Goal: Task Accomplishment & Management: Manage account settings

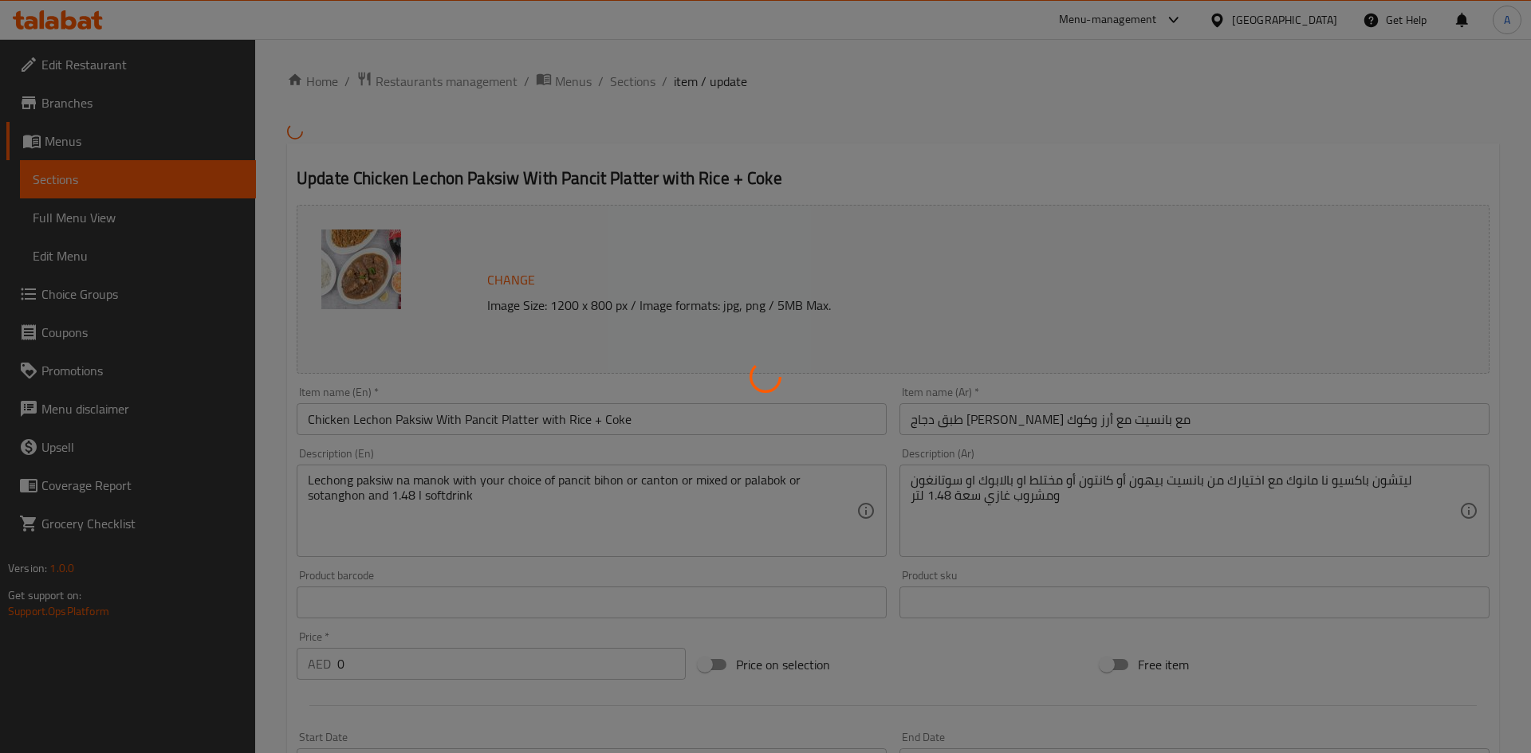
scroll to position [571, 0]
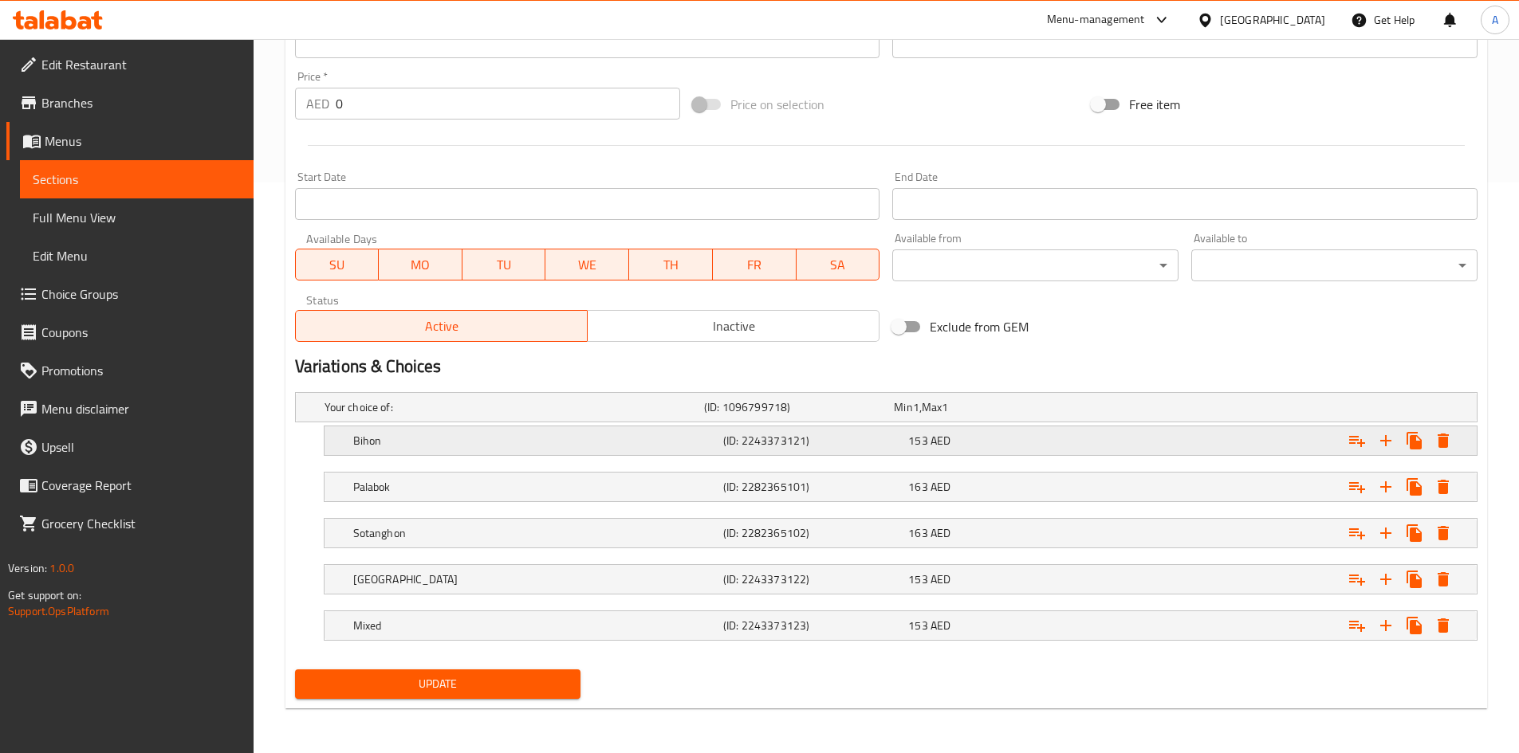
click at [1445, 446] on icon "Expand" at bounding box center [1442, 441] width 11 height 14
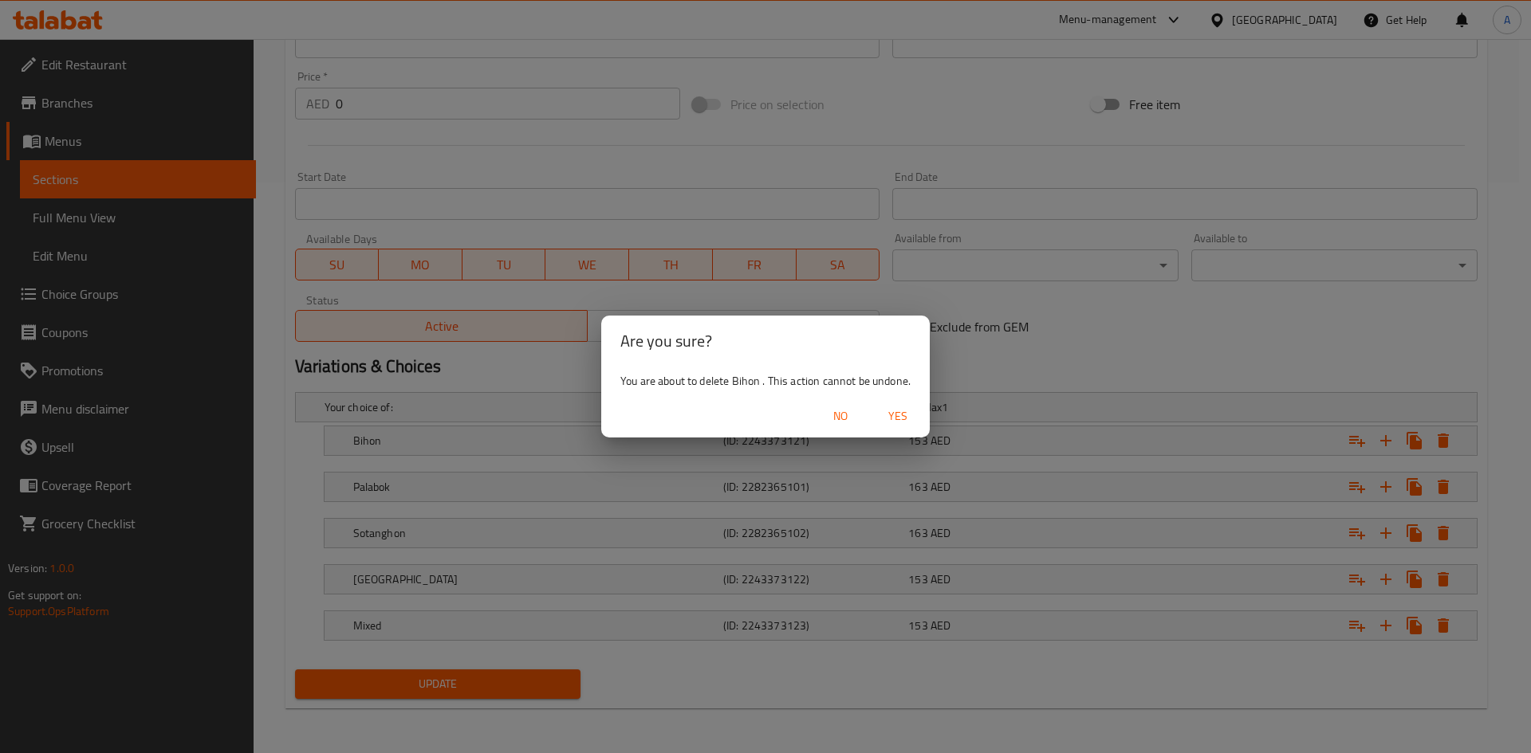
click at [904, 415] on span "Yes" at bounding box center [898, 417] width 38 height 20
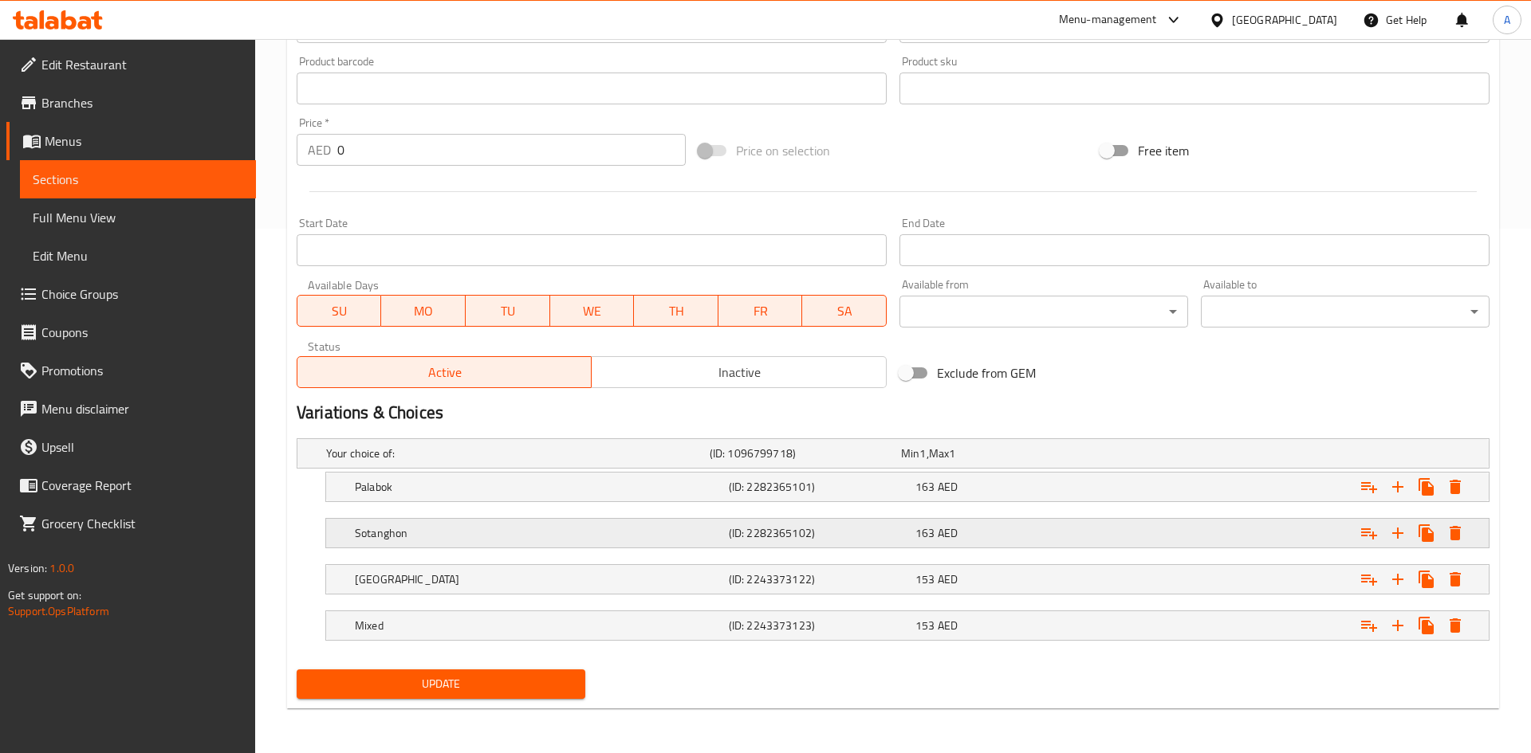
scroll to position [525, 0]
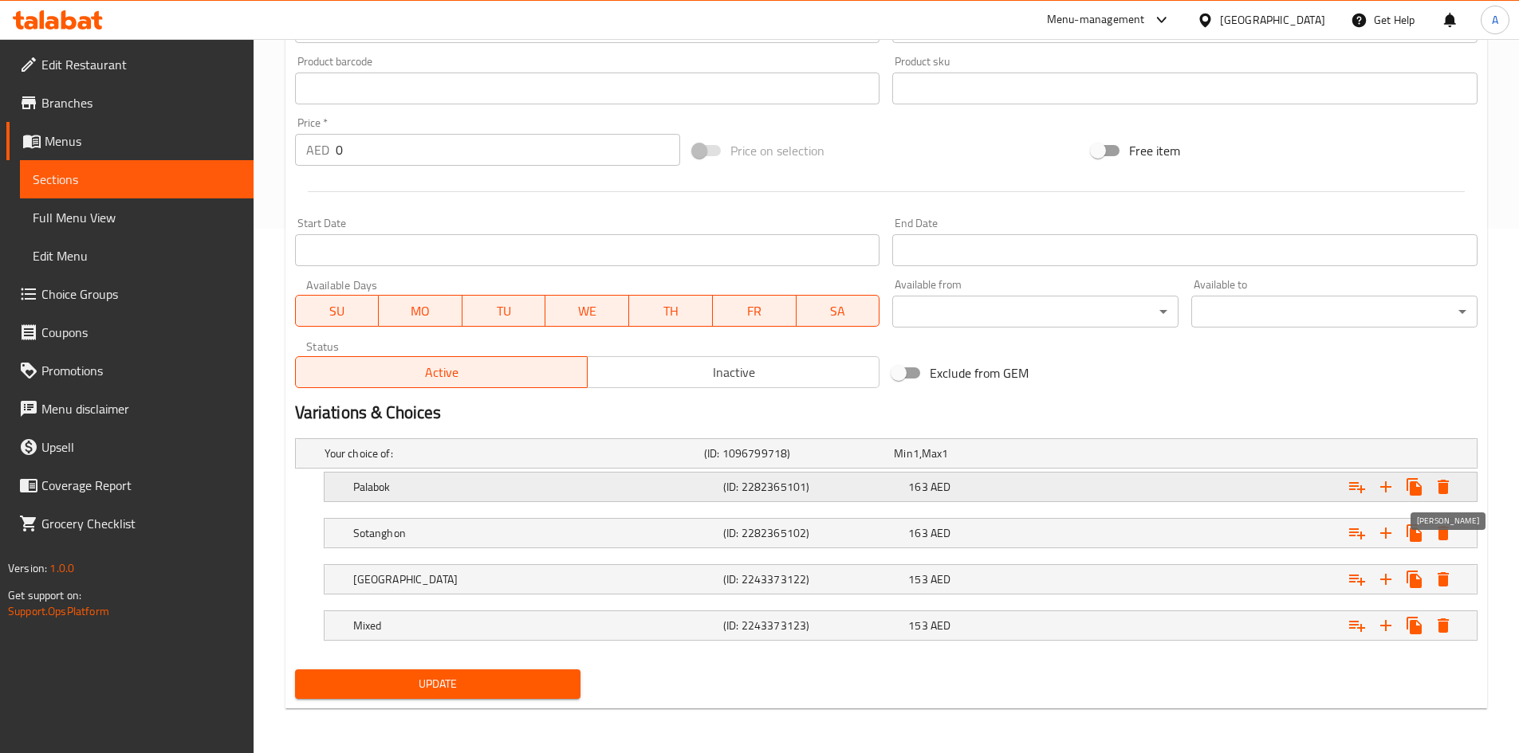
click at [1453, 495] on button "Expand" at bounding box center [1443, 487] width 29 height 29
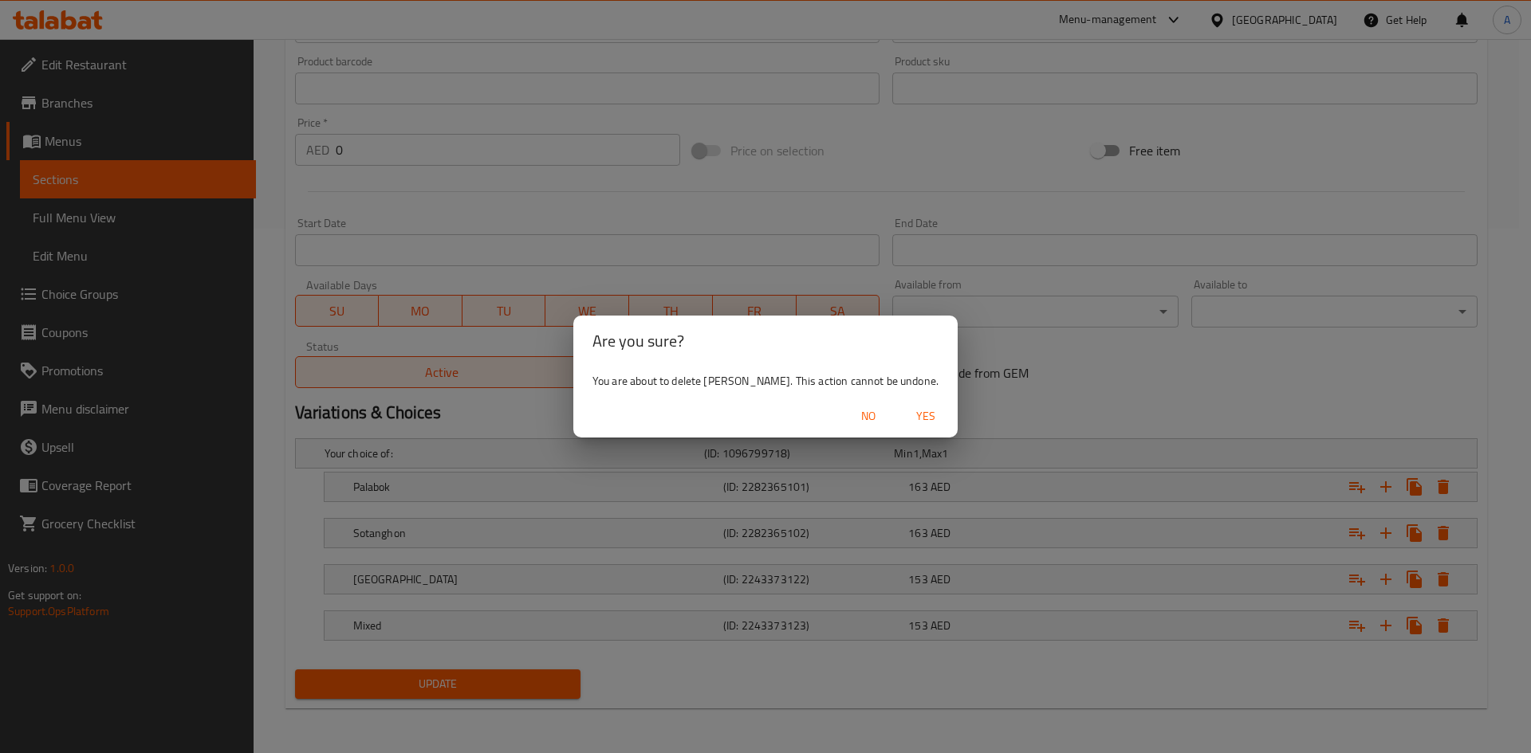
click at [906, 411] on span "Yes" at bounding box center [925, 417] width 38 height 20
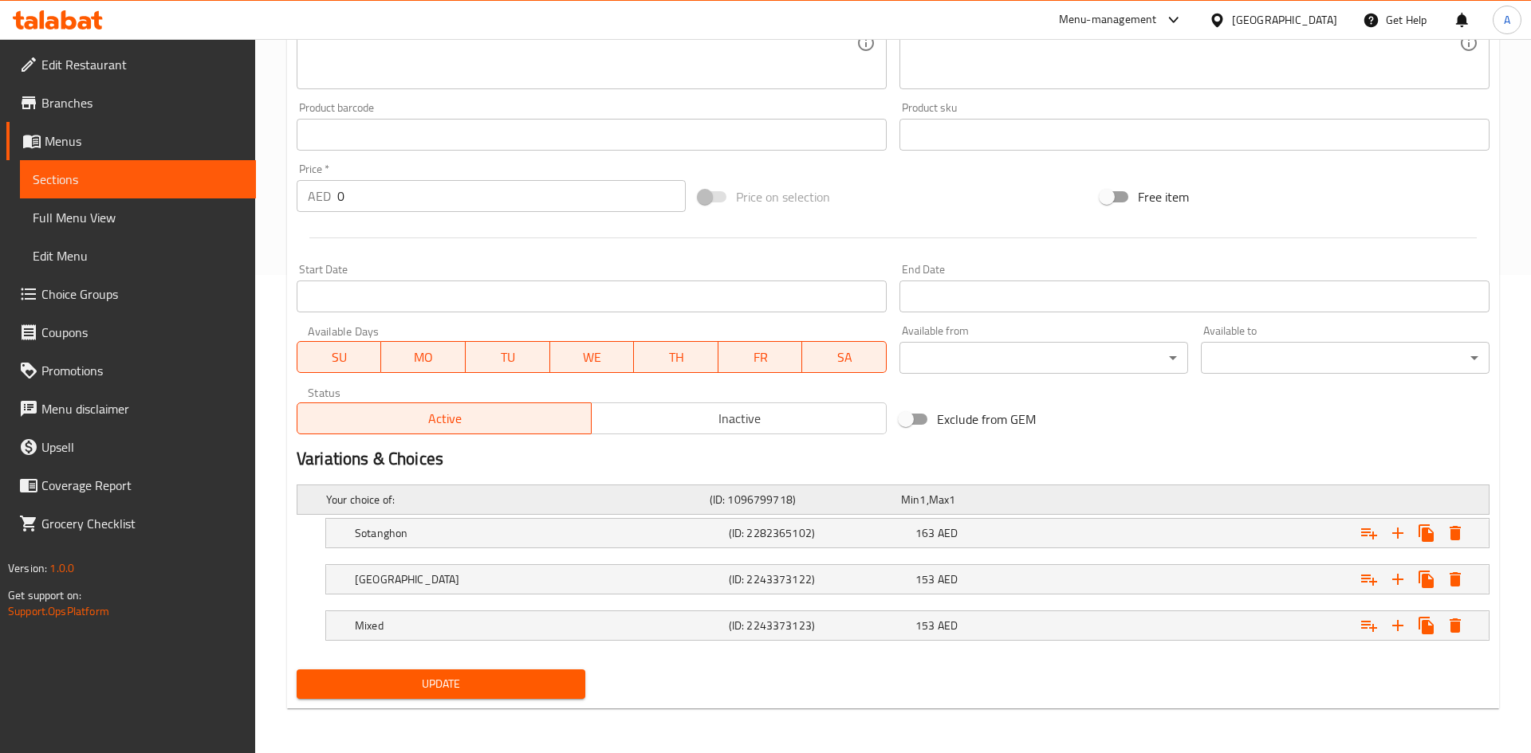
scroll to position [478, 0]
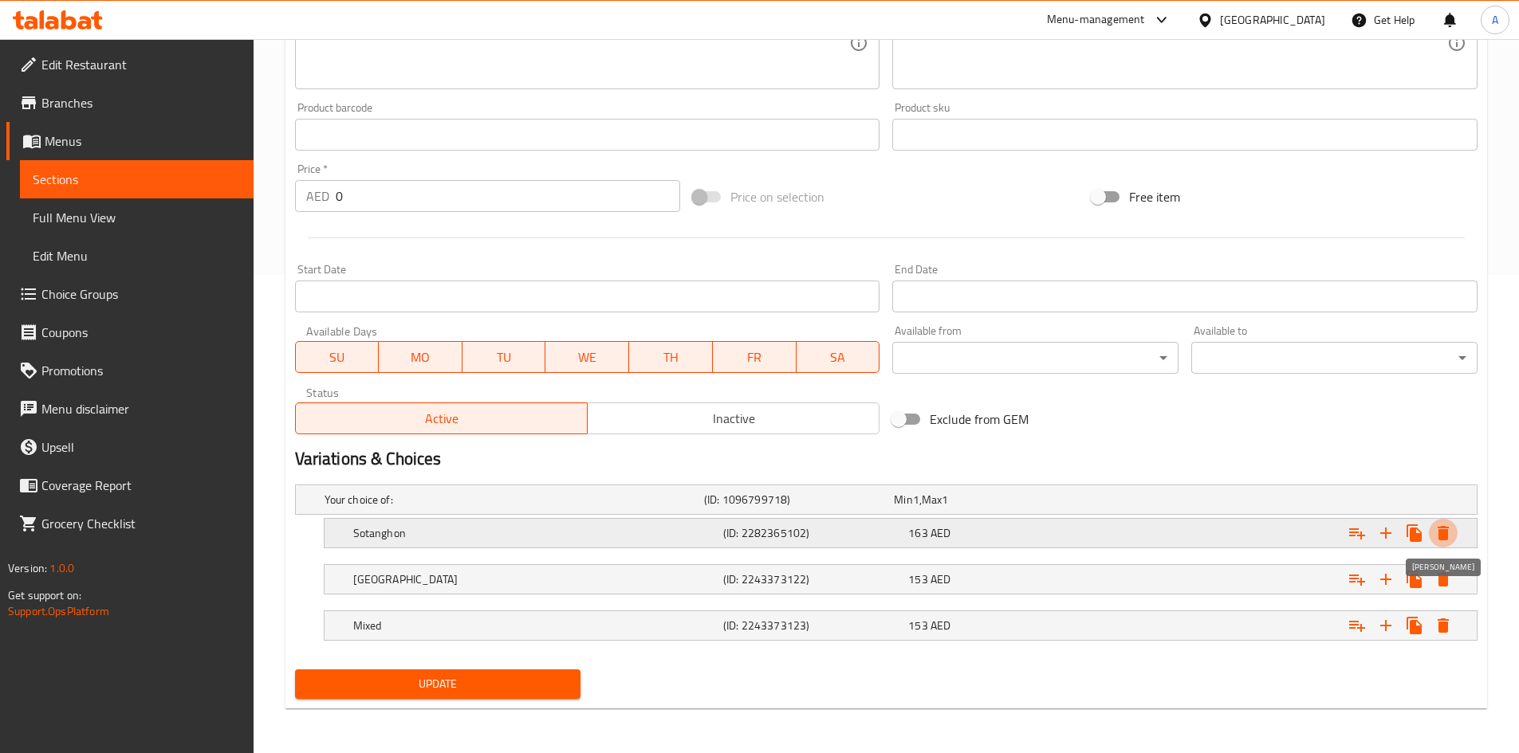
click at [1450, 525] on icon "Expand" at bounding box center [1442, 533] width 19 height 19
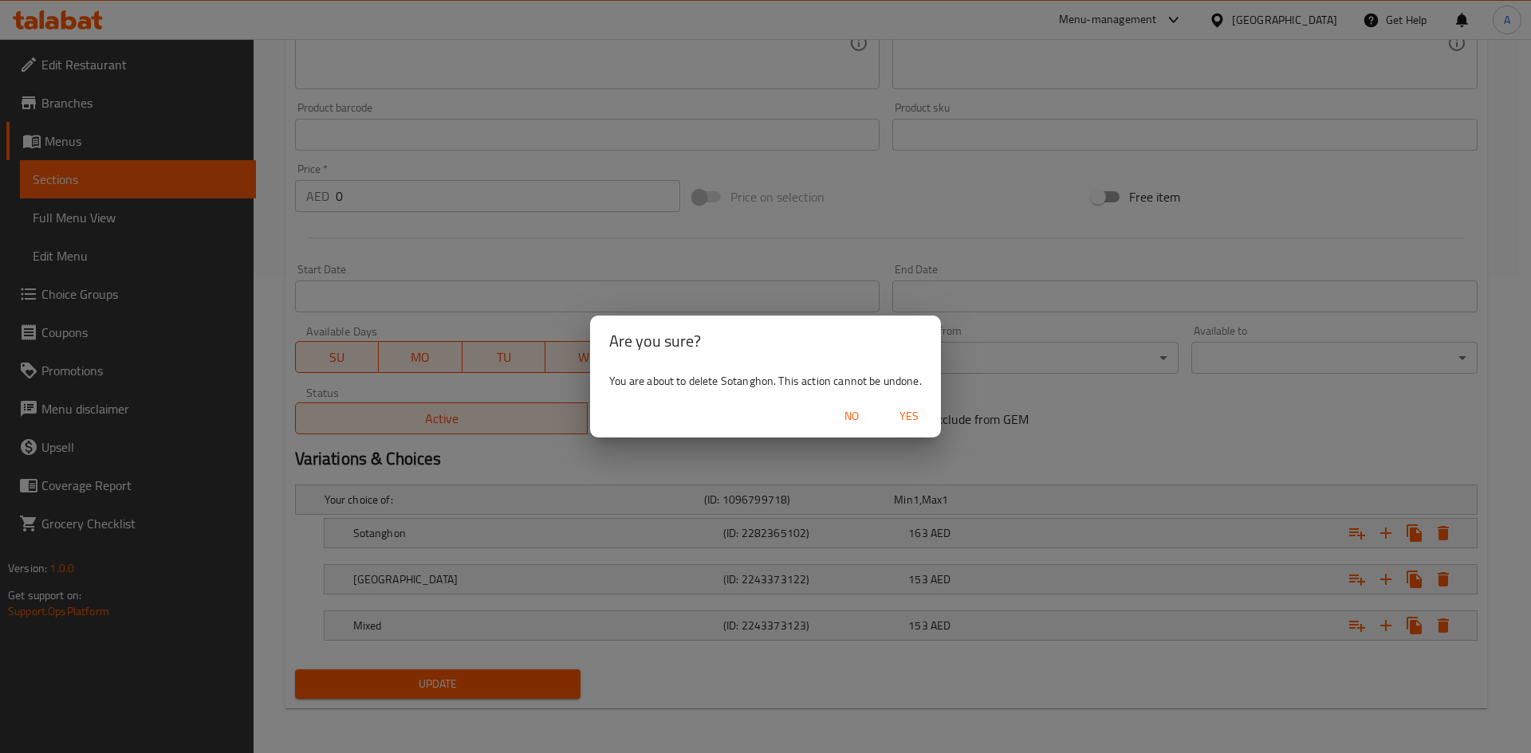
click at [1119, 432] on div "Are you sure? You are about to delete Sotanghon. This action cannot be undone. …" at bounding box center [765, 376] width 1531 height 753
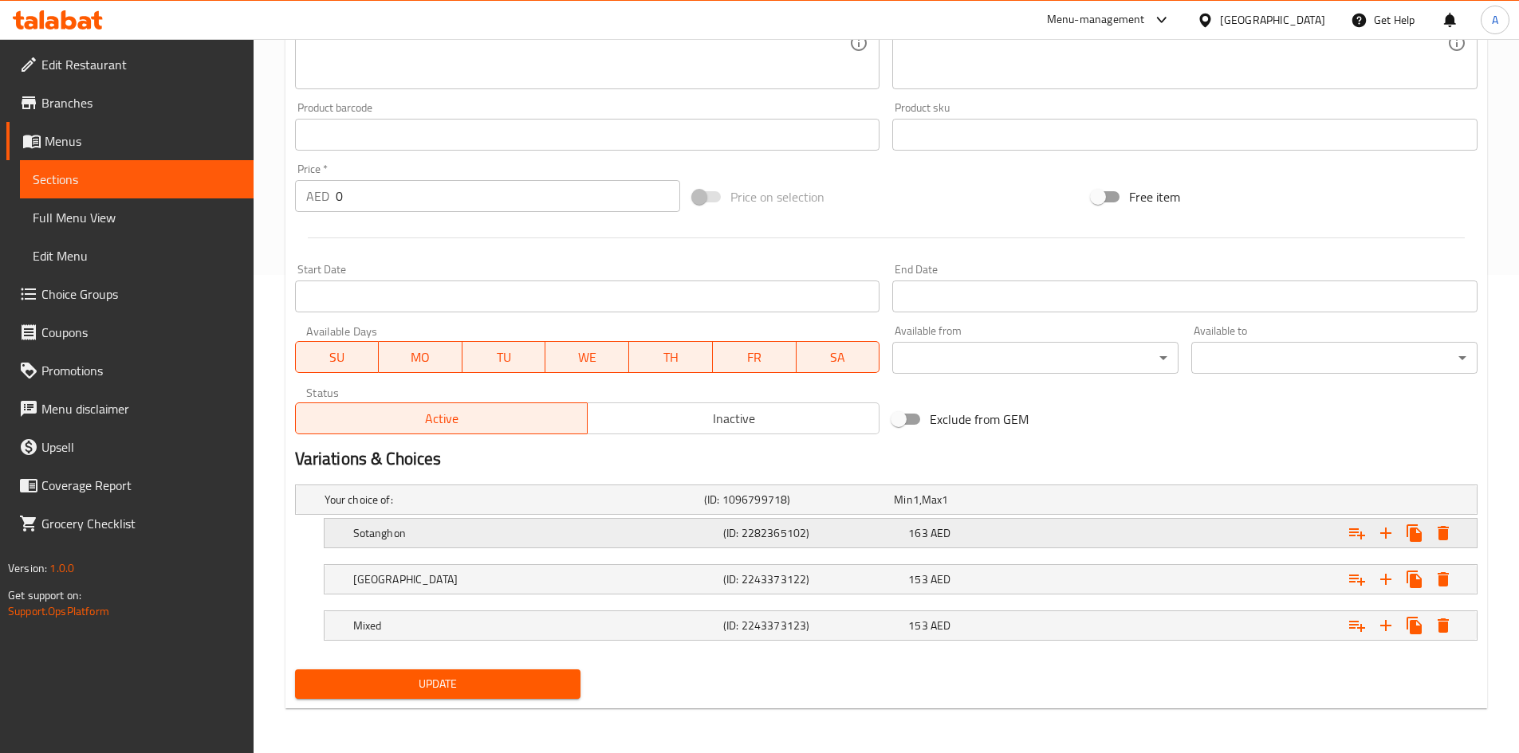
click at [1442, 533] on icon "Expand" at bounding box center [1442, 533] width 11 height 14
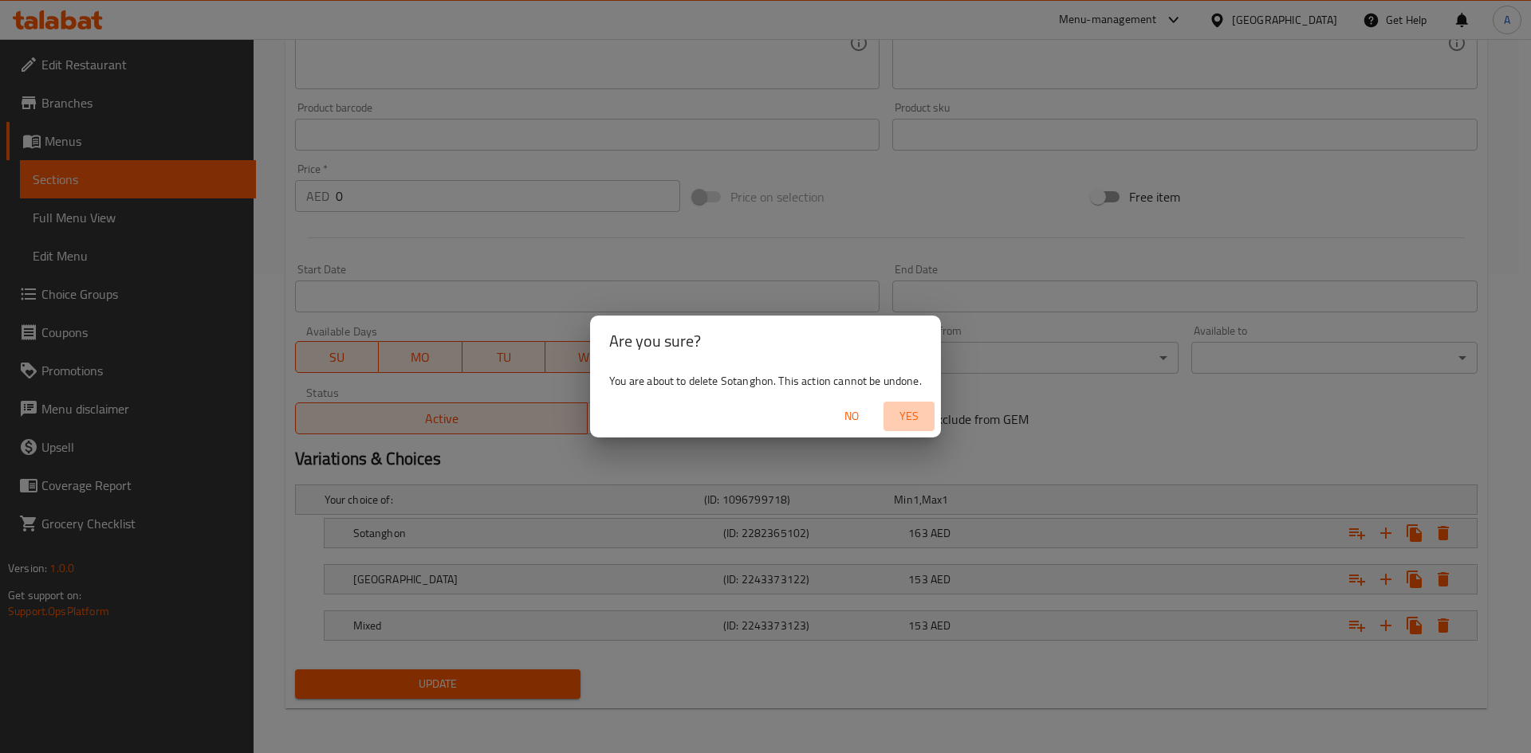
drag, startPoint x: 921, startPoint y: 412, endPoint x: 1212, endPoint y: 522, distance: 311.1
click at [920, 412] on span "Yes" at bounding box center [909, 417] width 38 height 20
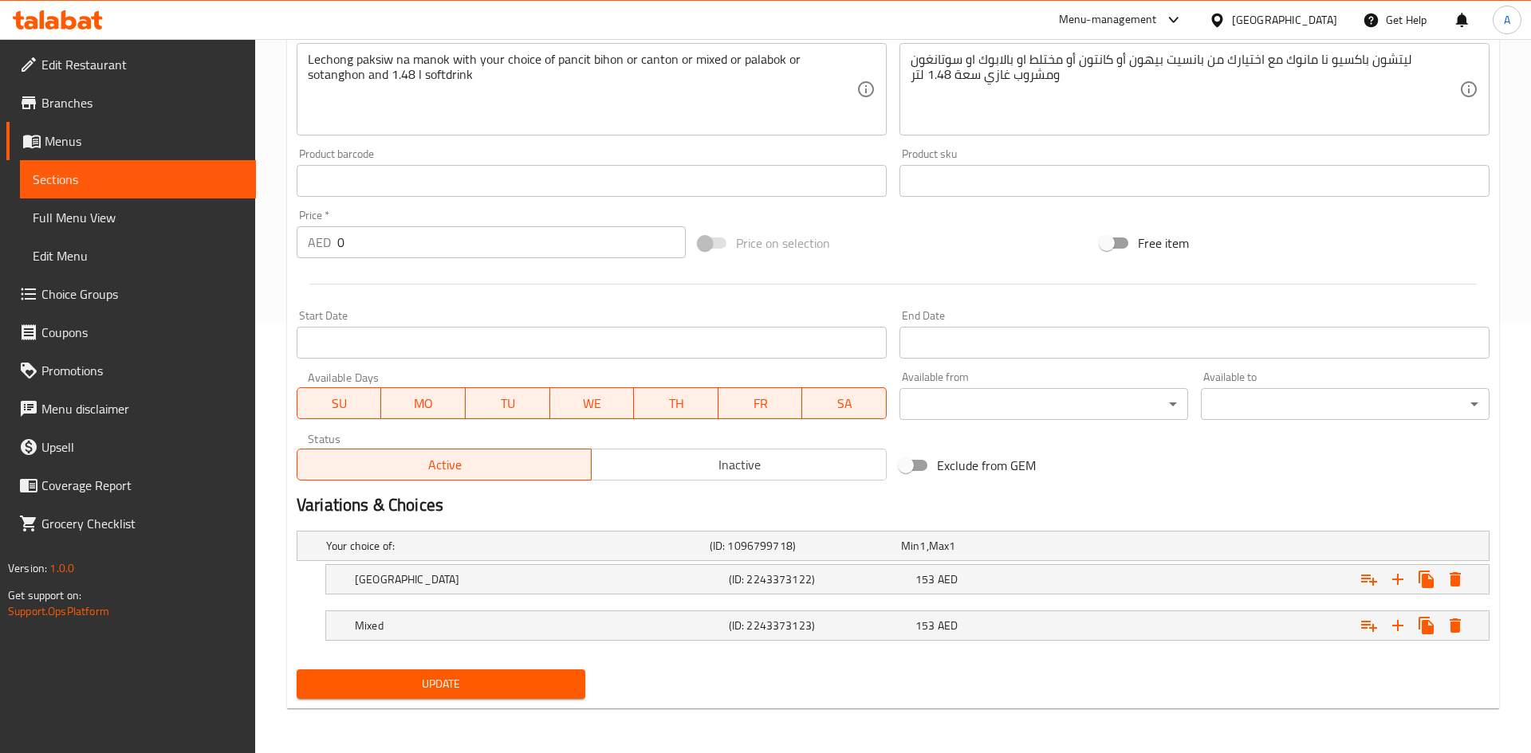
scroll to position [432, 0]
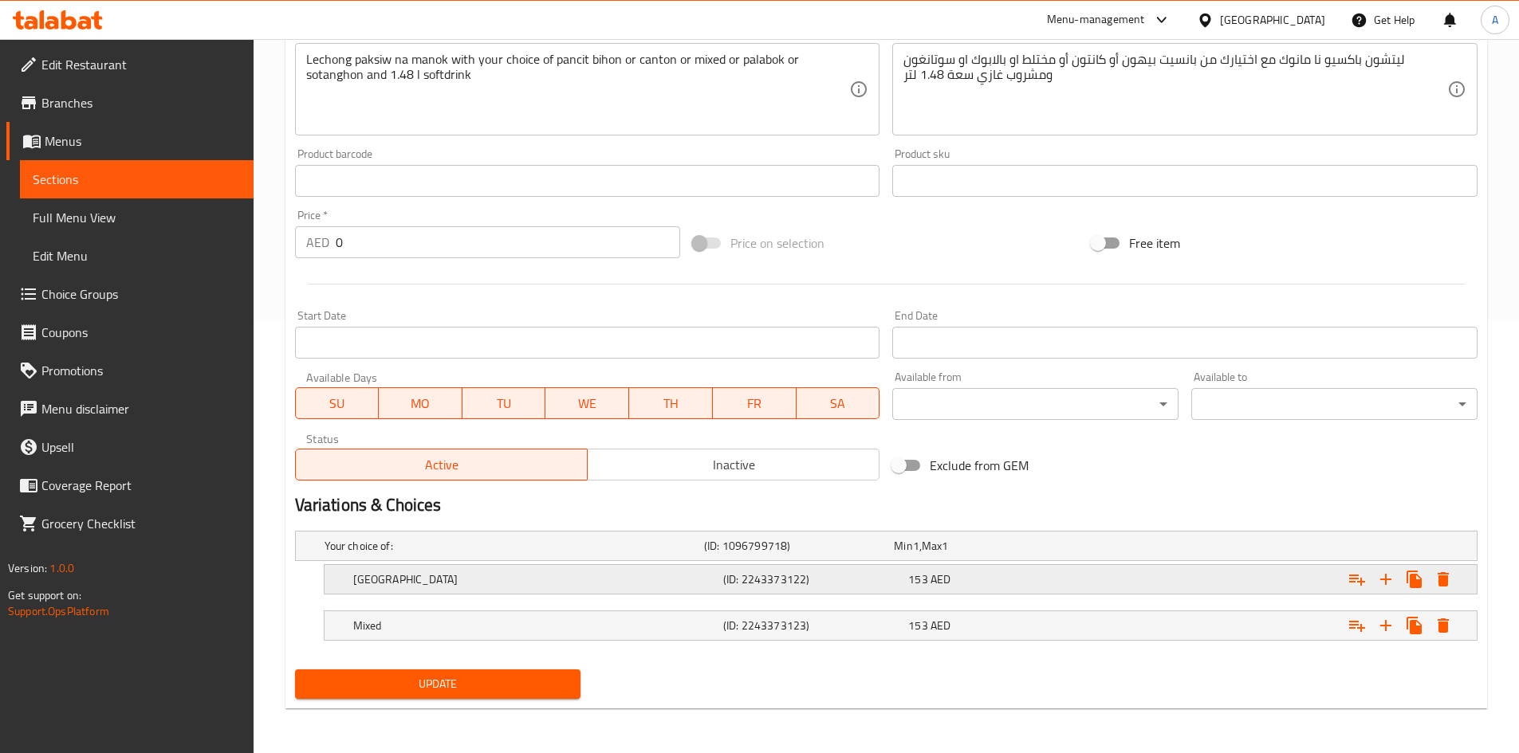
click at [1454, 588] on button "Expand" at bounding box center [1443, 579] width 29 height 29
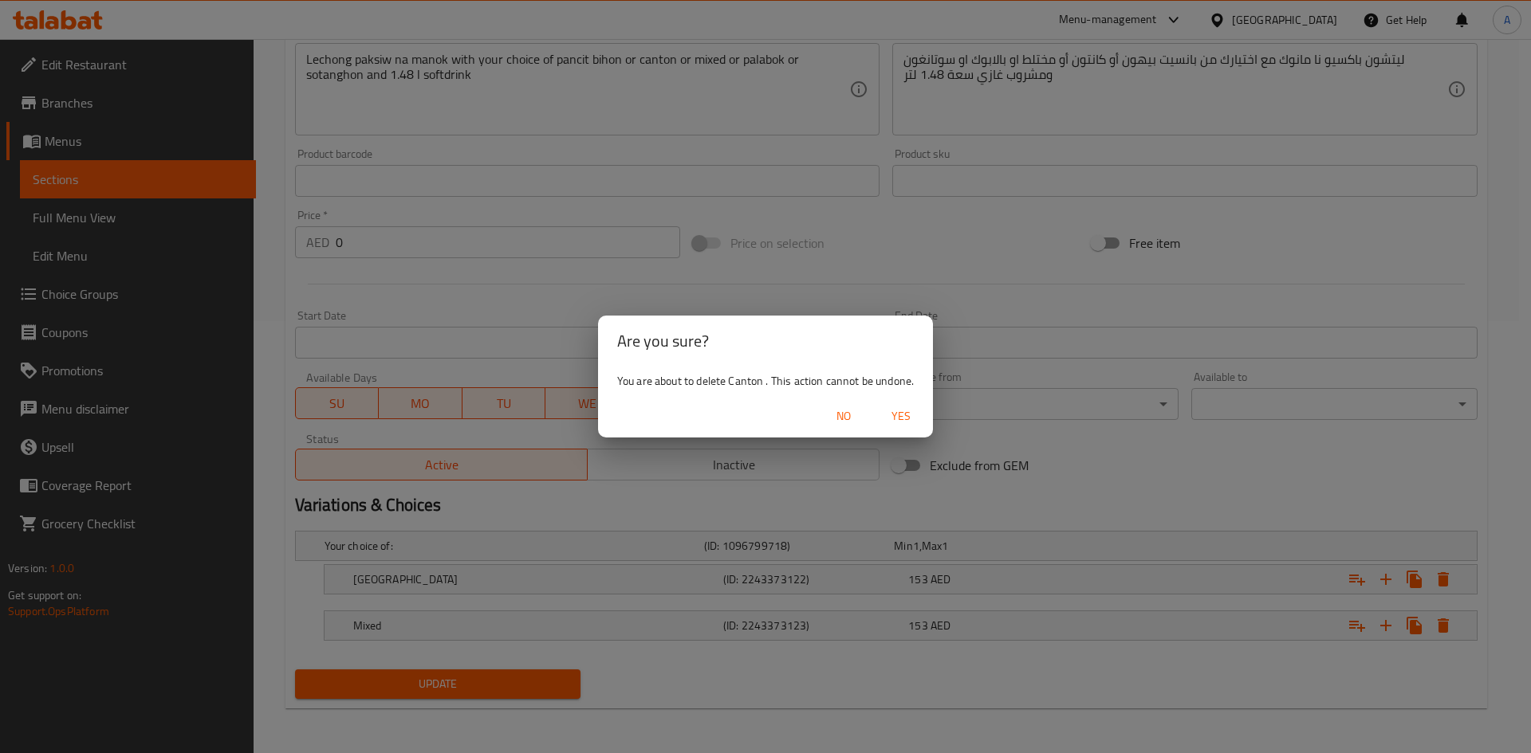
click at [906, 408] on span "Yes" at bounding box center [901, 417] width 38 height 20
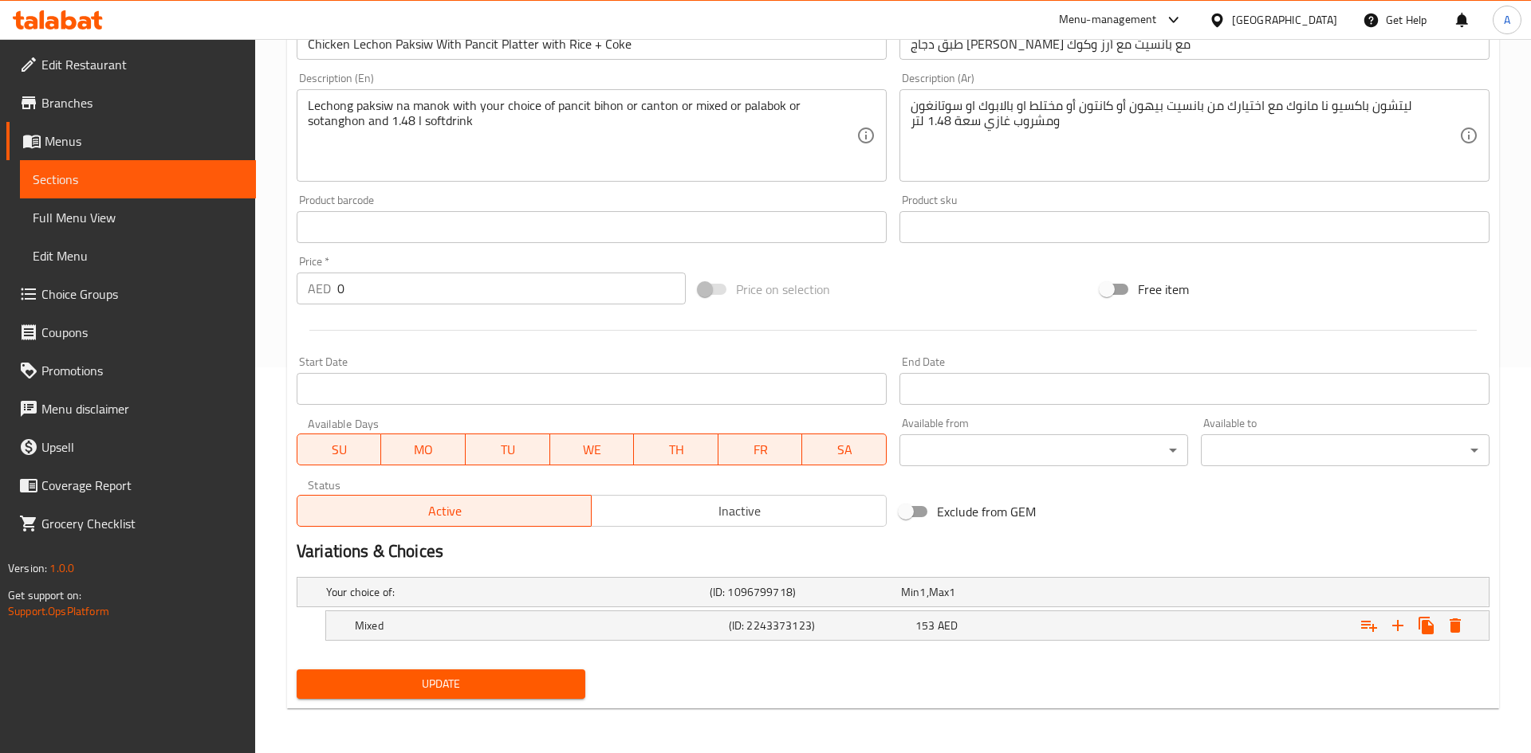
scroll to position [386, 0]
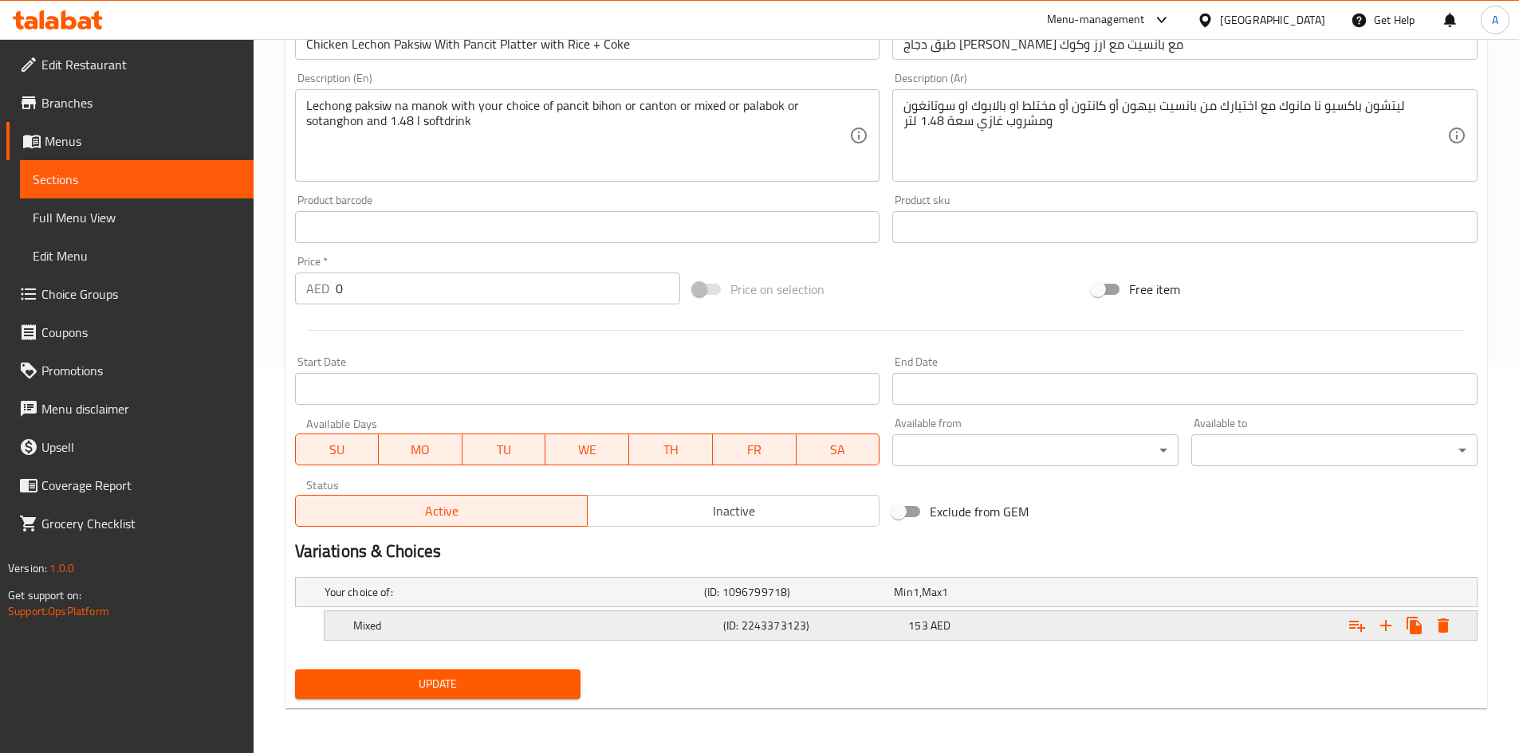
click at [1446, 636] on button "Expand" at bounding box center [1443, 625] width 29 height 29
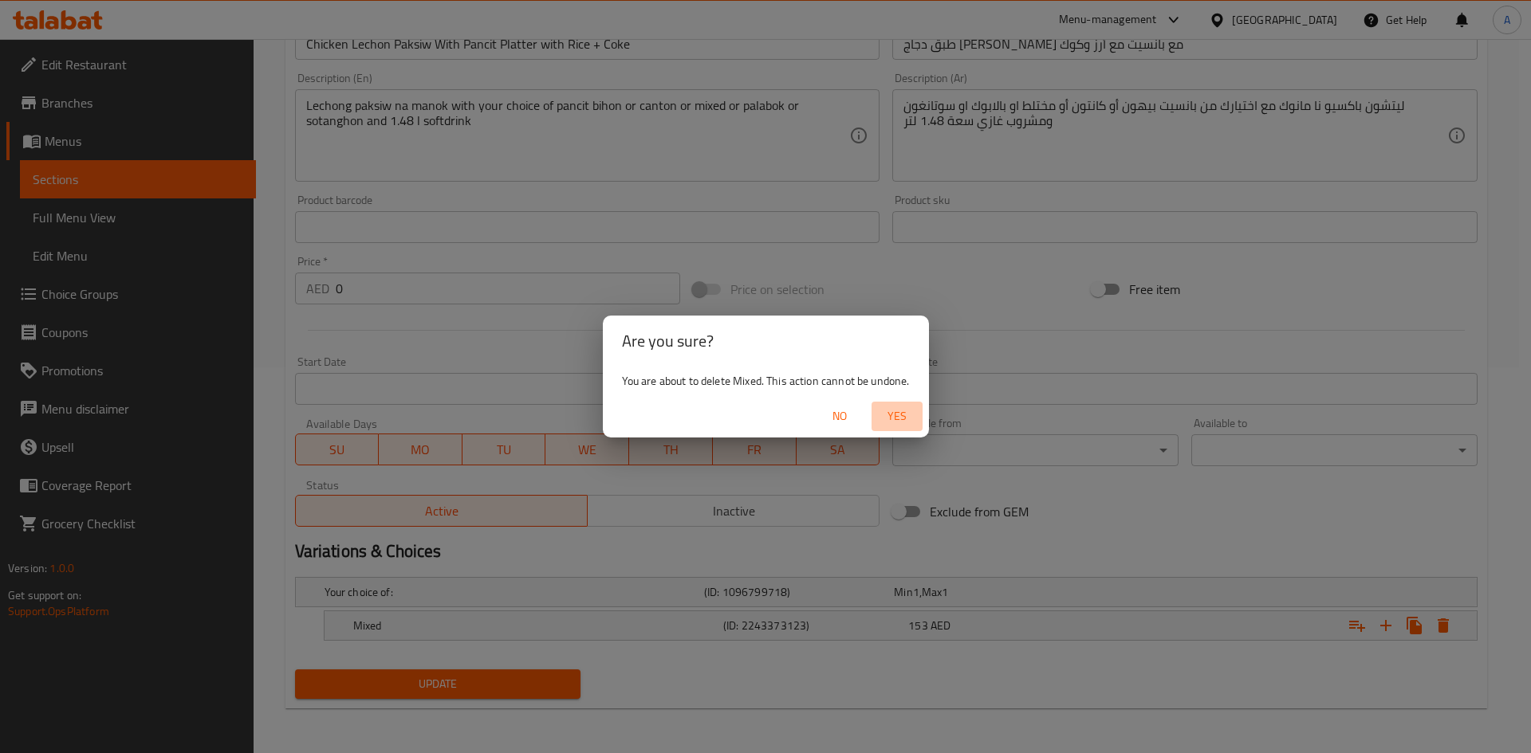
click at [911, 407] on span "Yes" at bounding box center [897, 417] width 38 height 20
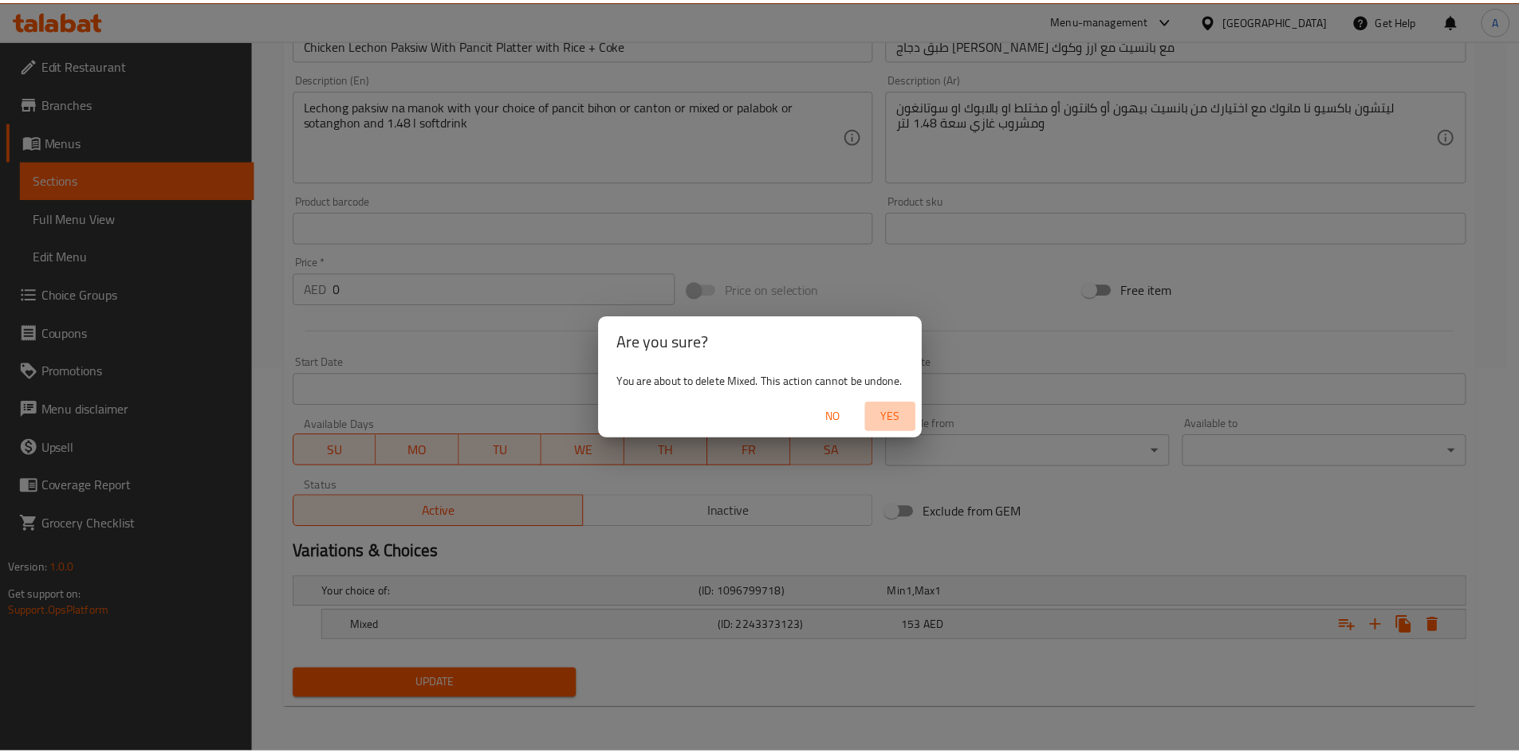
scroll to position [380, 0]
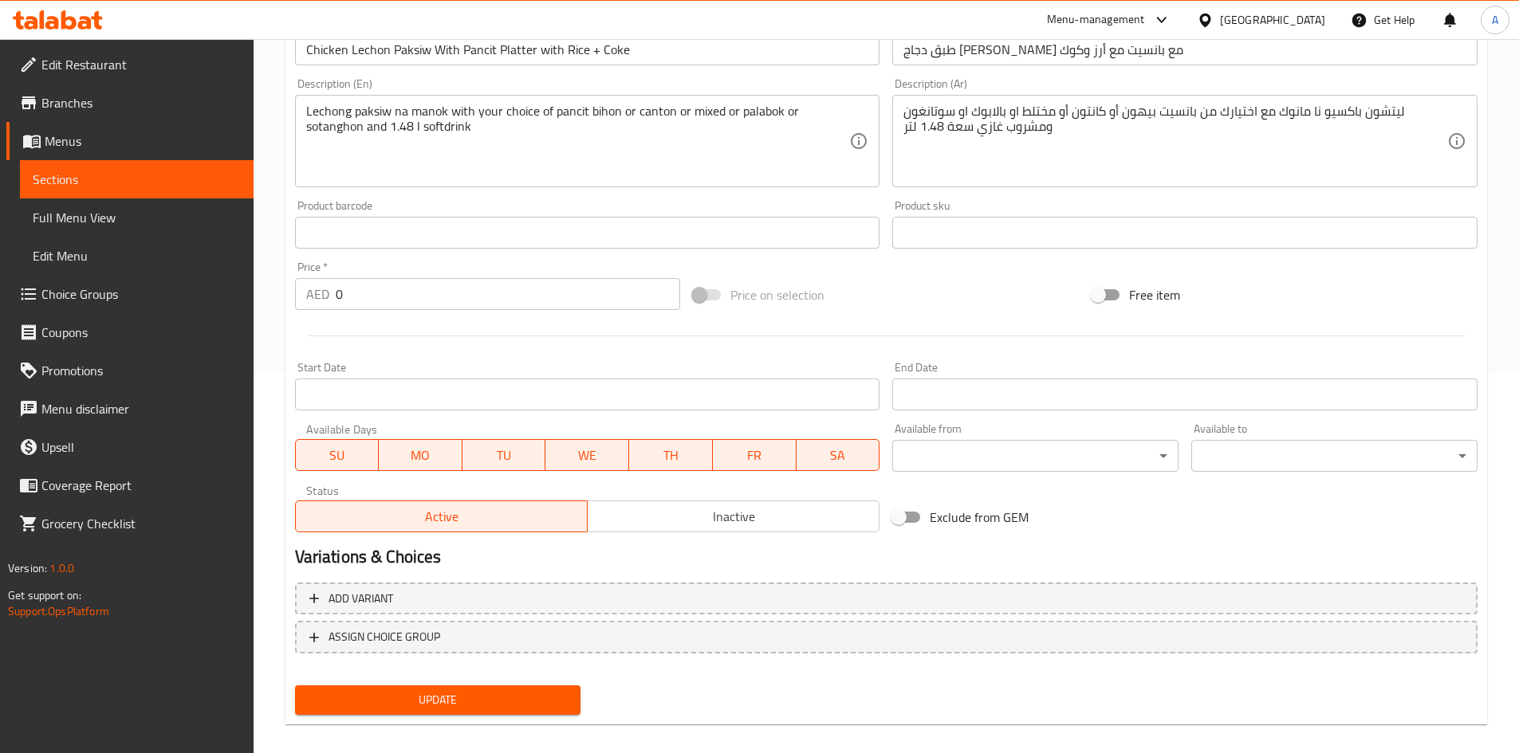
click at [461, 717] on div "Update" at bounding box center [438, 700] width 299 height 42
click at [466, 708] on span "Update" at bounding box center [438, 700] width 261 height 20
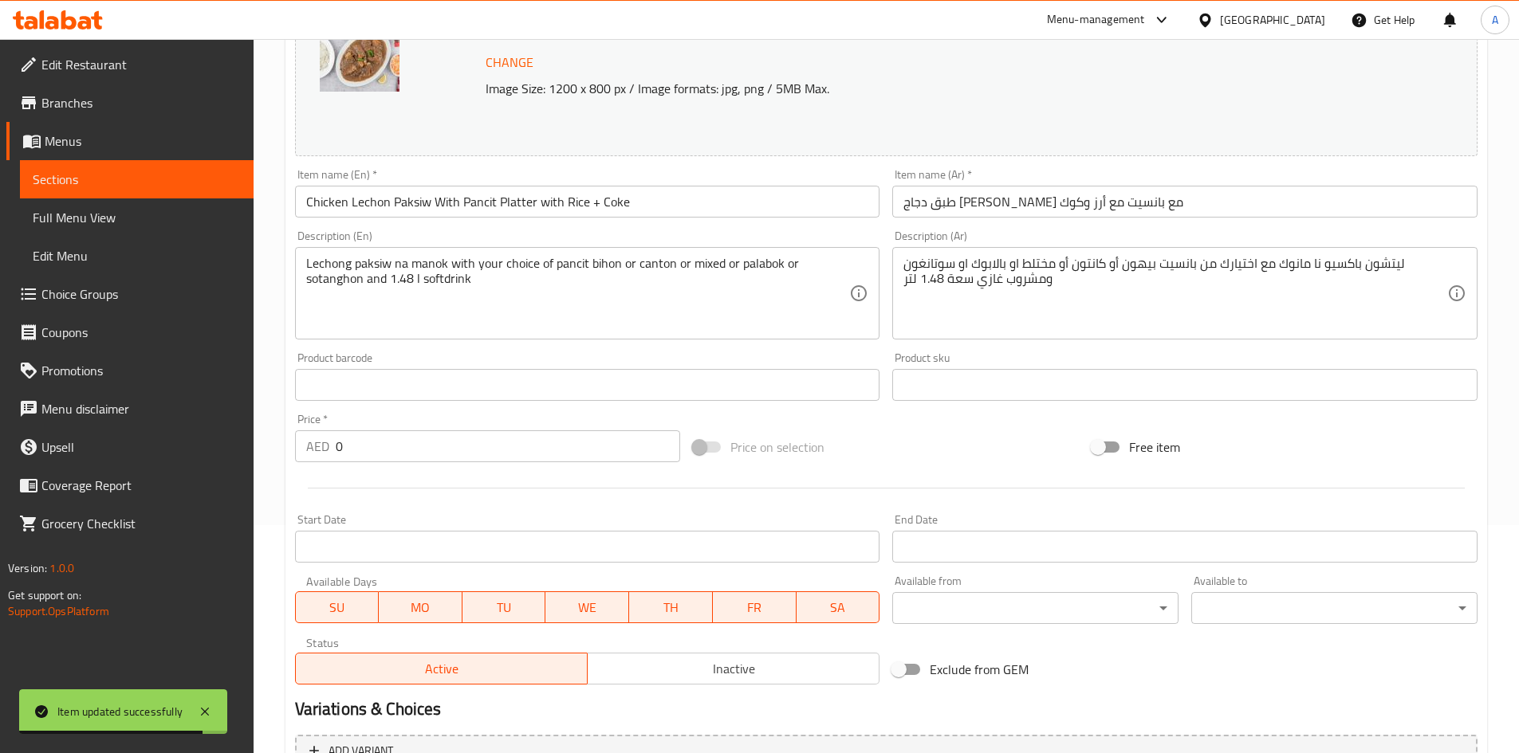
scroll to position [396, 0]
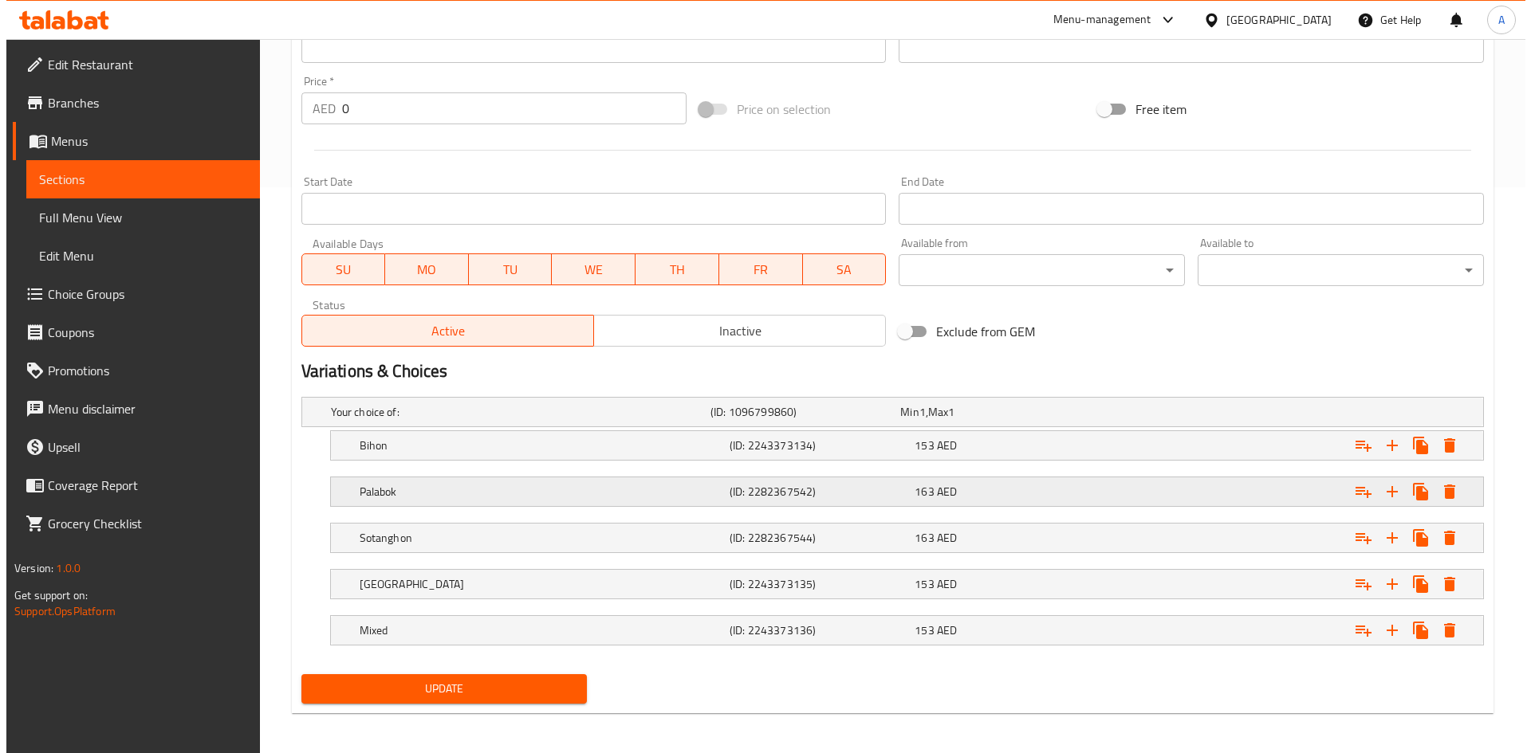
scroll to position [571, 0]
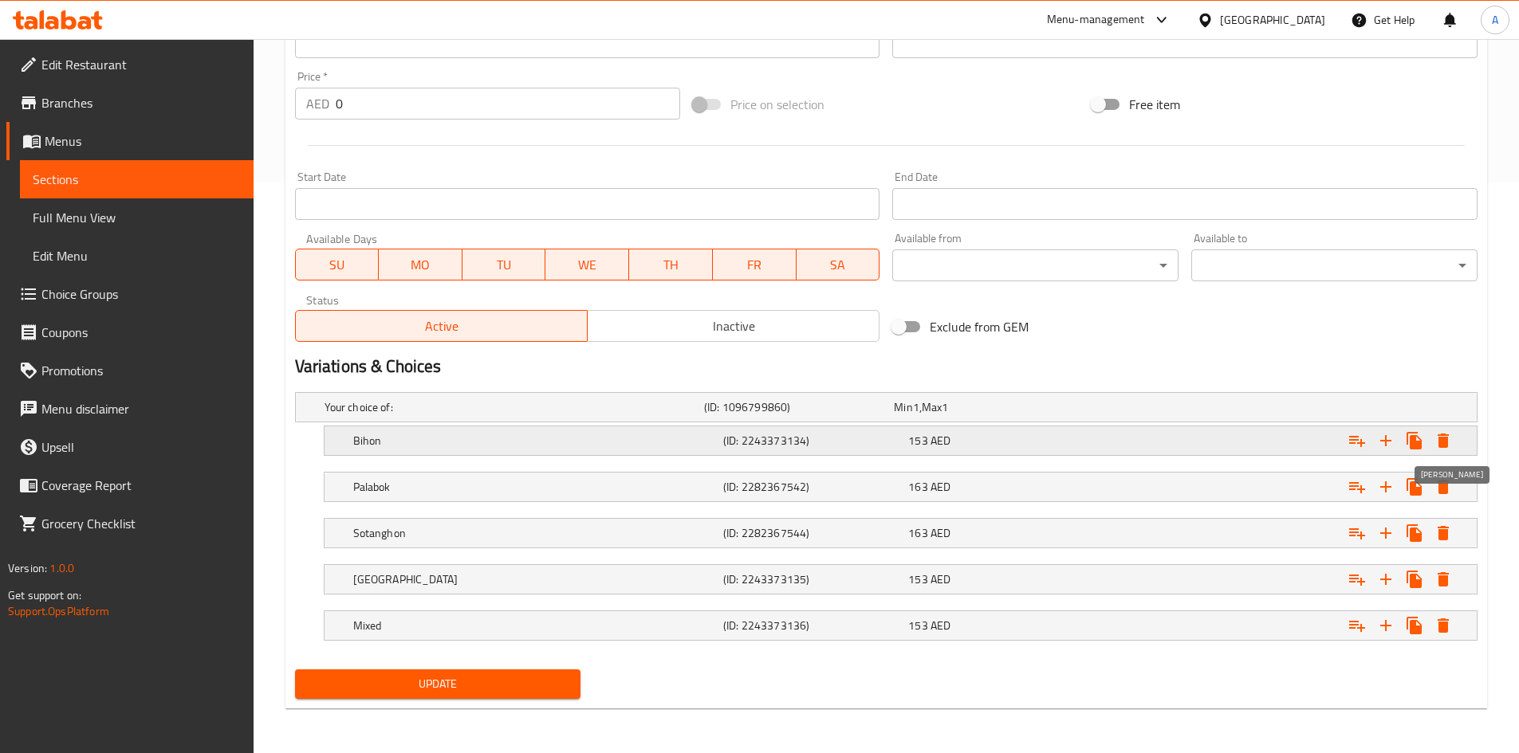
click at [1442, 446] on icon "Expand" at bounding box center [1442, 441] width 11 height 14
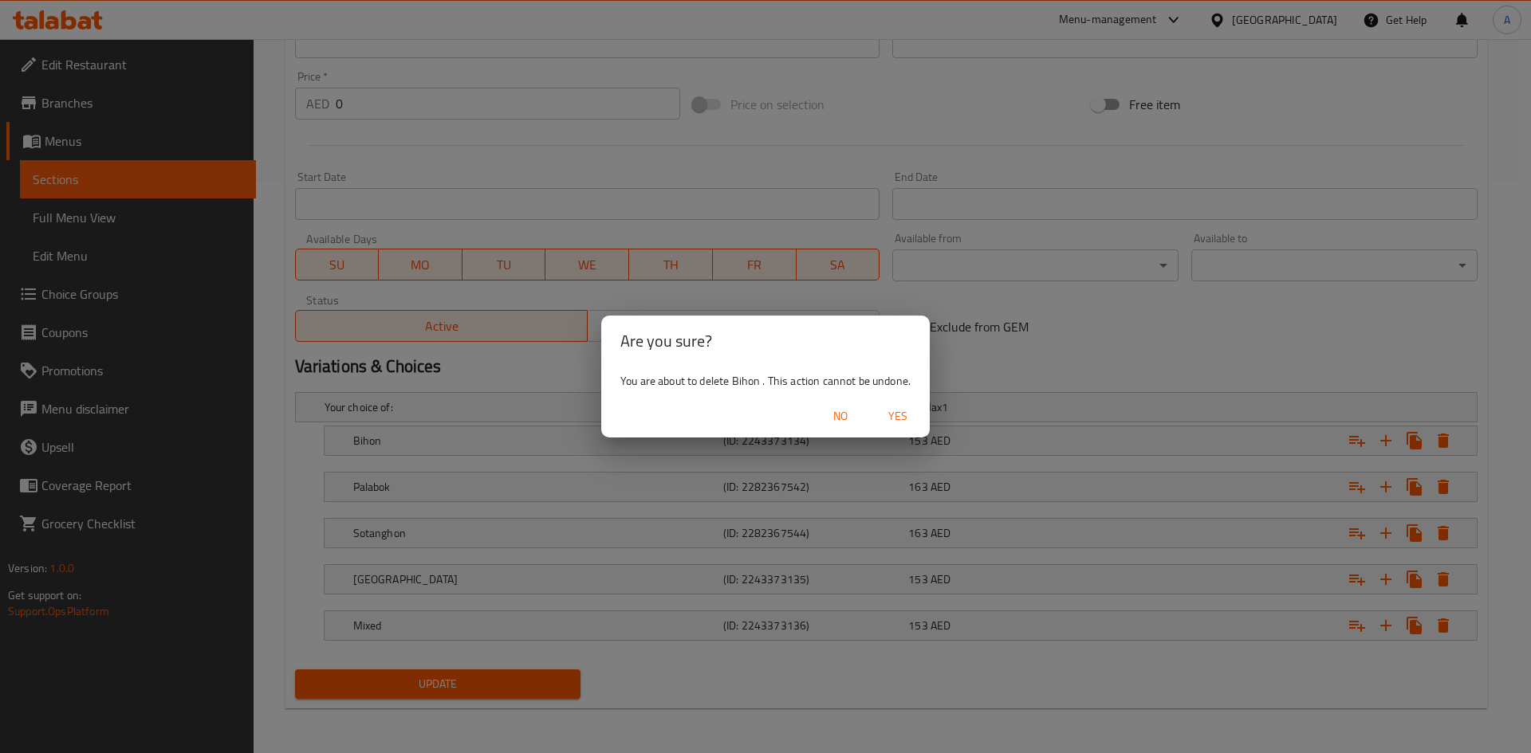
click at [905, 409] on span "Yes" at bounding box center [898, 417] width 38 height 20
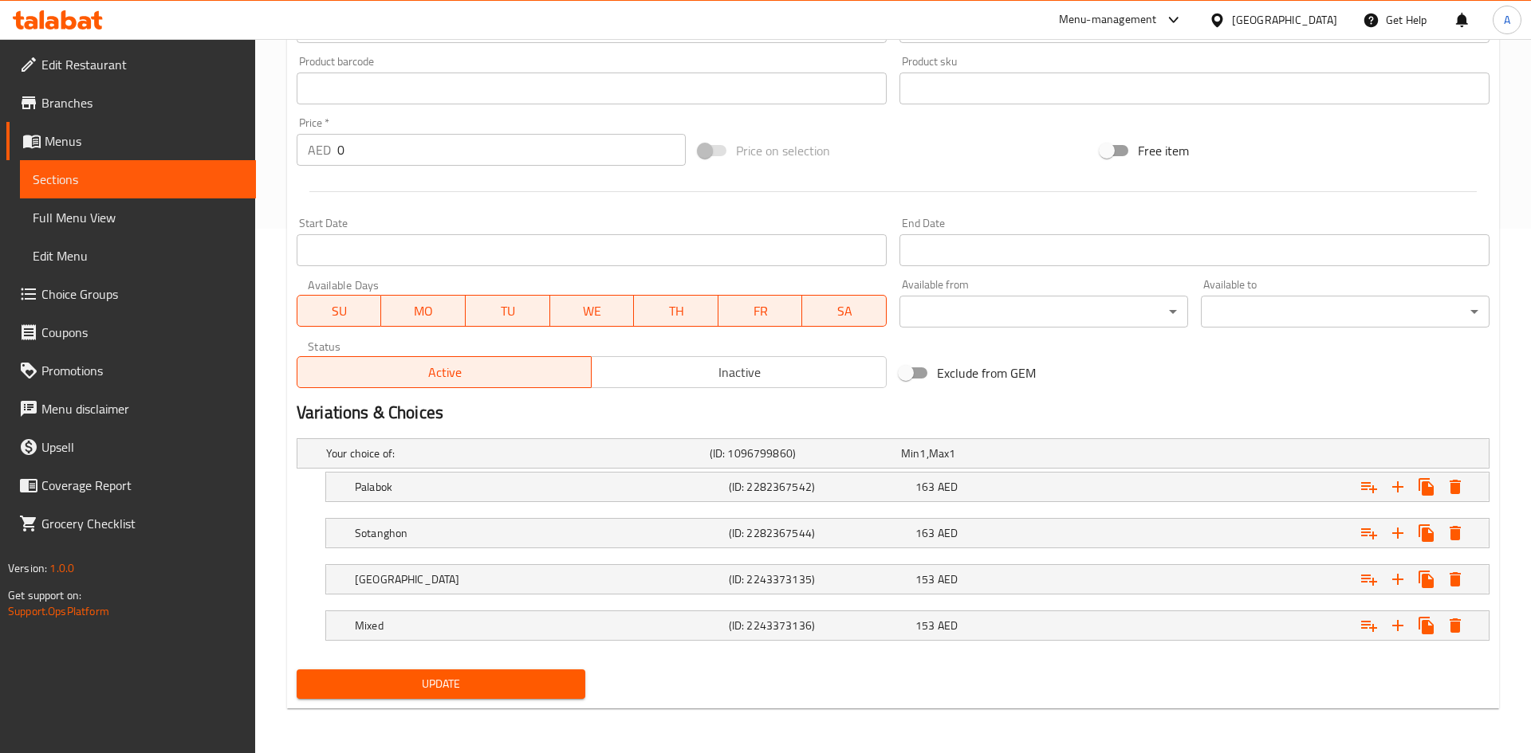
scroll to position [525, 0]
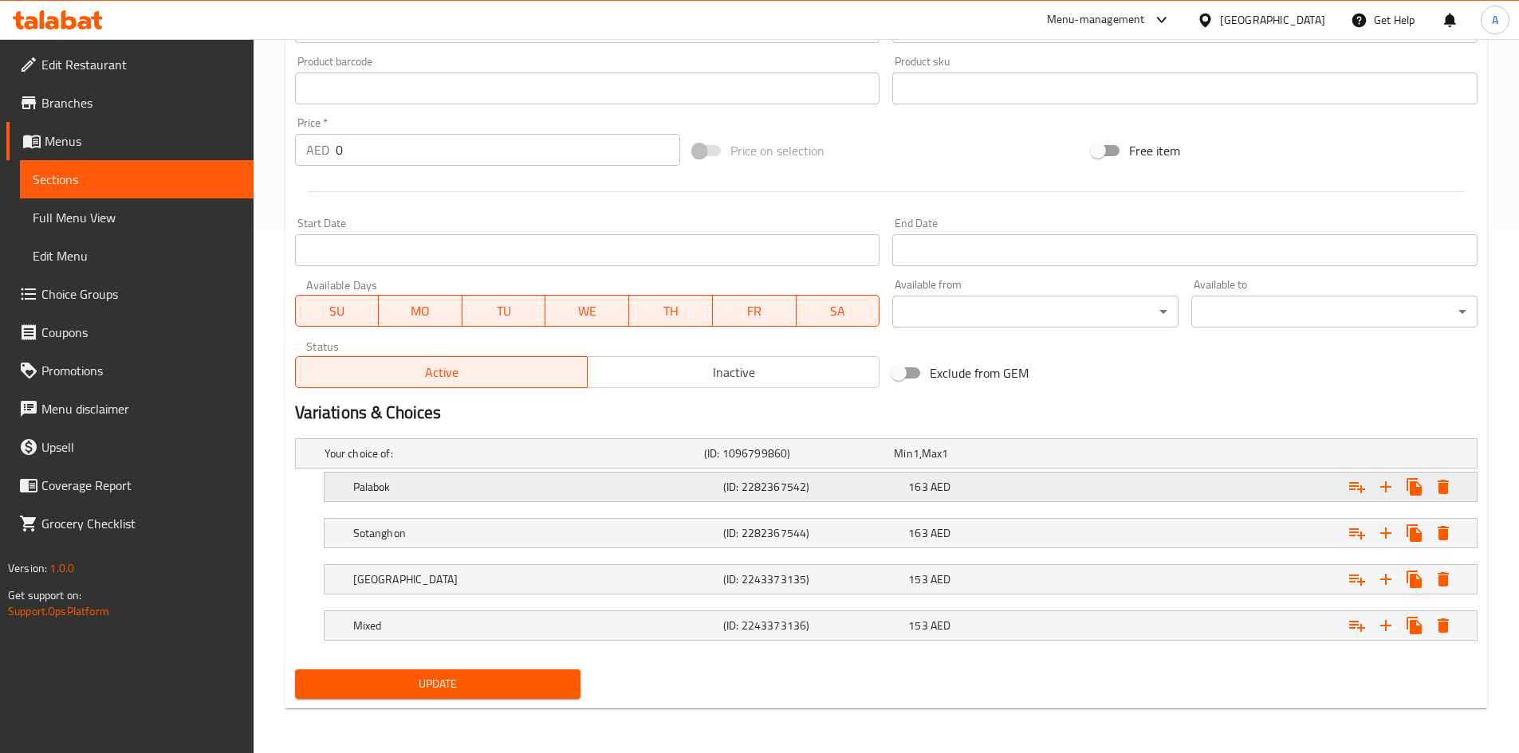
click at [1437, 486] on icon "Expand" at bounding box center [1442, 487] width 19 height 19
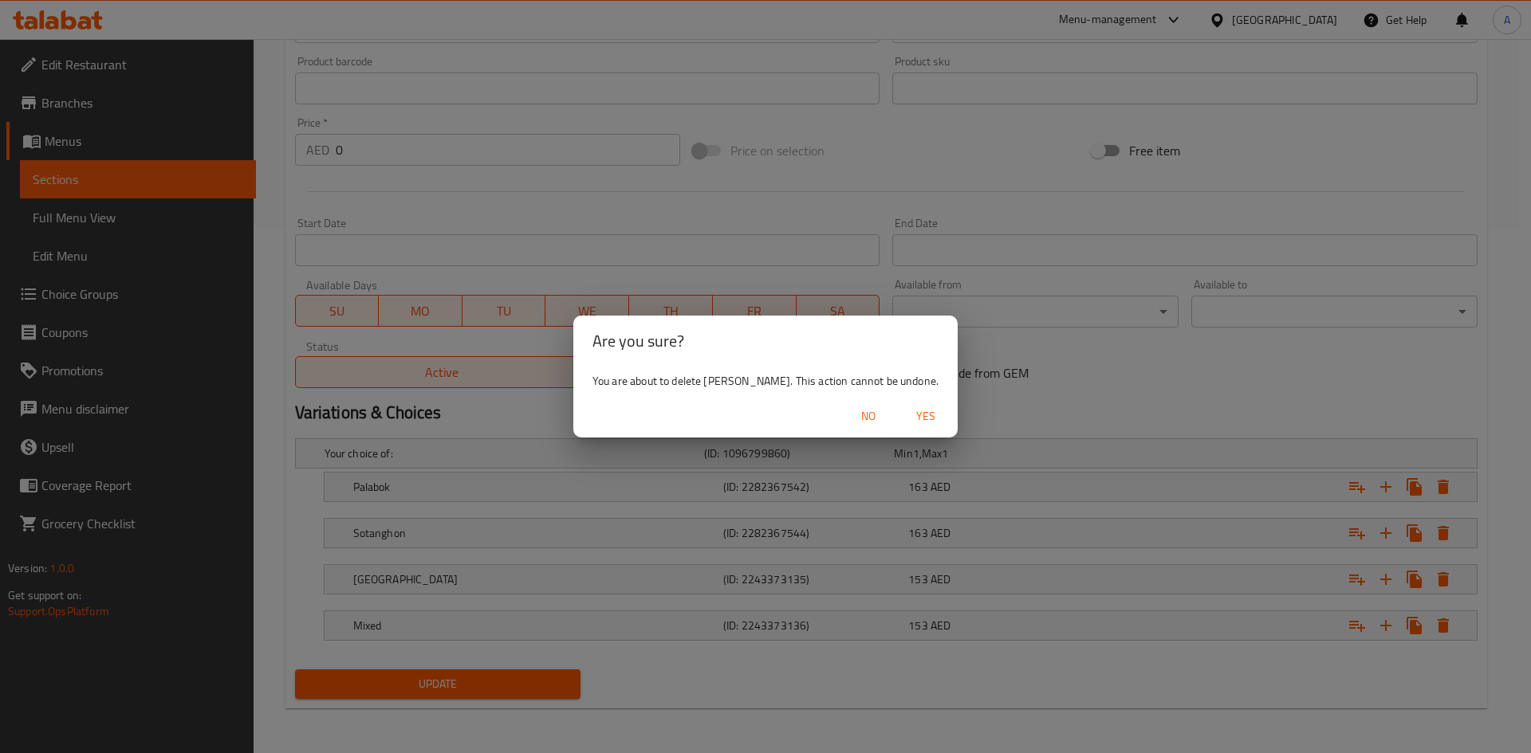
click at [906, 416] on span "Yes" at bounding box center [925, 417] width 38 height 20
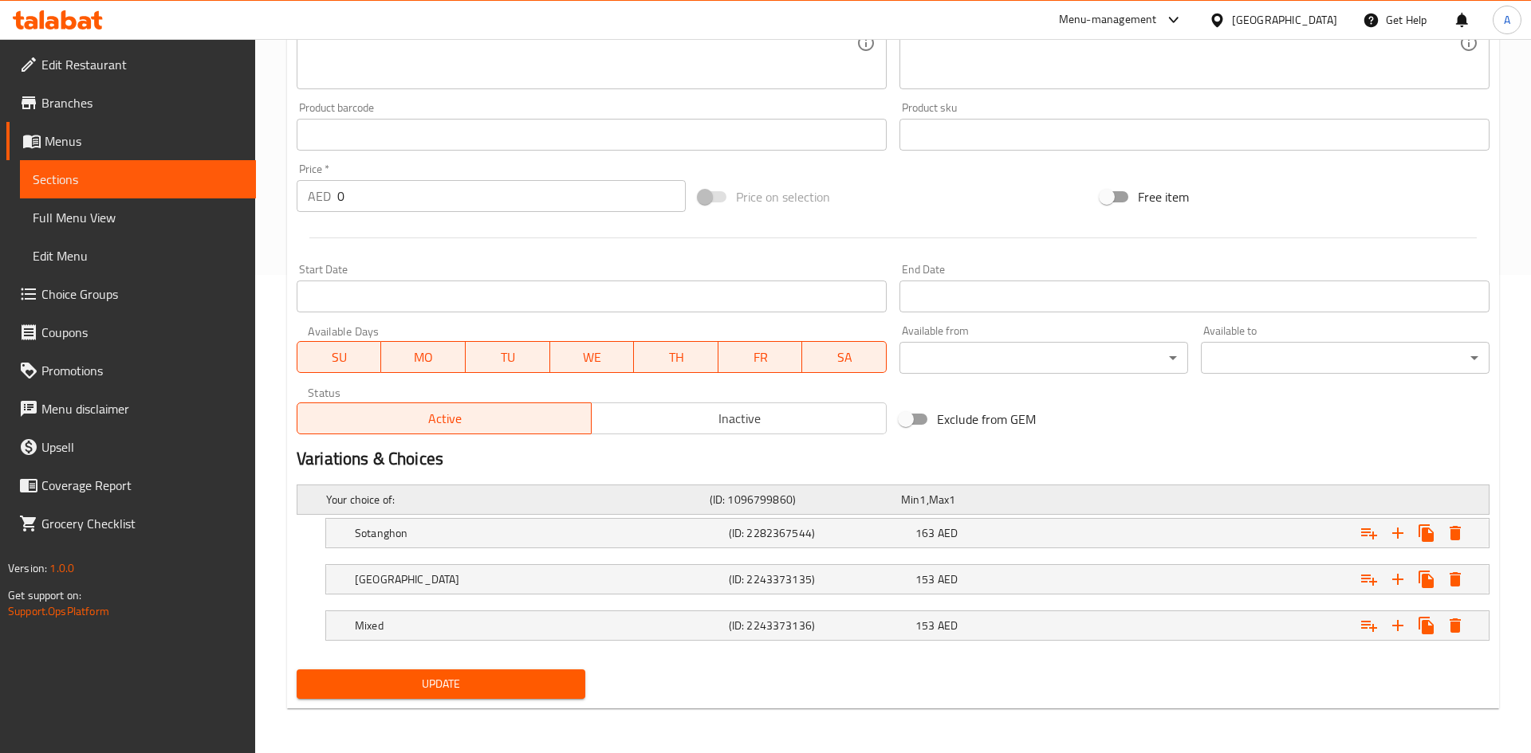
scroll to position [478, 0]
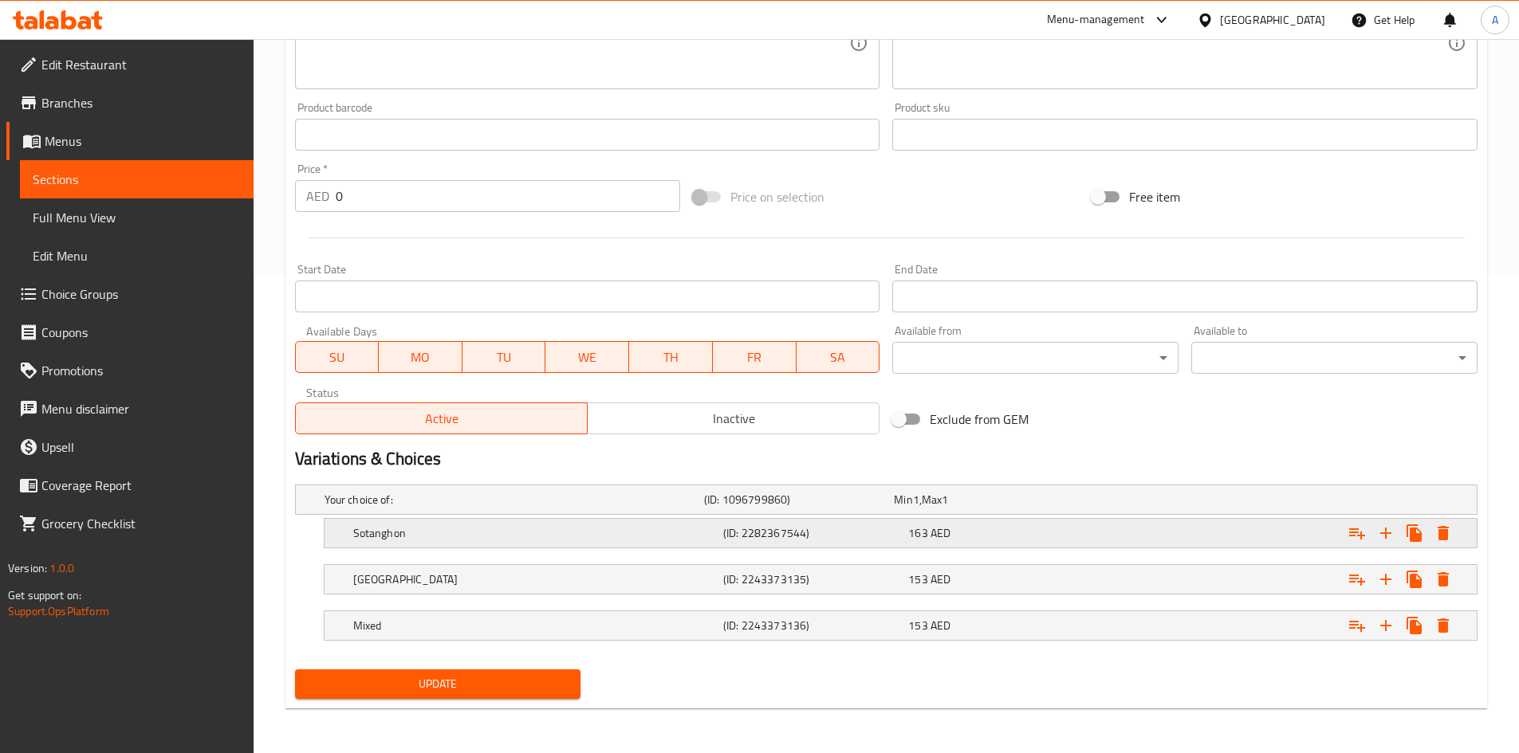
click at [1442, 527] on icon "Expand" at bounding box center [1442, 533] width 11 height 14
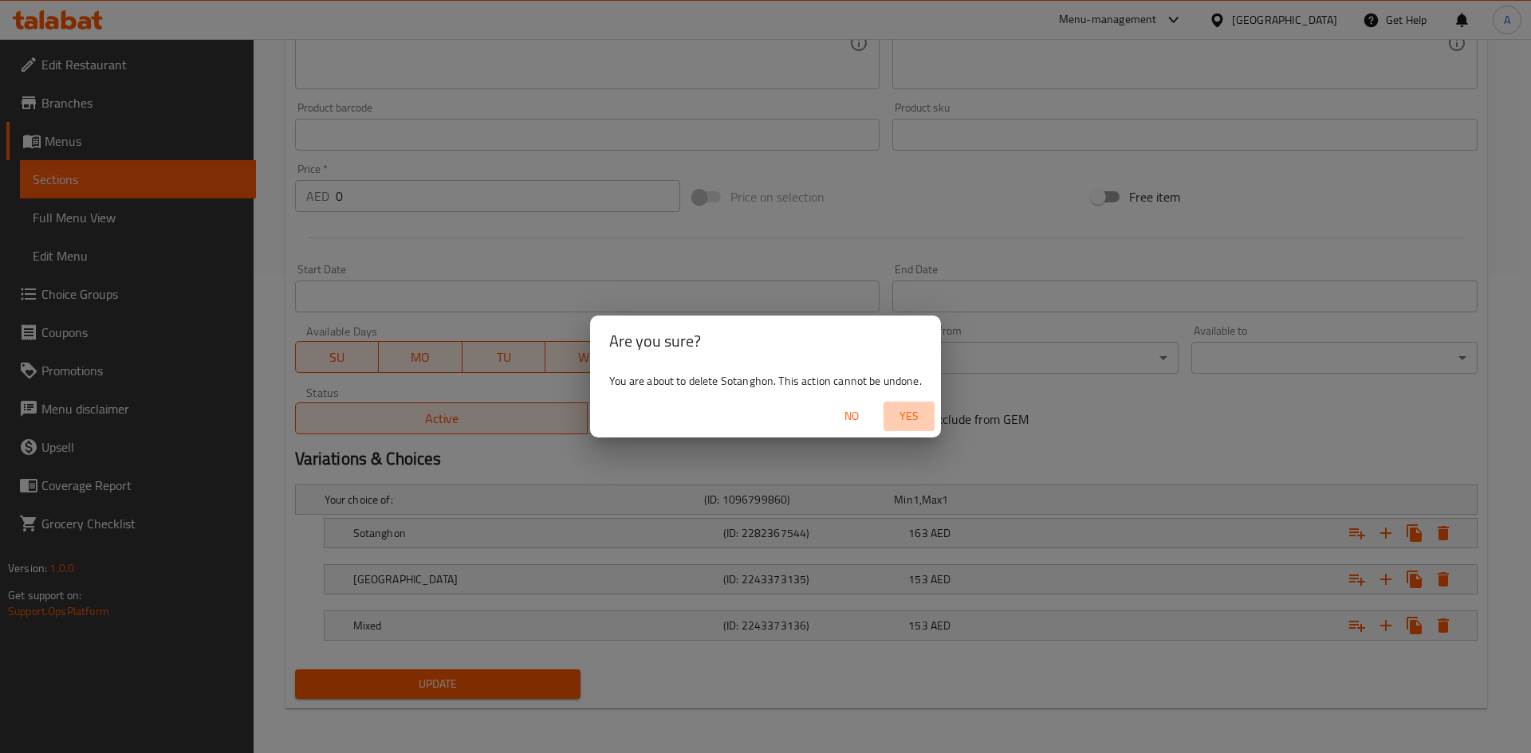
click at [900, 416] on span "Yes" at bounding box center [909, 417] width 38 height 20
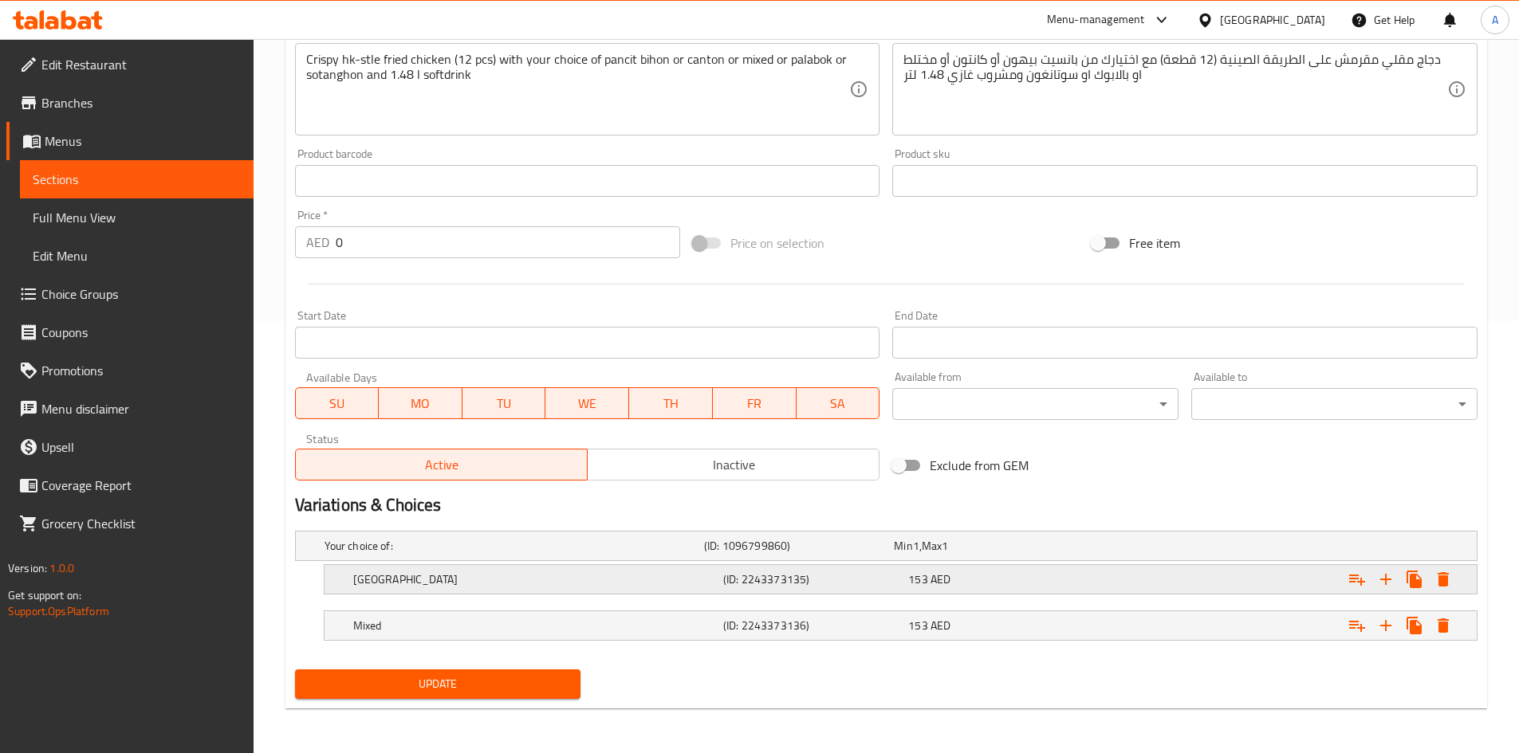
click at [1447, 575] on icon "Expand" at bounding box center [1442, 579] width 19 height 19
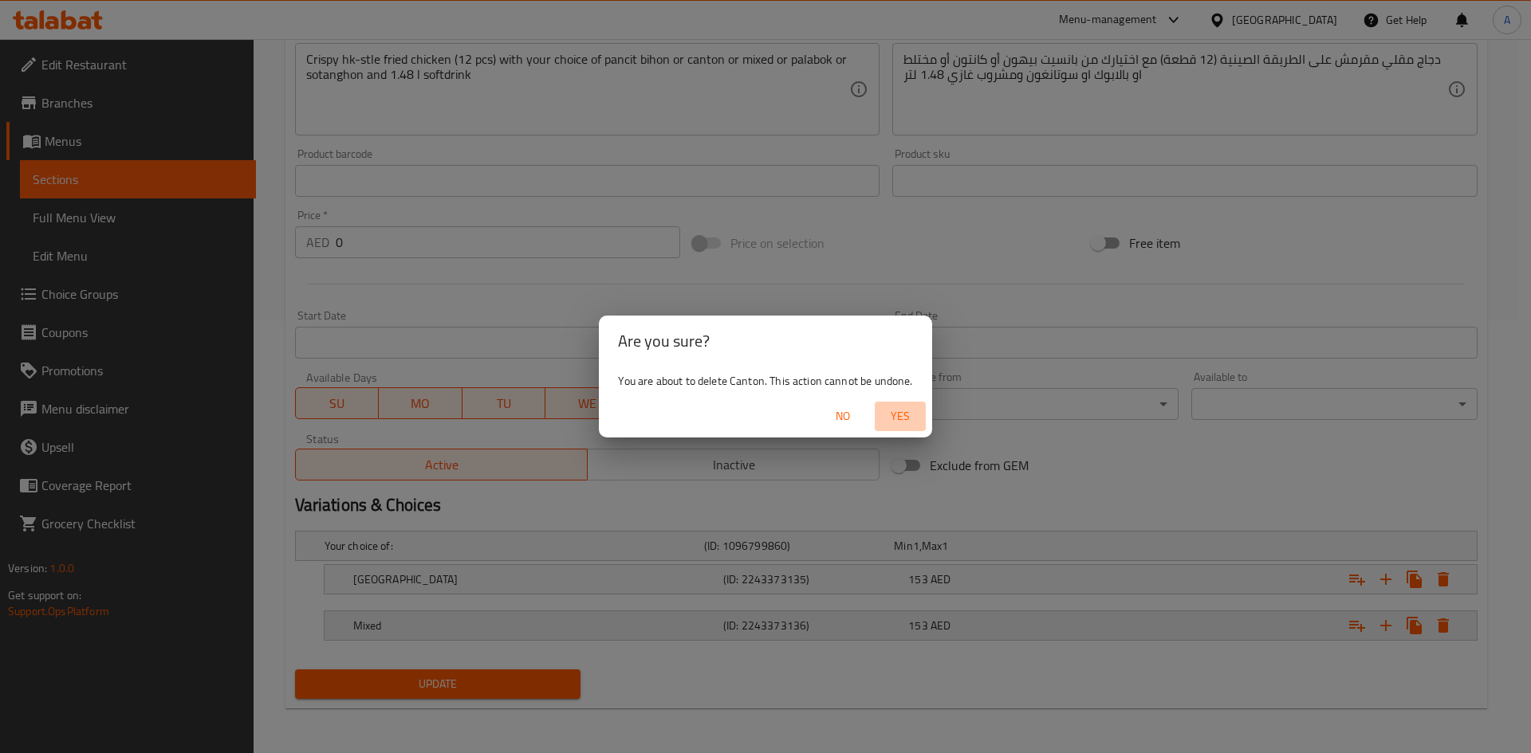
drag, startPoint x: 895, startPoint y: 411, endPoint x: 1415, endPoint y: 614, distance: 558.2
click at [899, 411] on span "Yes" at bounding box center [900, 417] width 38 height 20
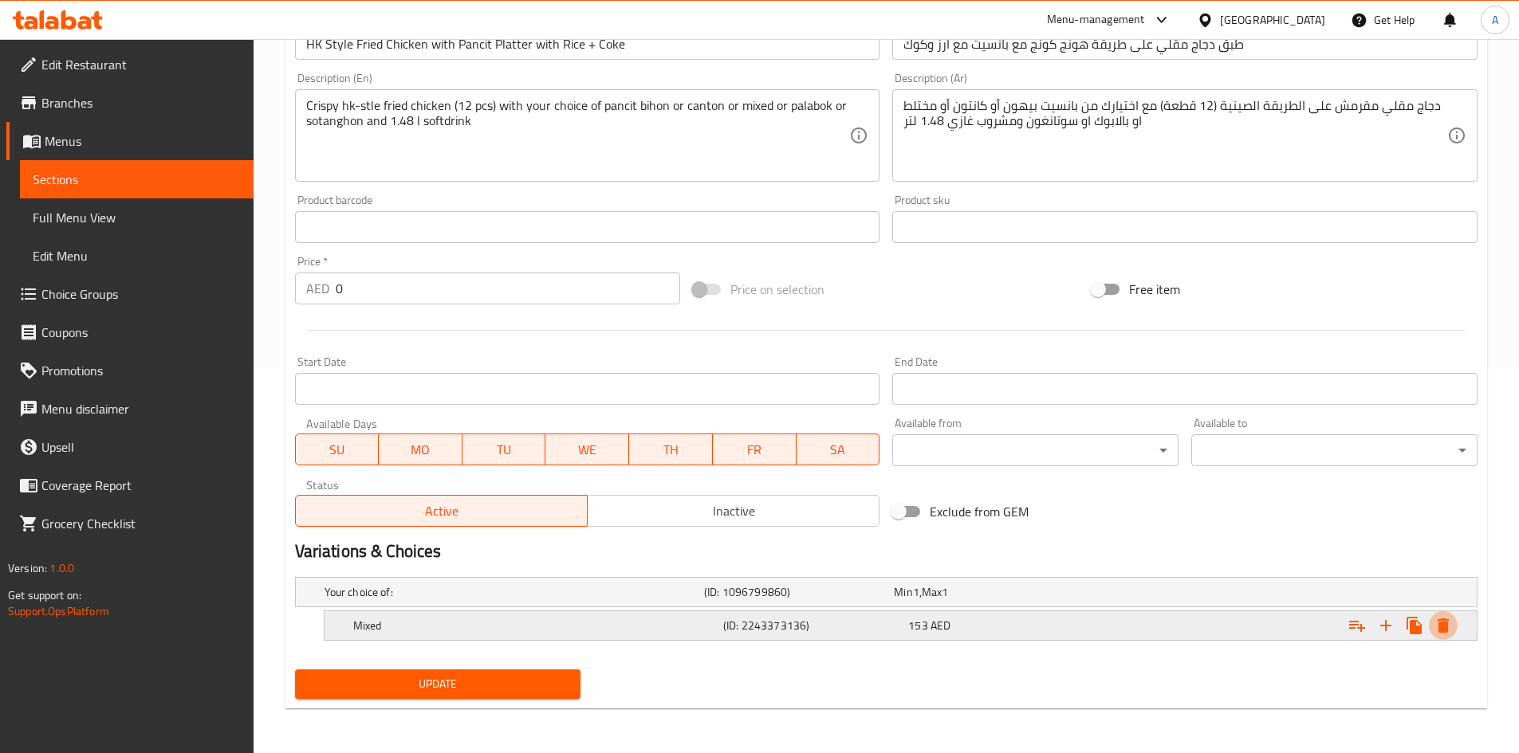
click at [1445, 633] on icon "Expand" at bounding box center [1442, 625] width 19 height 19
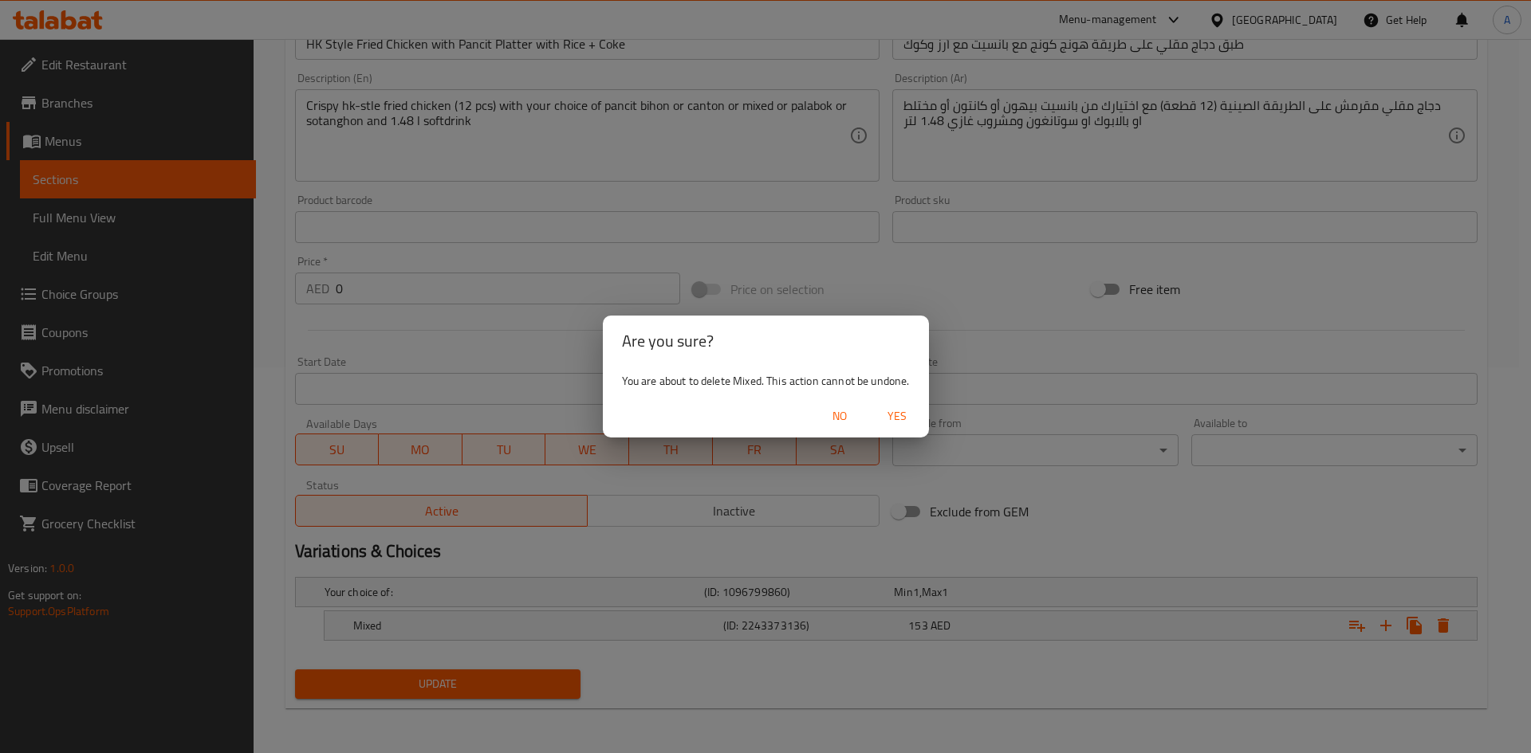
click at [887, 422] on span "Yes" at bounding box center [897, 417] width 38 height 20
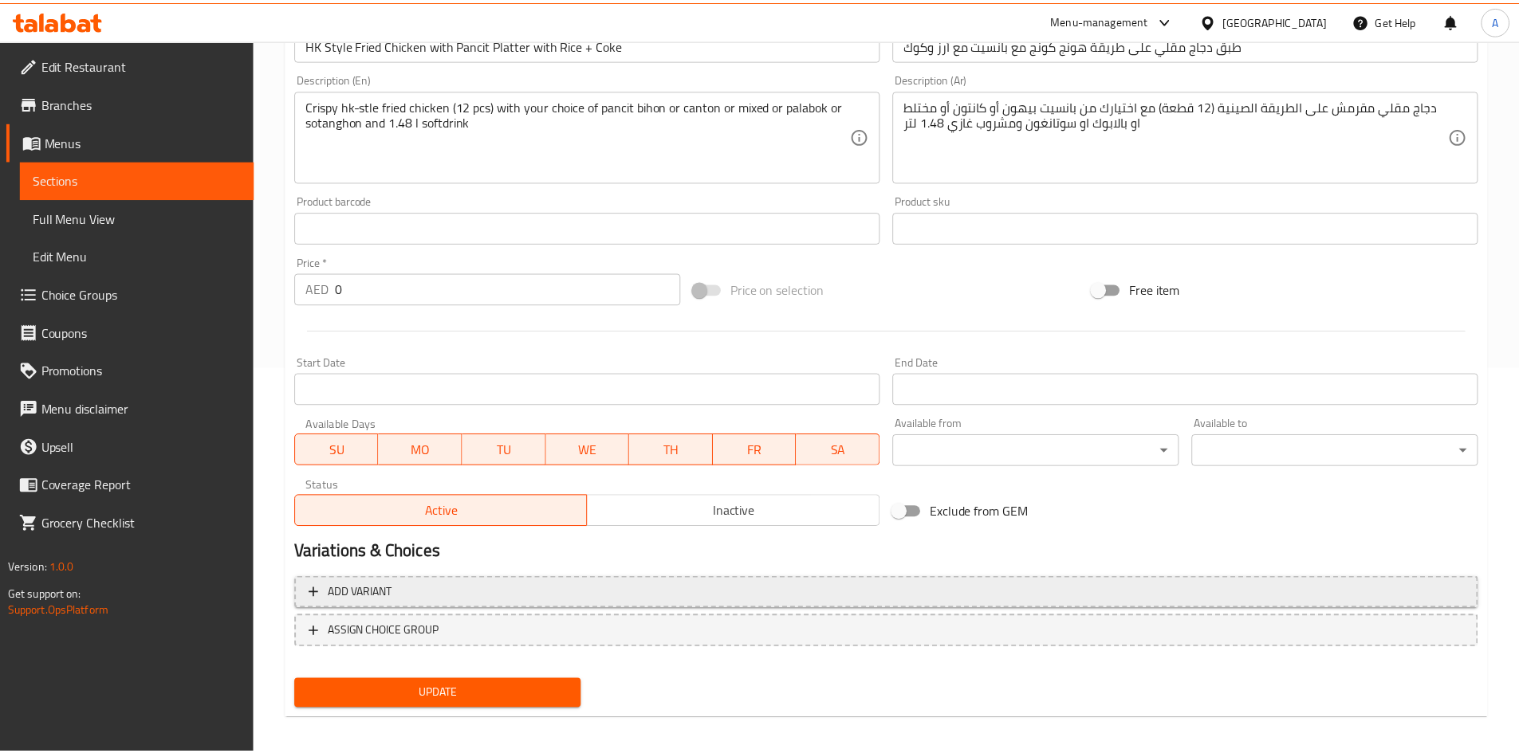
scroll to position [380, 0]
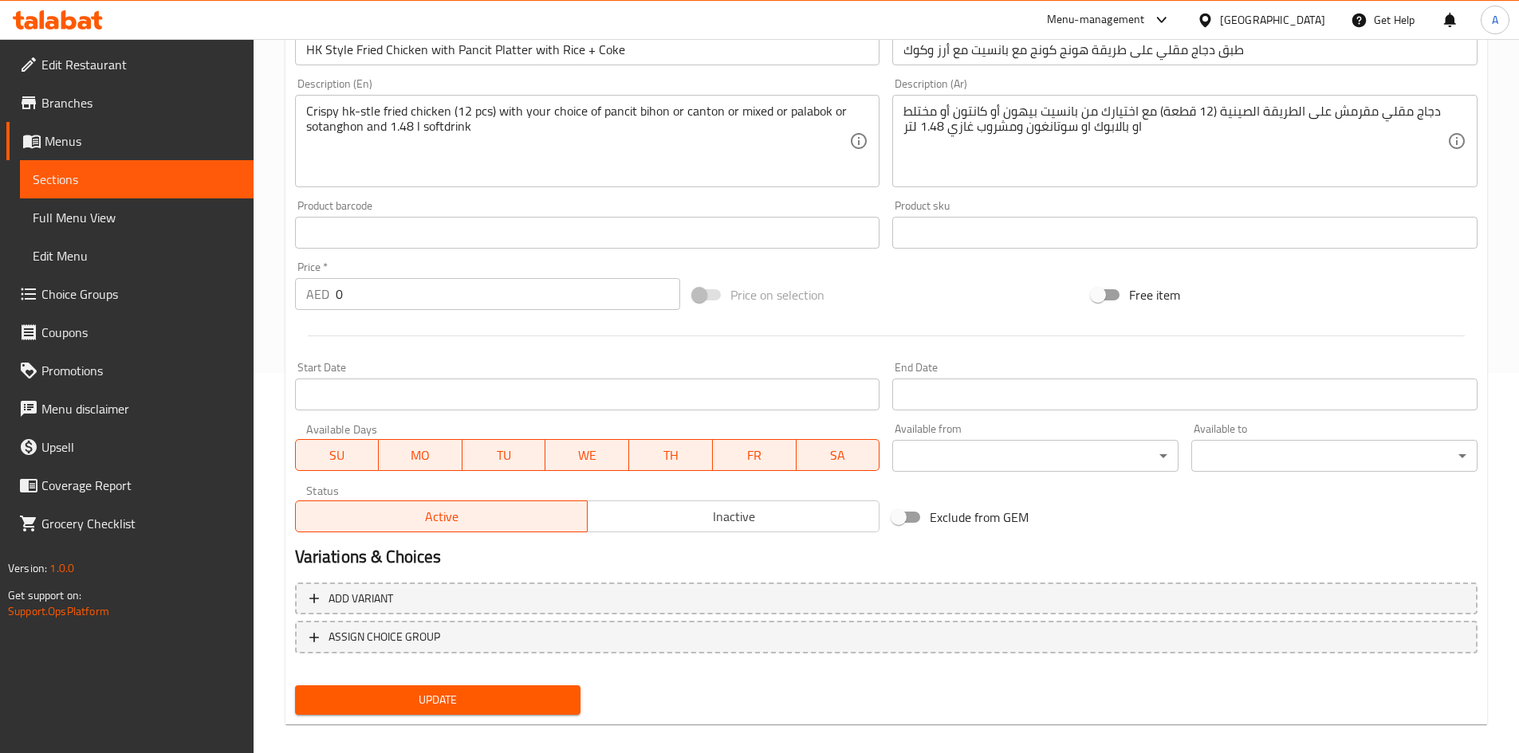
click at [461, 710] on span "Update" at bounding box center [438, 700] width 261 height 20
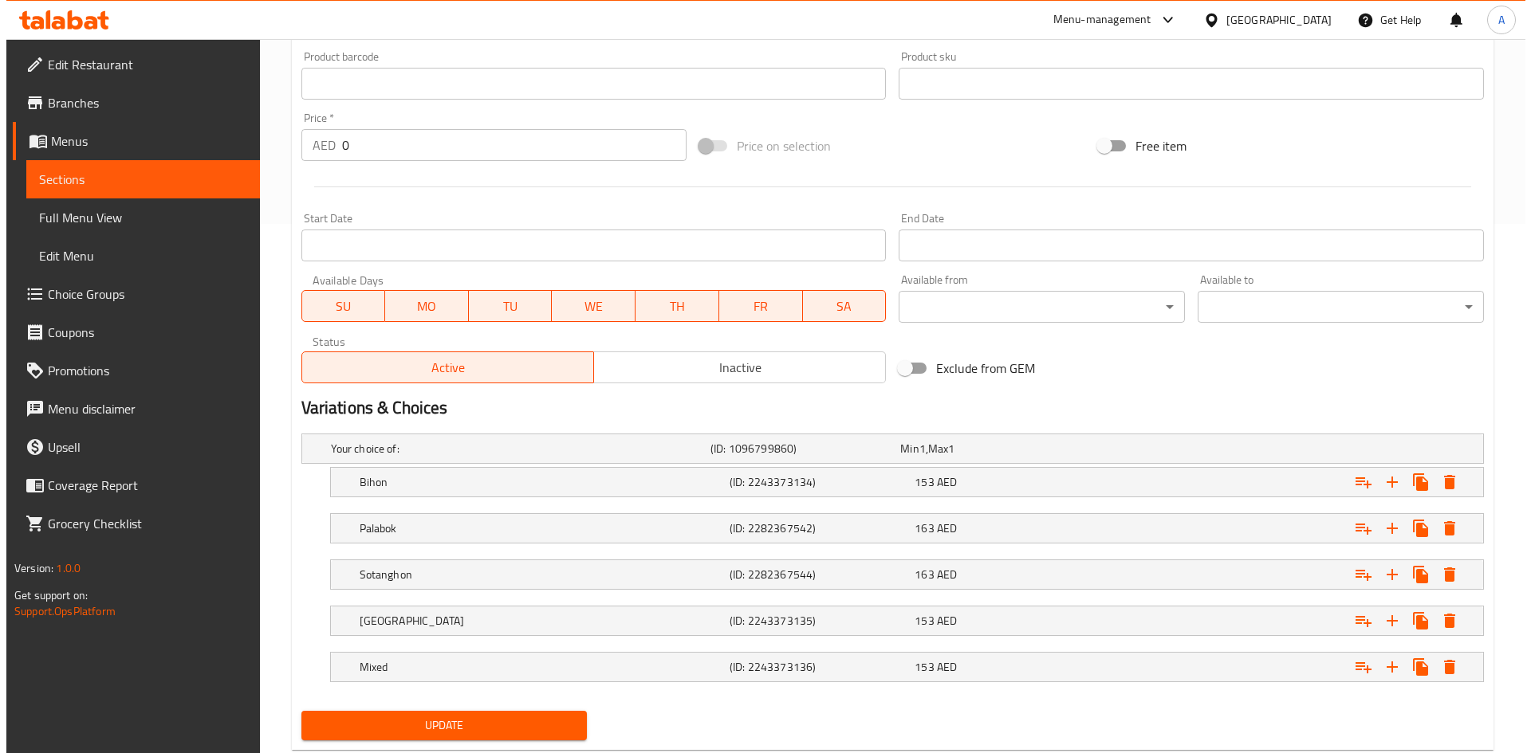
scroll to position [571, 0]
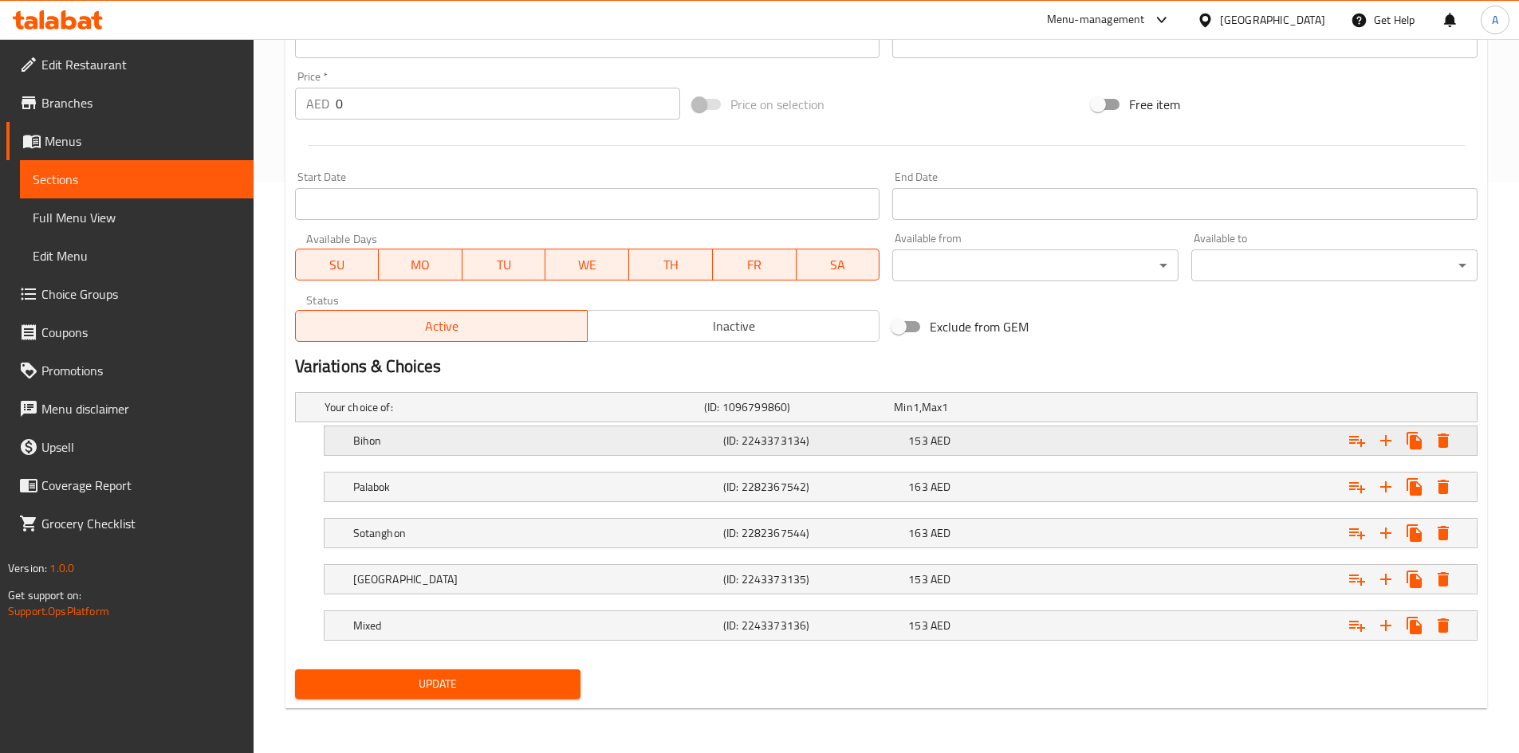
click at [1438, 446] on icon "Expand" at bounding box center [1442, 441] width 11 height 14
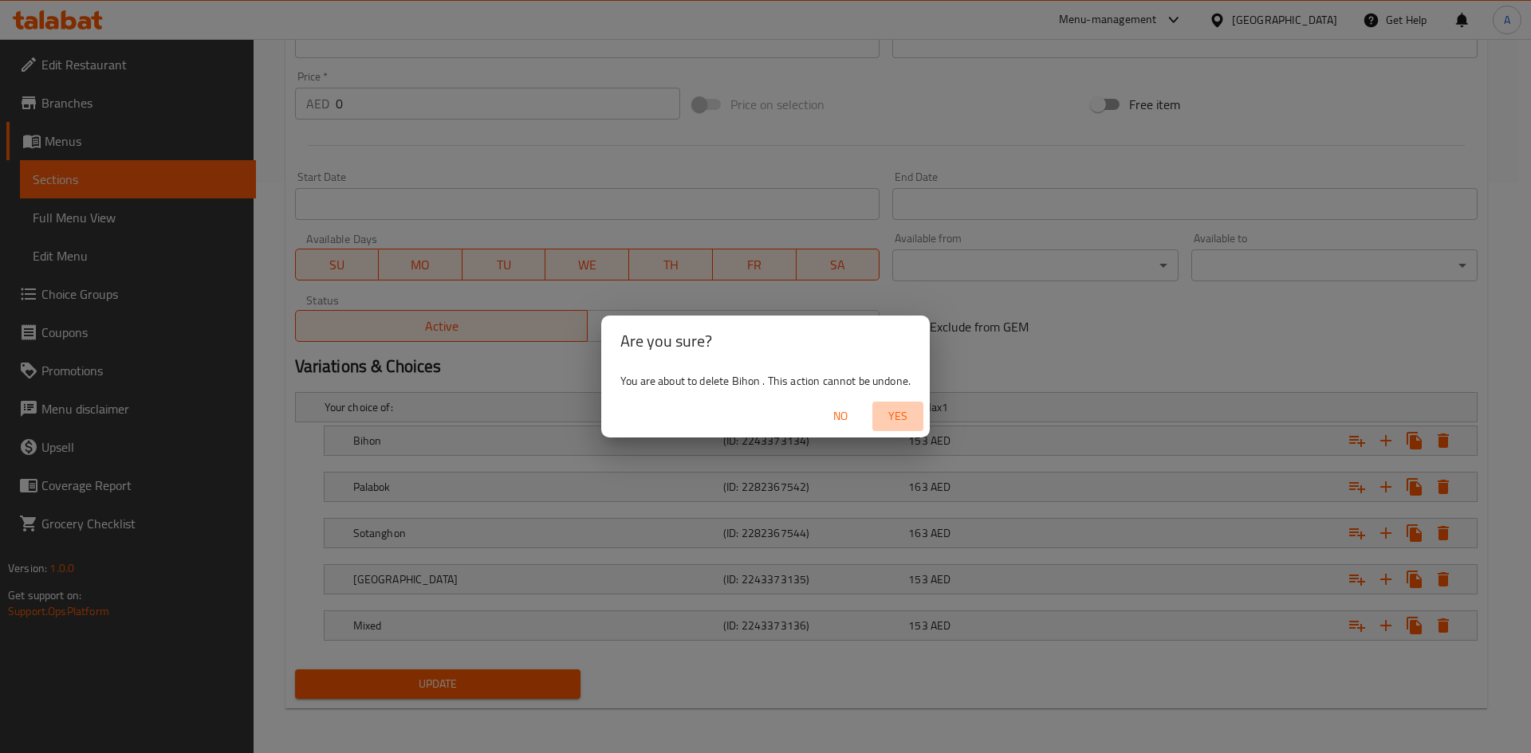
click at [893, 414] on span "Yes" at bounding box center [898, 417] width 38 height 20
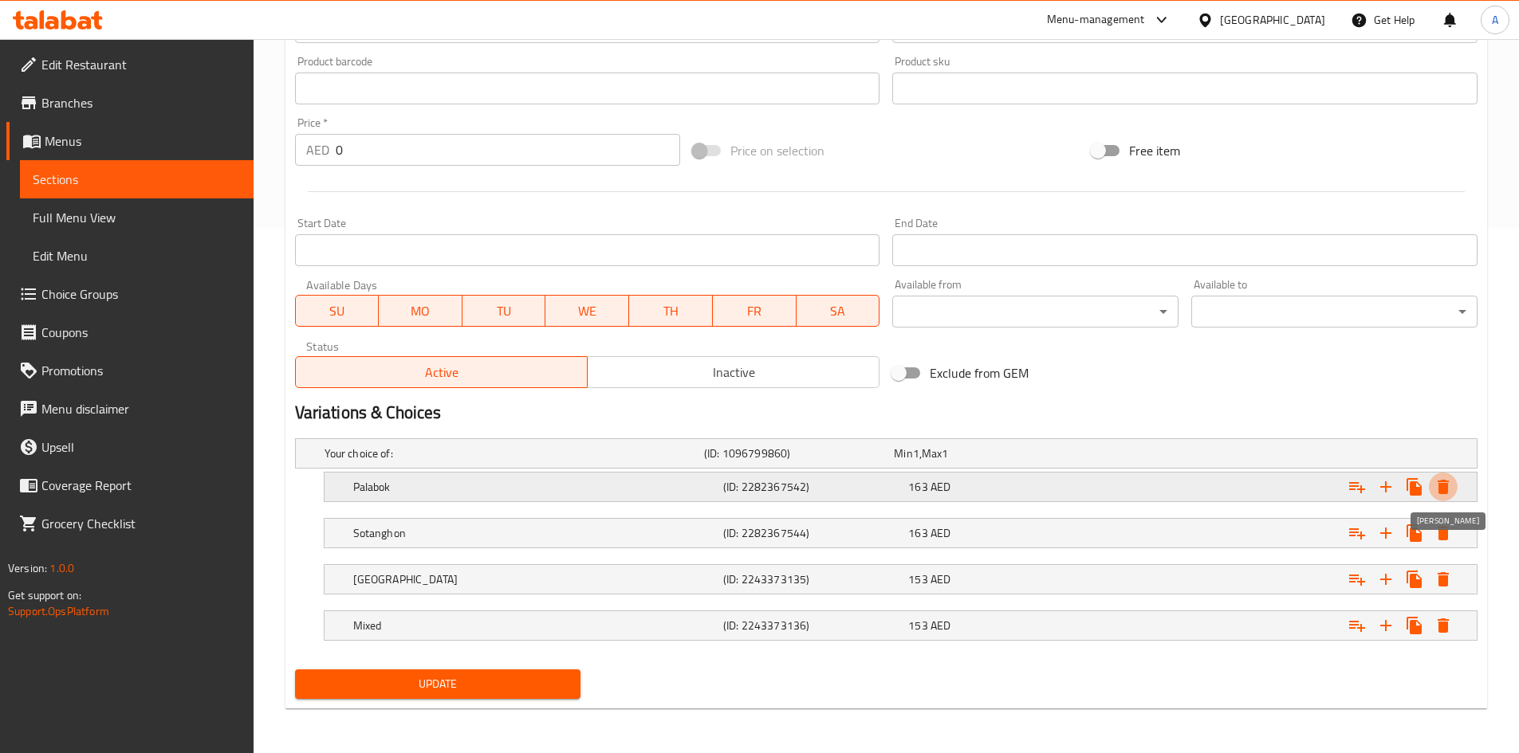
click at [1446, 476] on button "Expand" at bounding box center [1443, 487] width 29 height 29
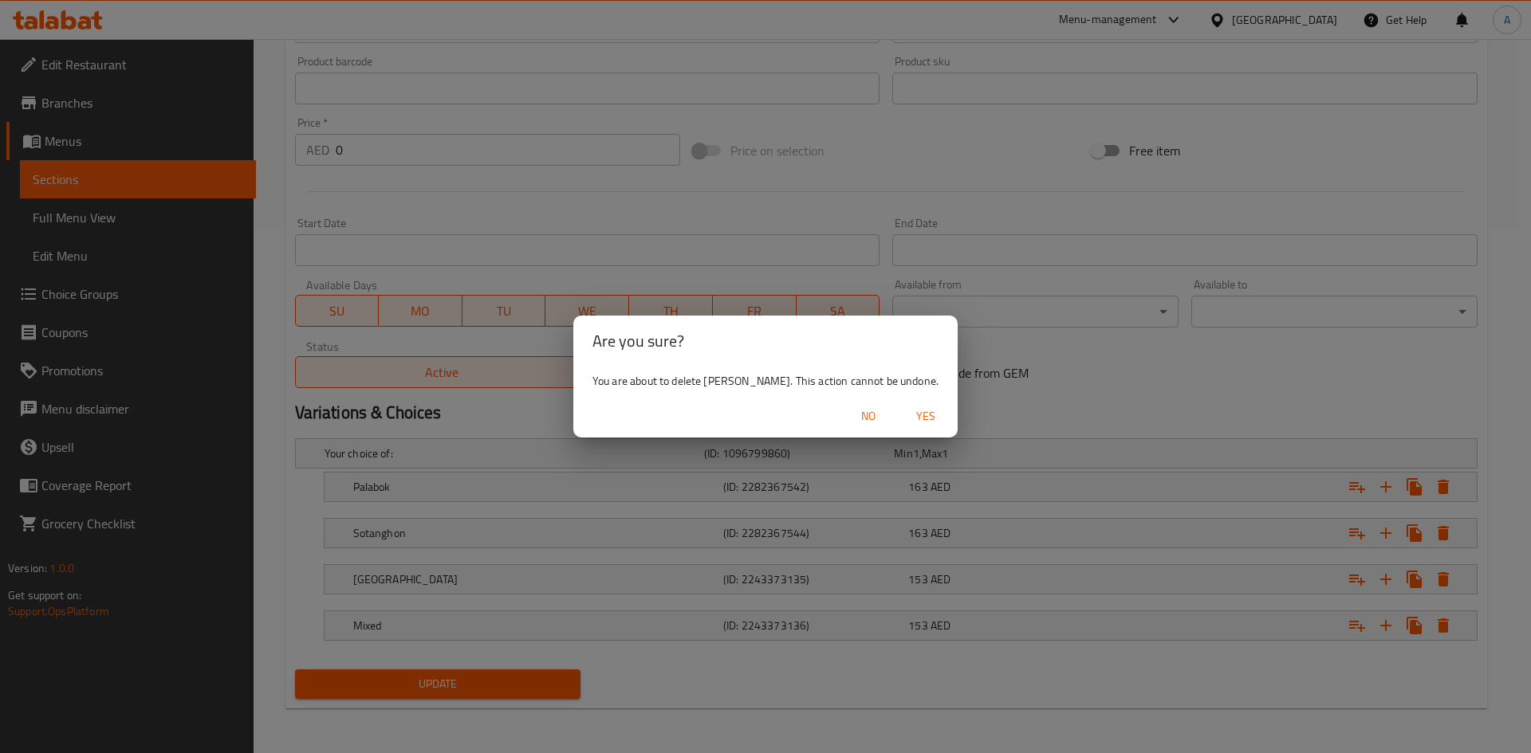
click at [906, 420] on span "Yes" at bounding box center [925, 417] width 38 height 20
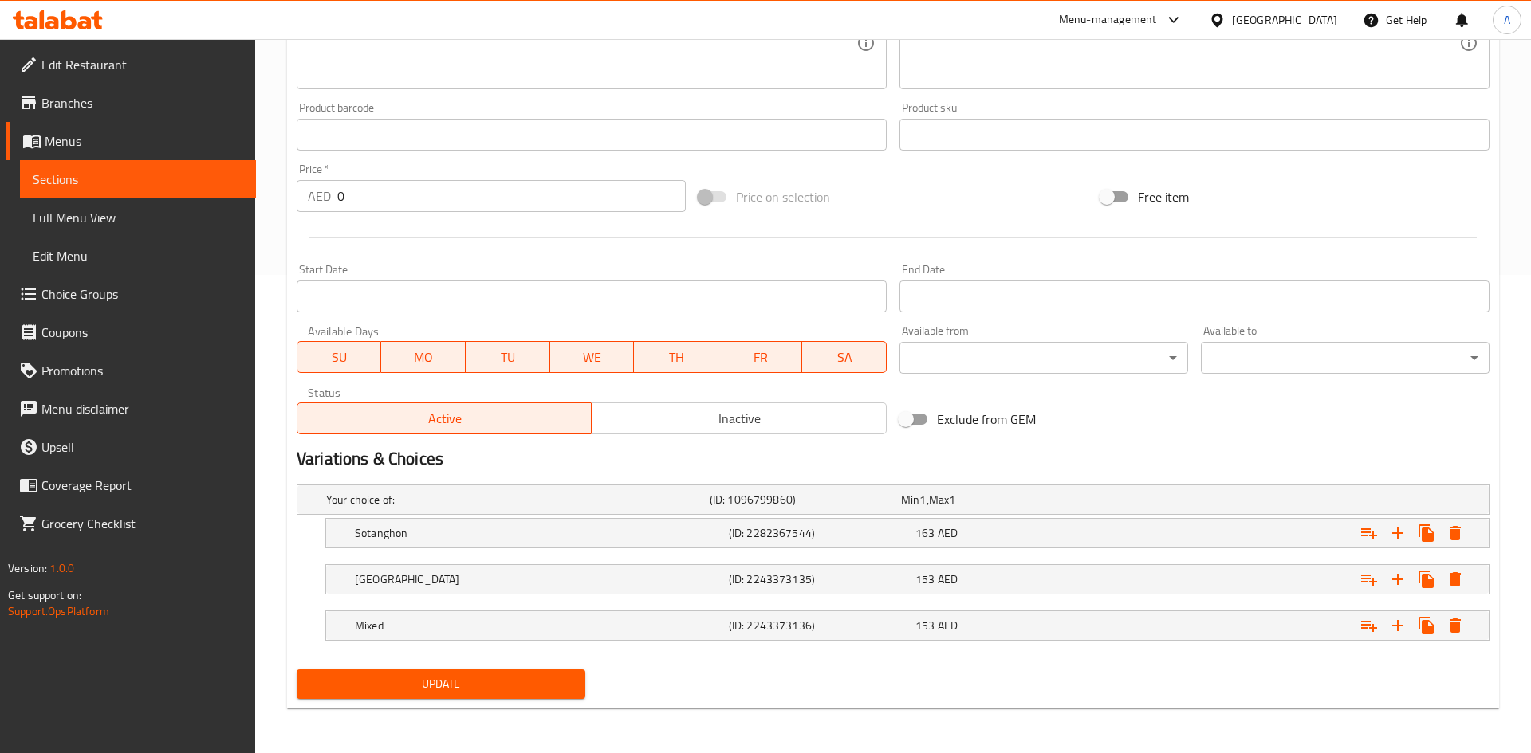
scroll to position [478, 0]
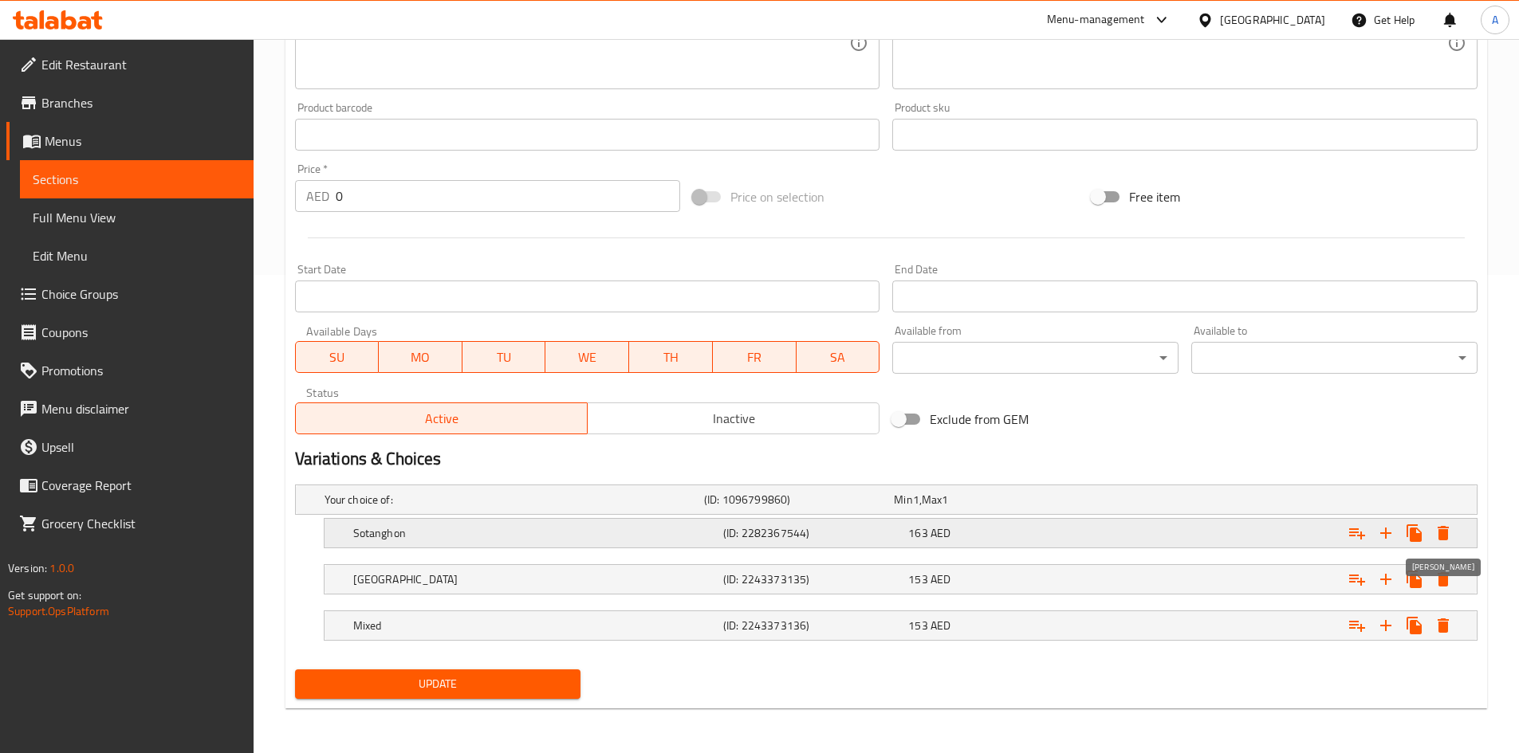
click at [1441, 529] on icon "Expand" at bounding box center [1442, 533] width 19 height 19
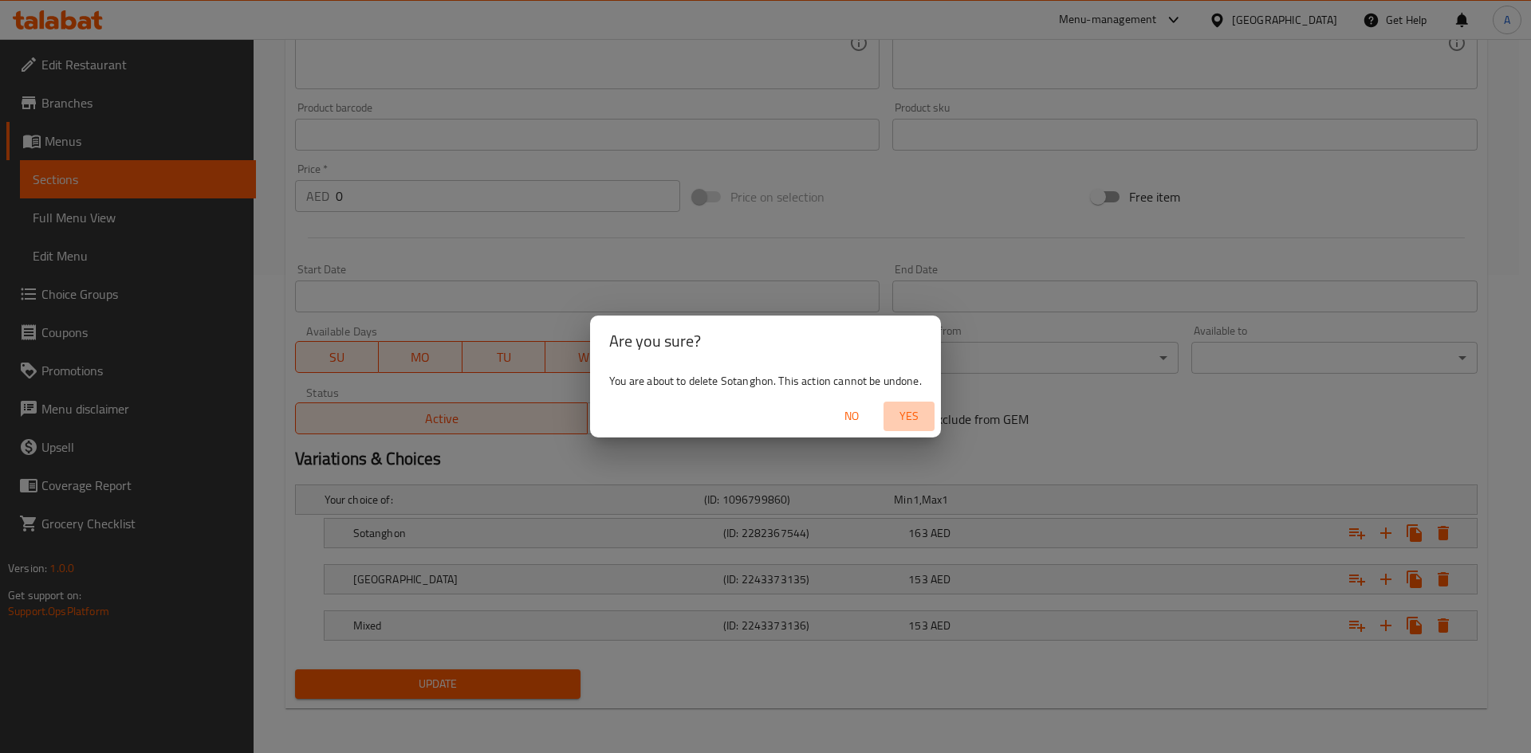
click at [902, 425] on span "Yes" at bounding box center [909, 417] width 38 height 20
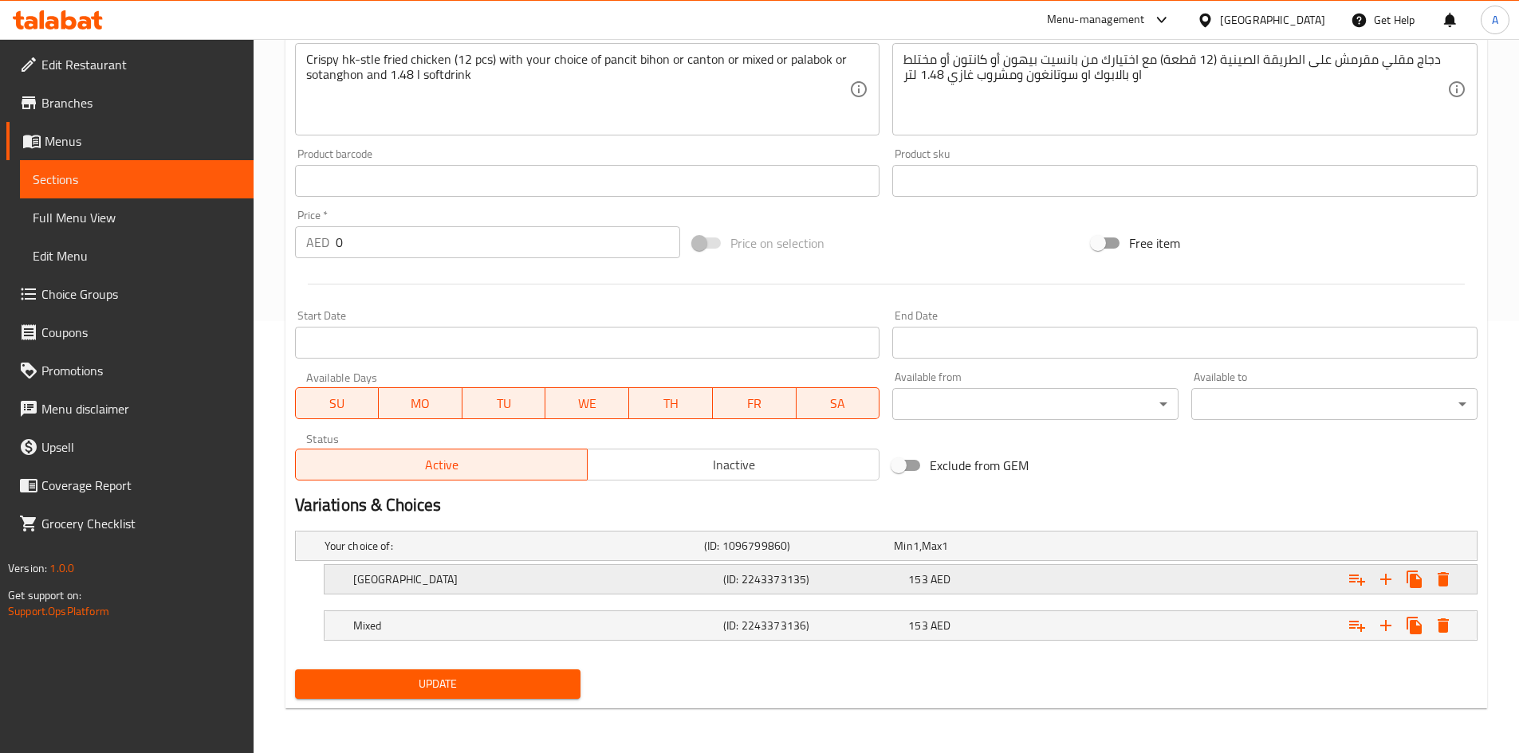
click at [1434, 578] on icon "Expand" at bounding box center [1442, 579] width 19 height 19
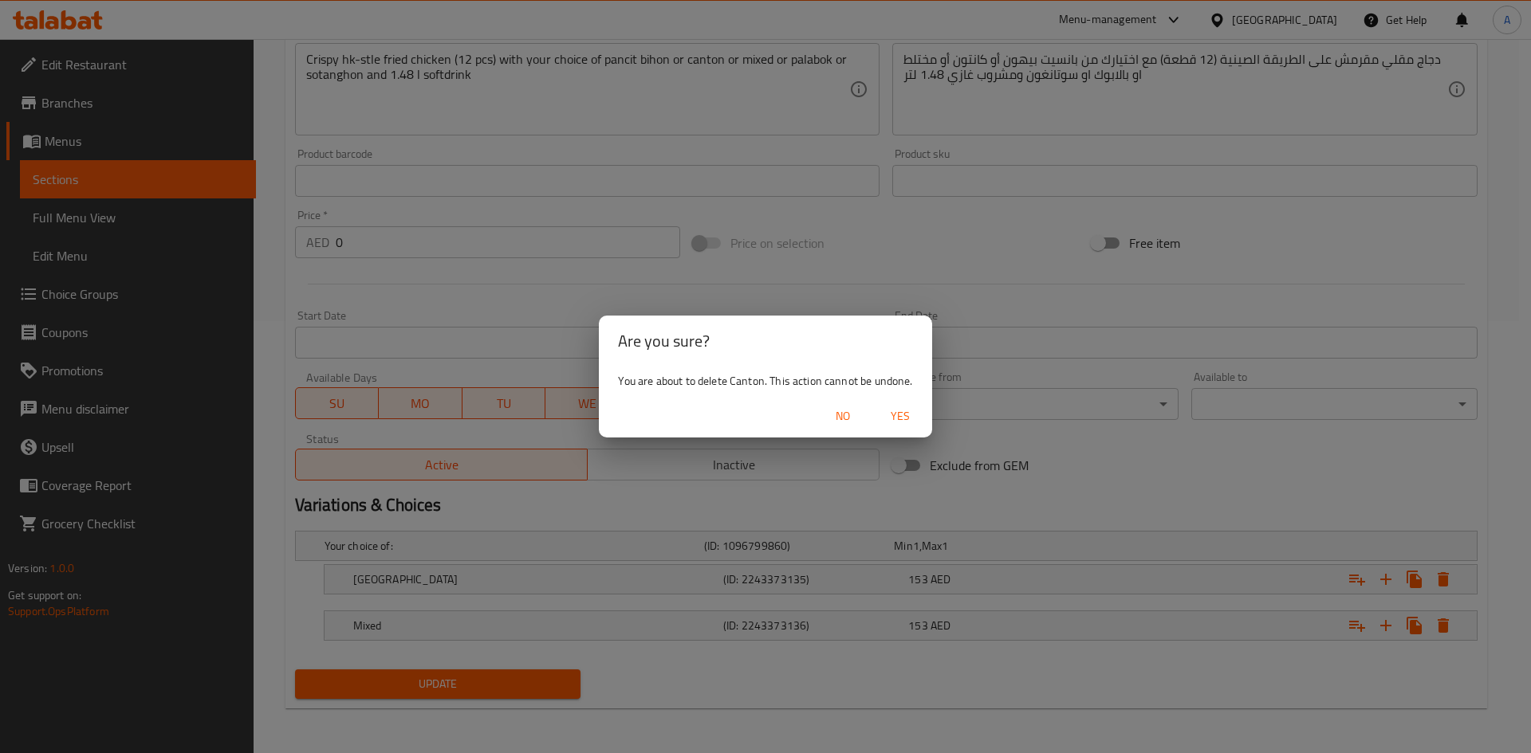
click at [891, 414] on span "Yes" at bounding box center [900, 417] width 38 height 20
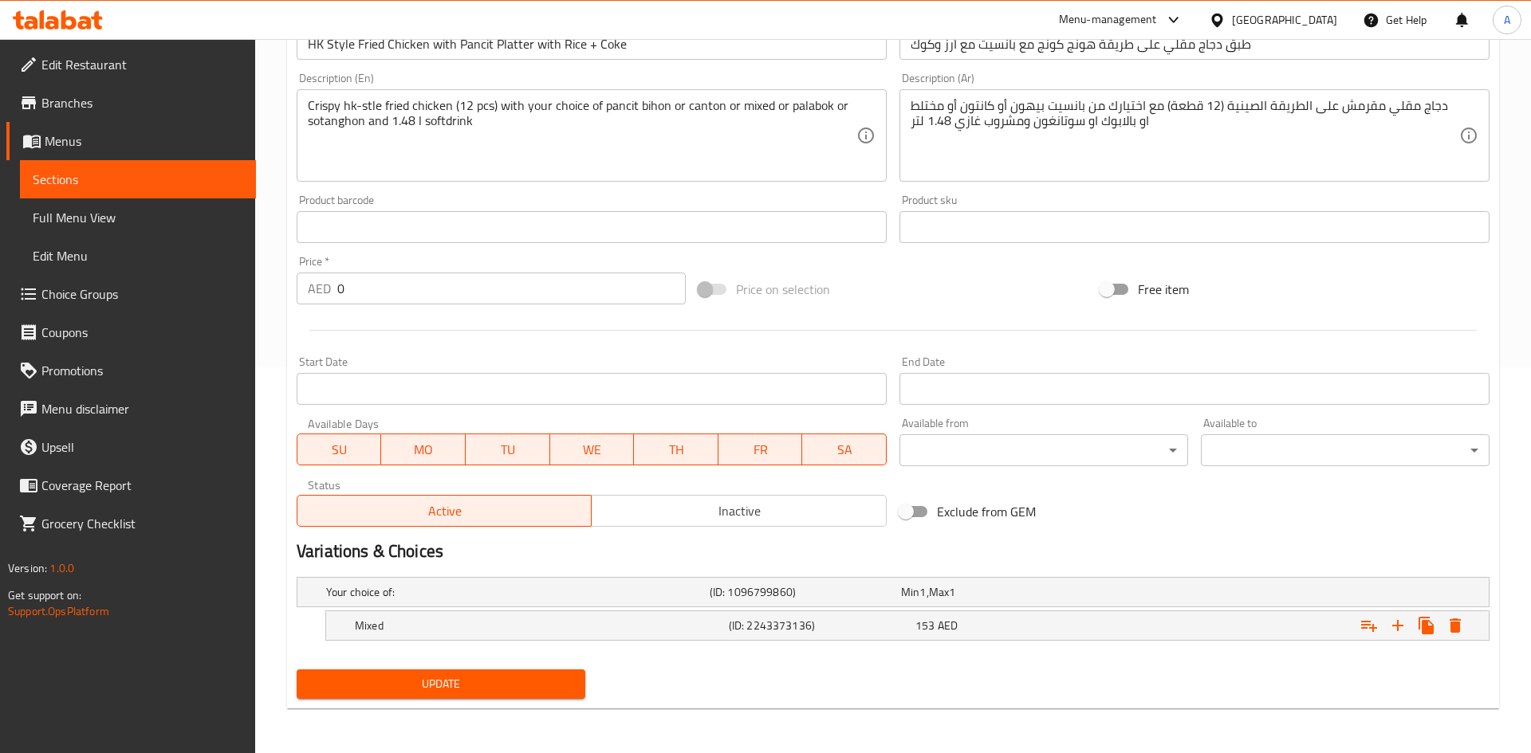
scroll to position [386, 0]
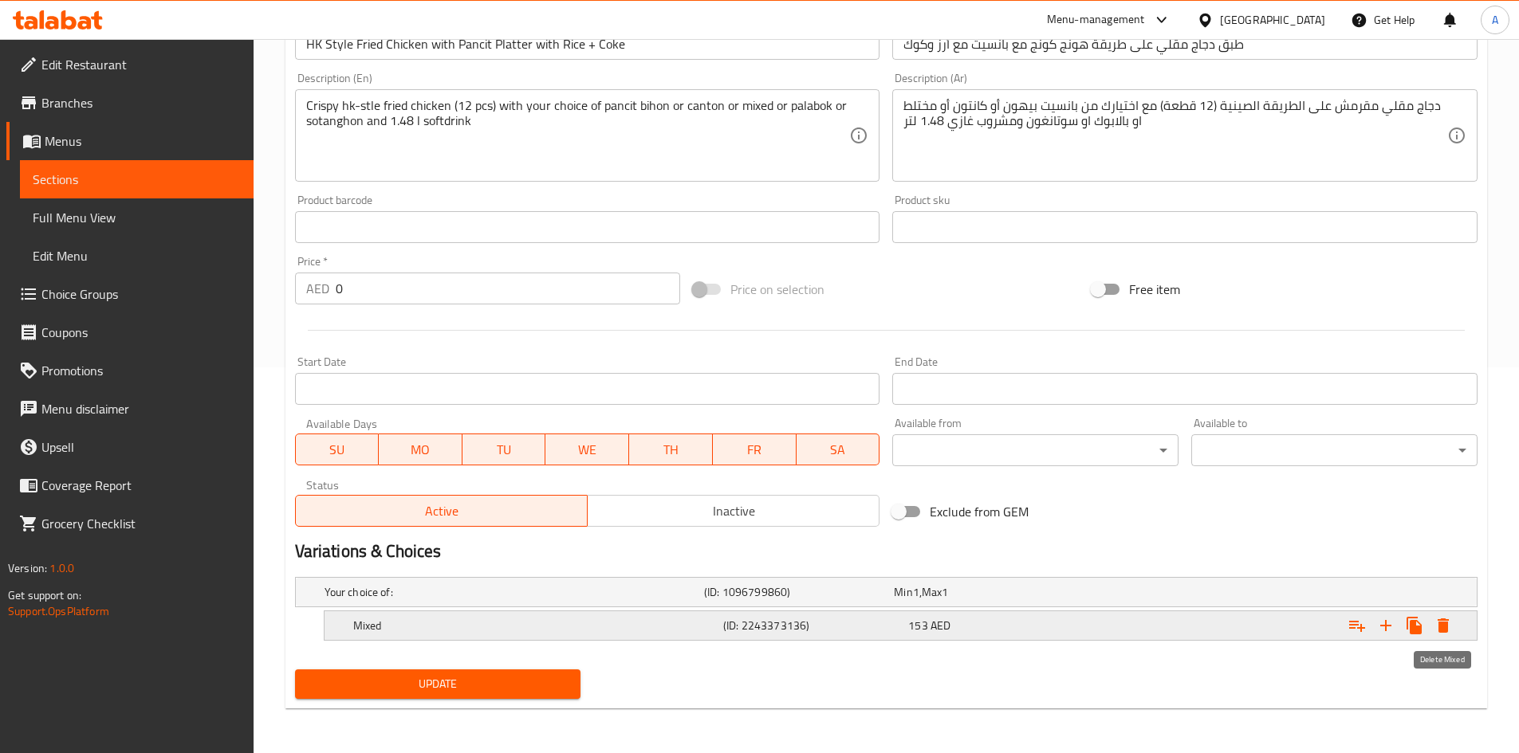
click at [1448, 624] on icon "Expand" at bounding box center [1442, 626] width 11 height 14
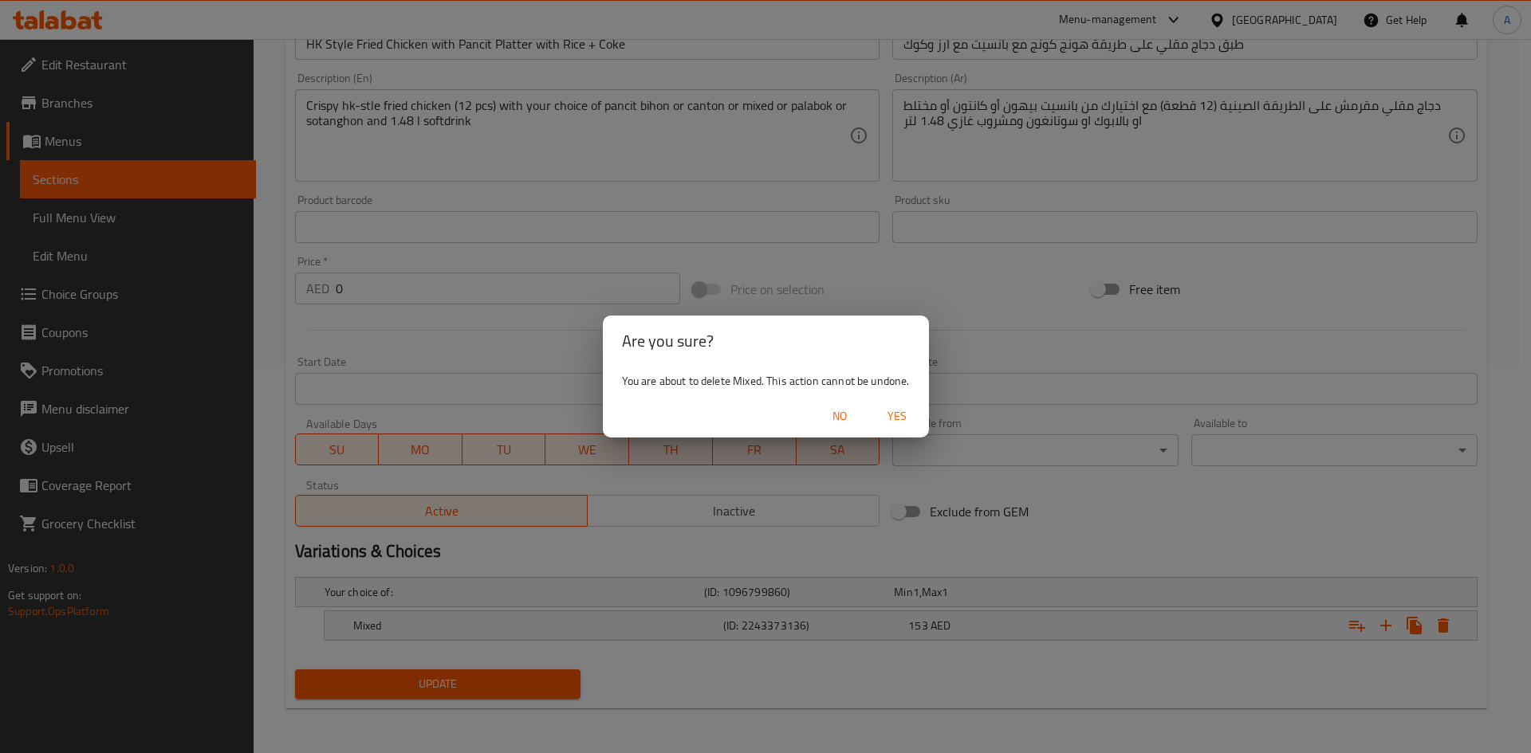
click at [894, 417] on span "Yes" at bounding box center [897, 417] width 38 height 20
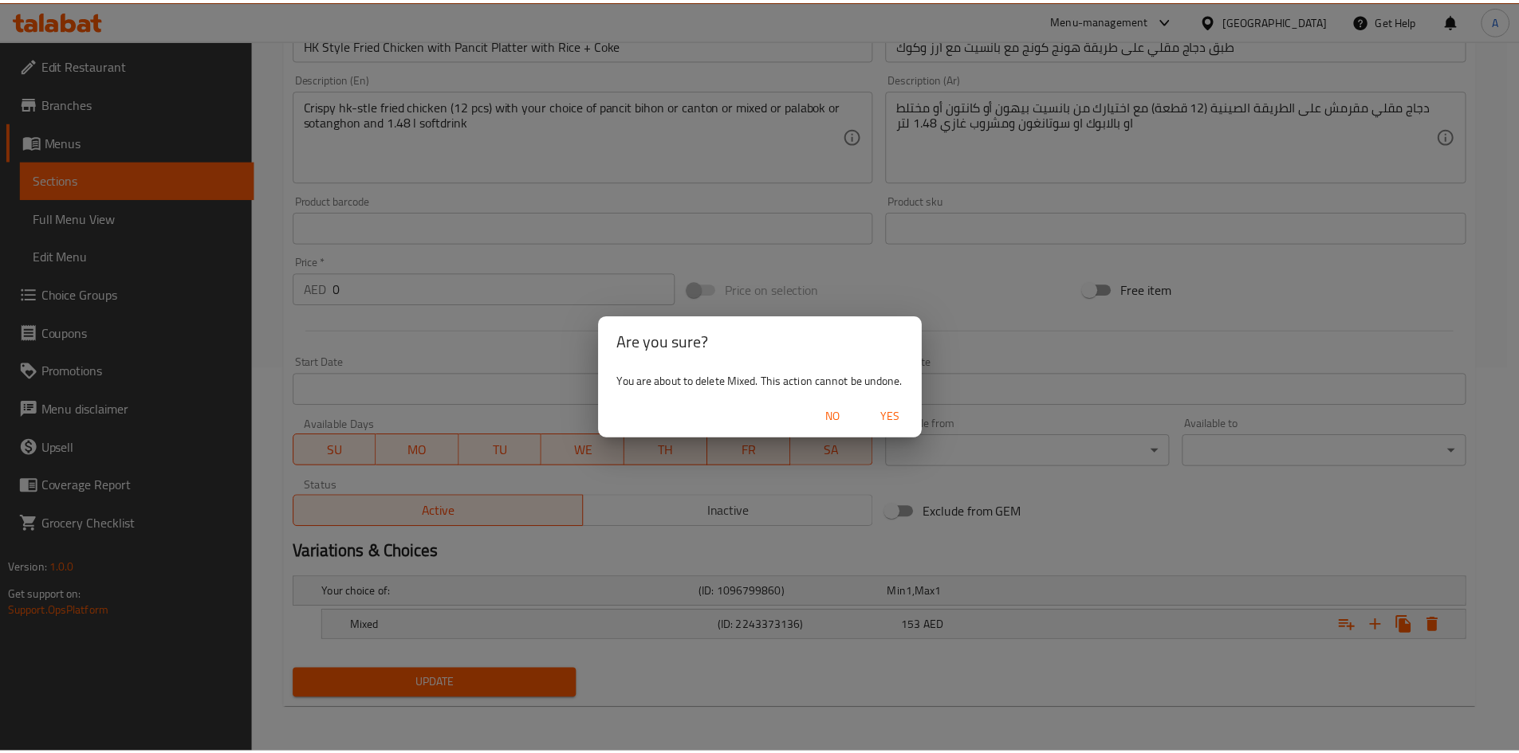
scroll to position [380, 0]
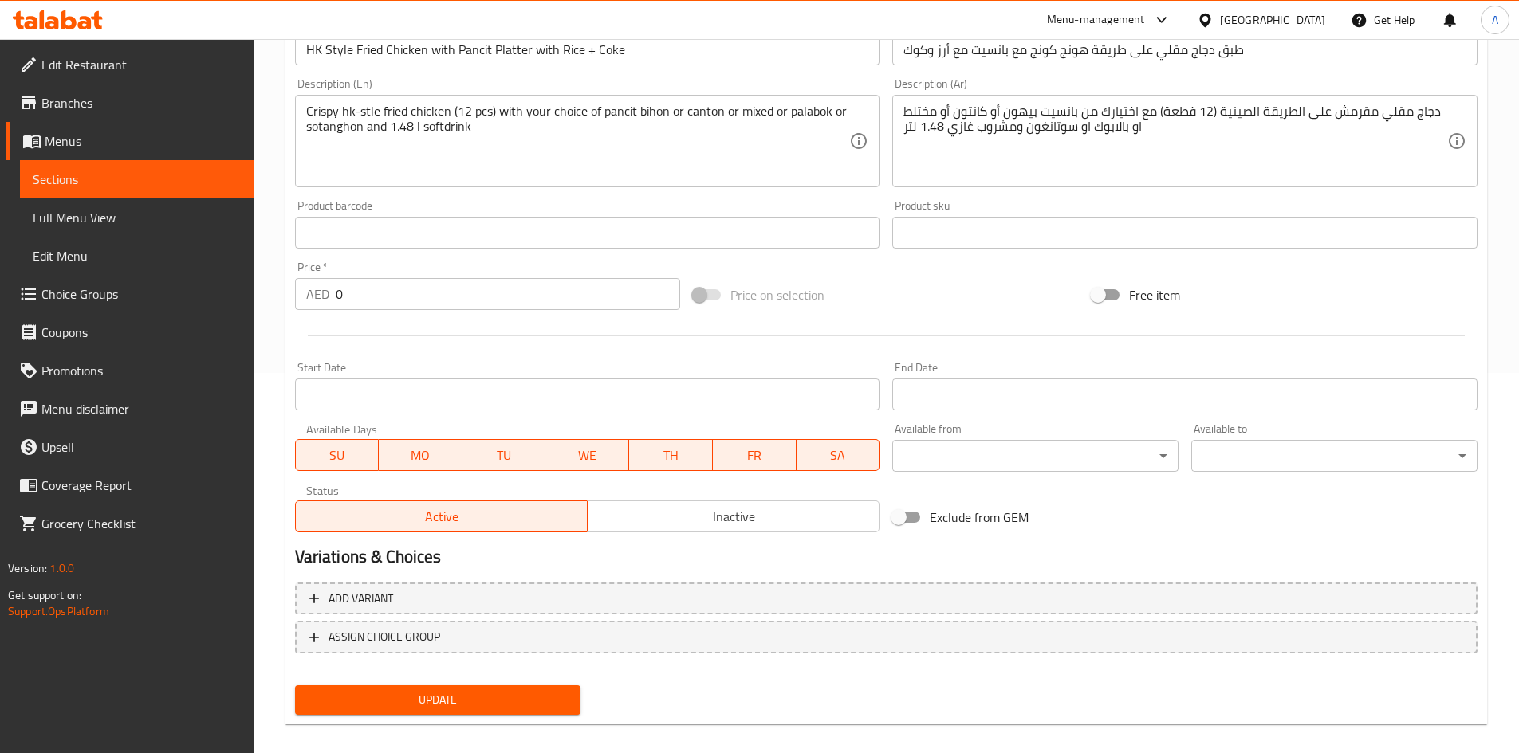
click at [516, 700] on span "Update" at bounding box center [438, 700] width 261 height 20
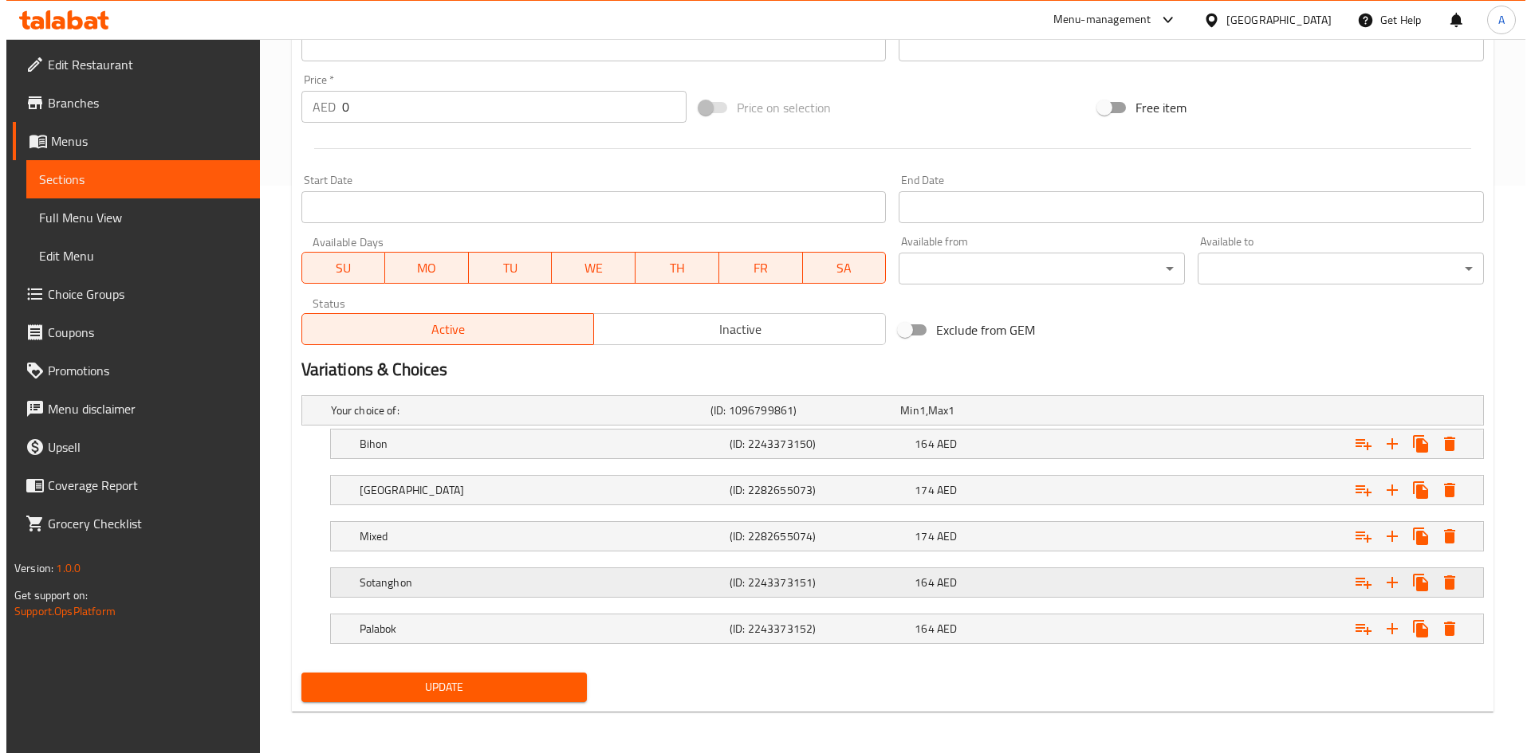
scroll to position [571, 0]
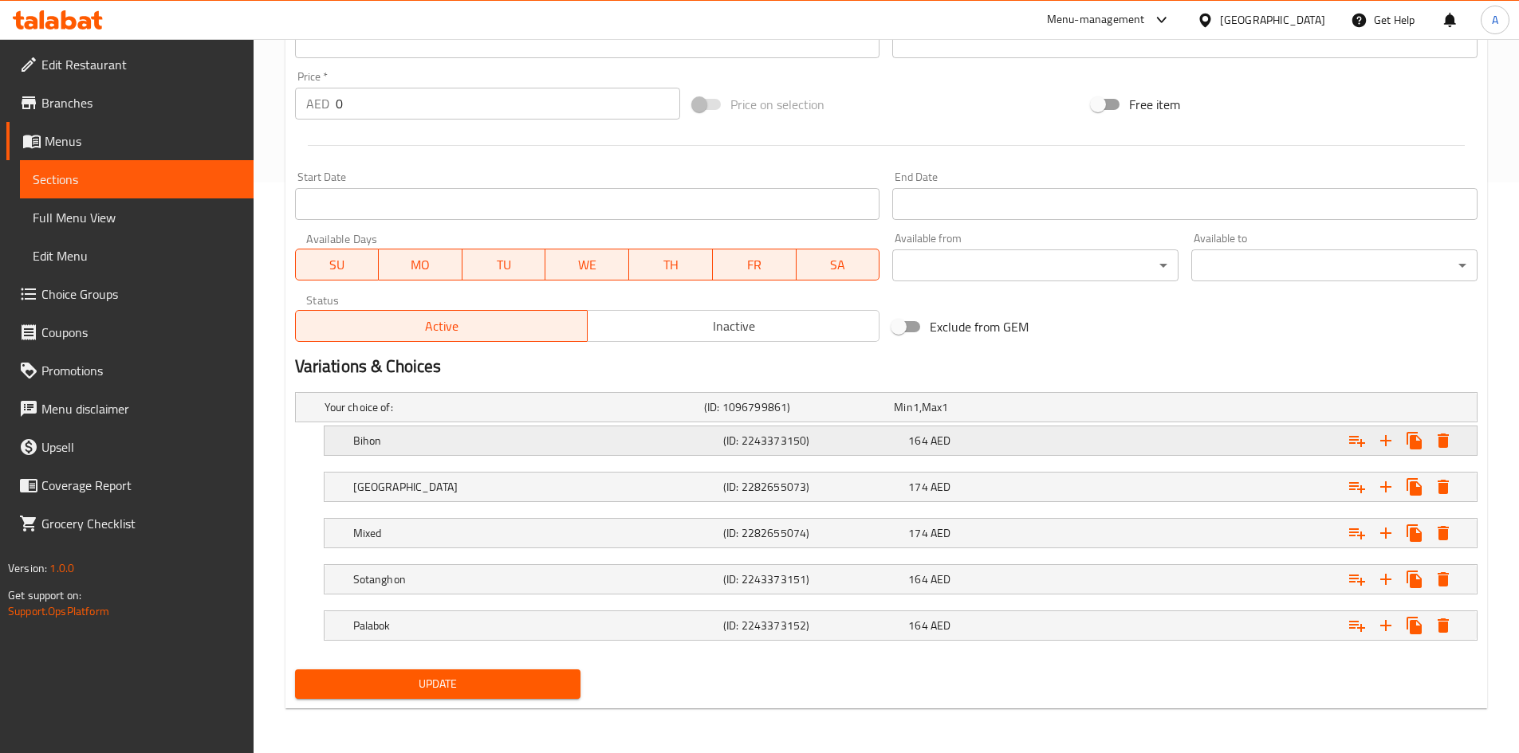
click at [1442, 439] on icon "Expand" at bounding box center [1442, 441] width 11 height 14
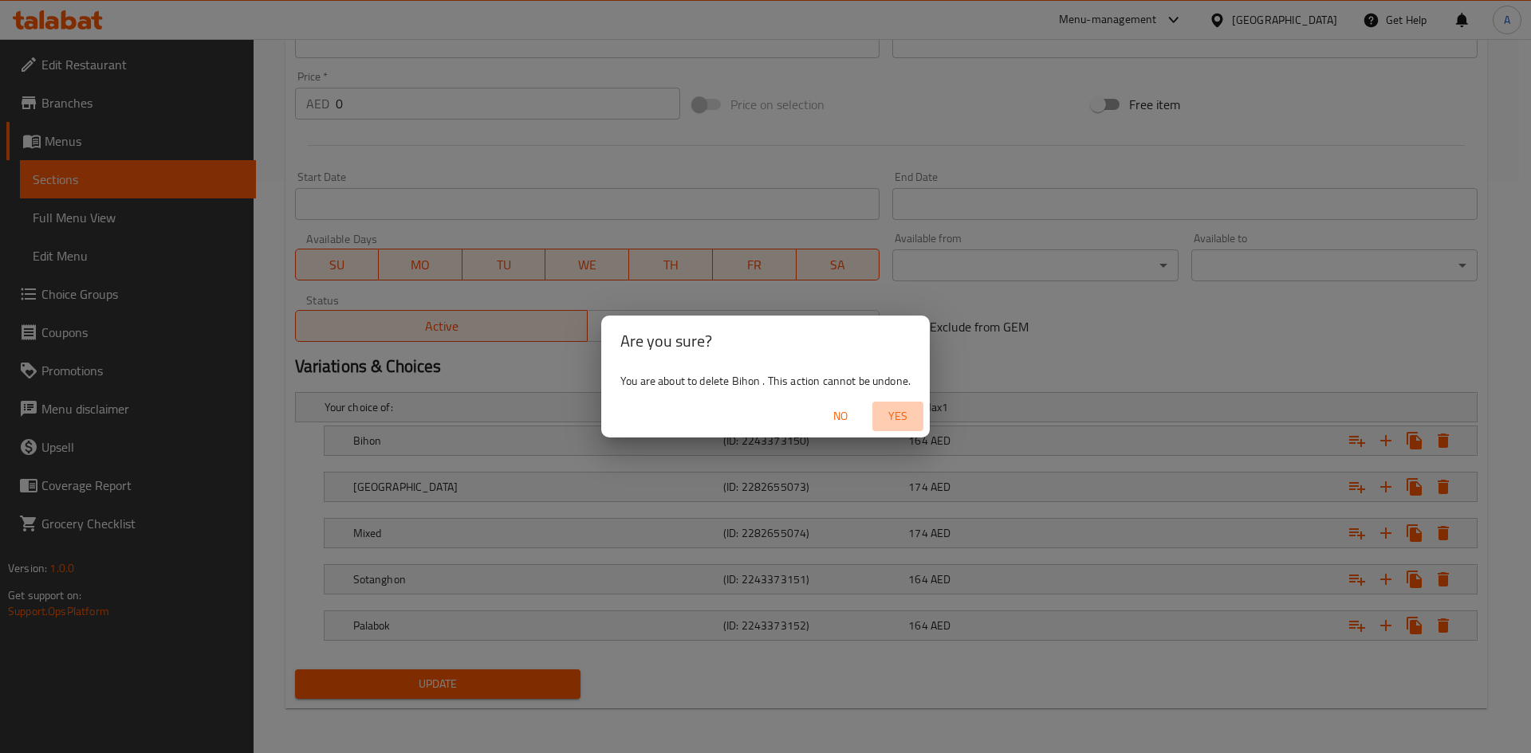
click at [899, 412] on span "Yes" at bounding box center [898, 417] width 38 height 20
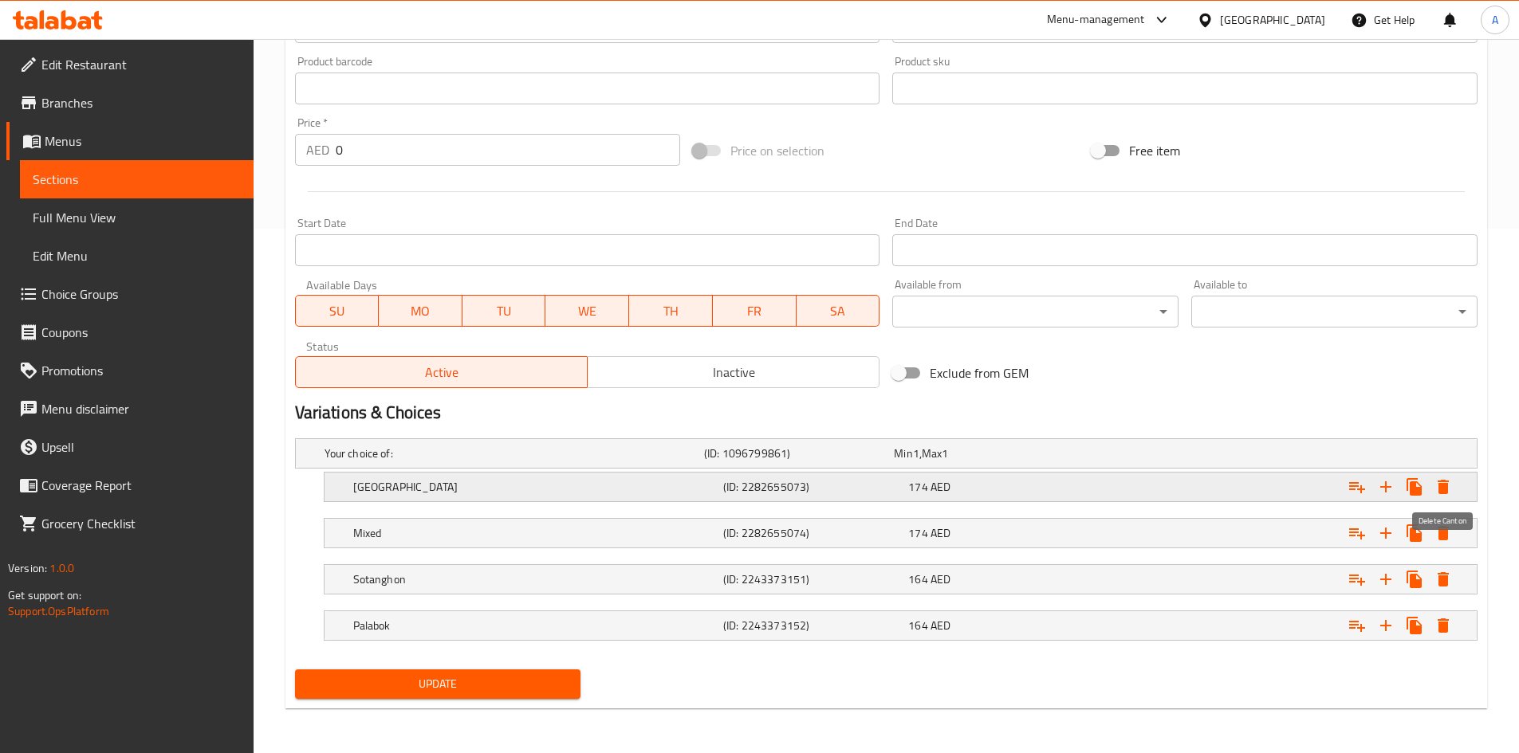
click at [1443, 484] on icon "Expand" at bounding box center [1442, 487] width 11 height 14
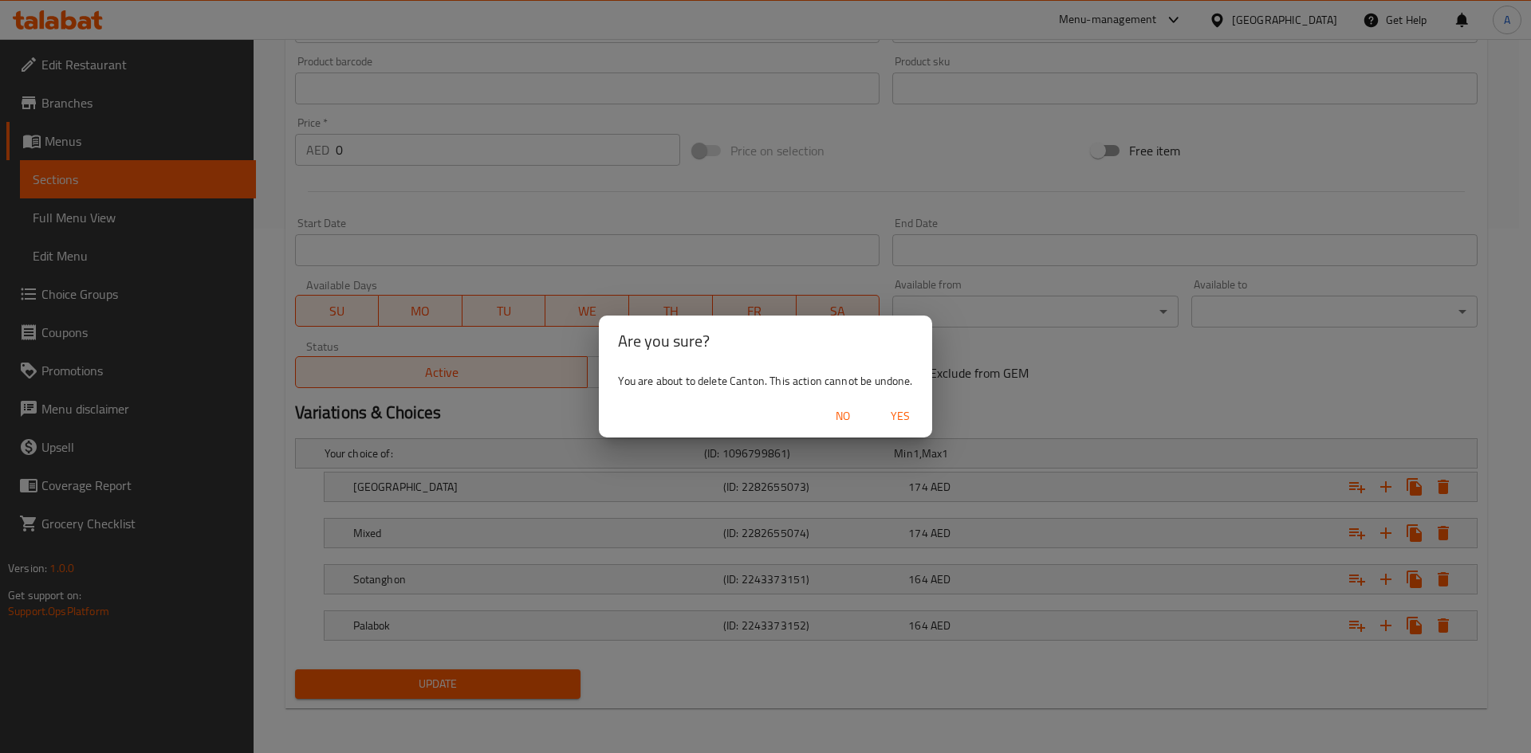
click at [899, 423] on span "Yes" at bounding box center [900, 417] width 38 height 20
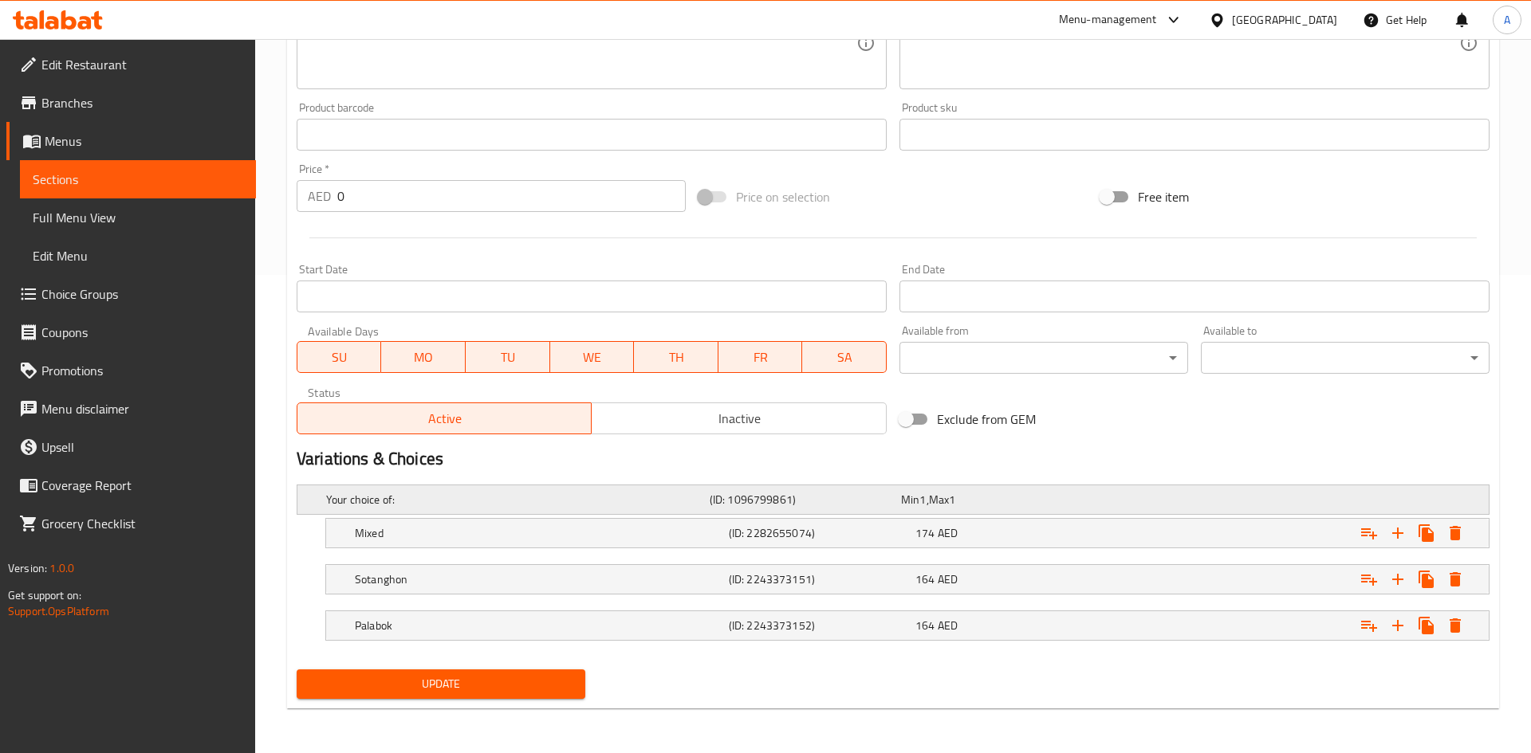
scroll to position [478, 0]
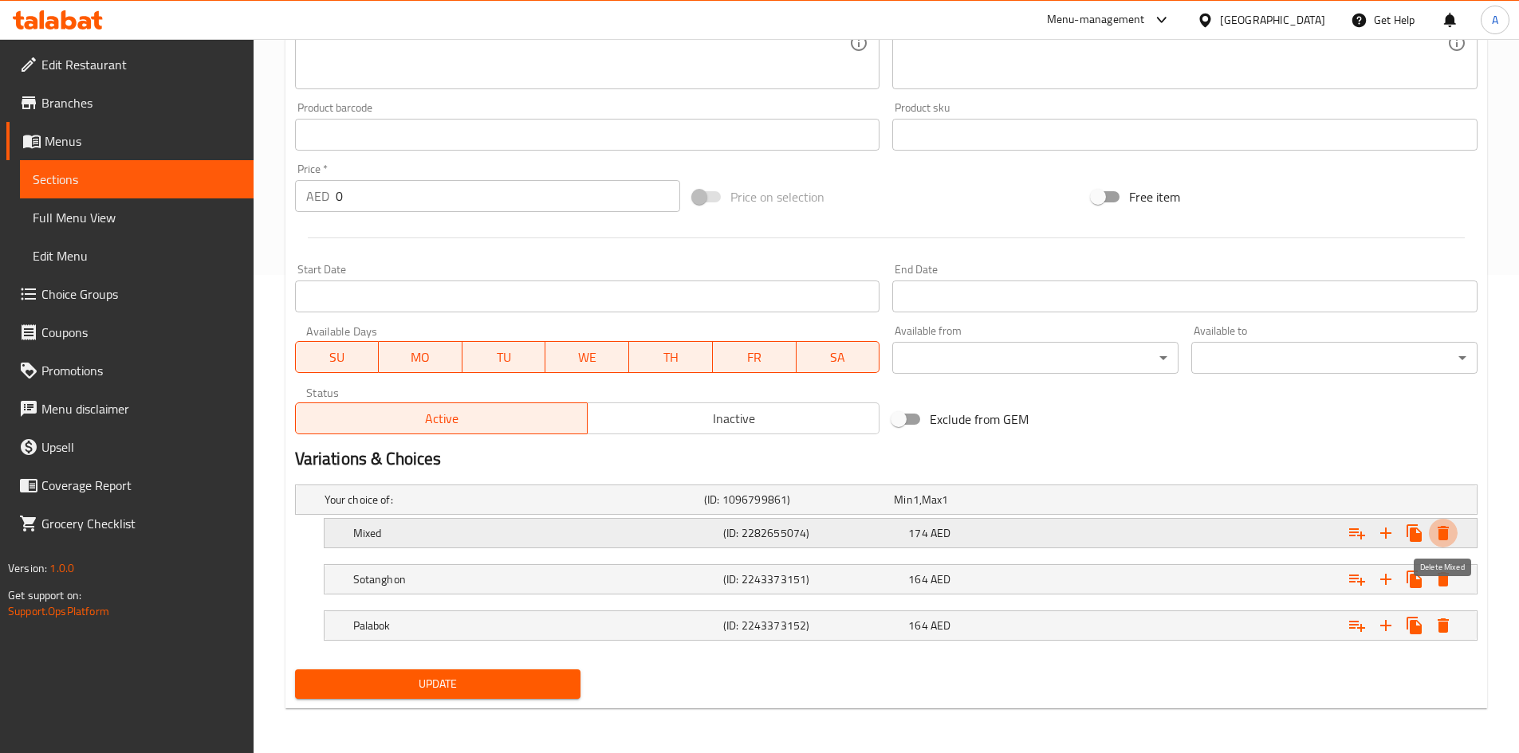
click at [1446, 526] on icon "Expand" at bounding box center [1442, 533] width 19 height 19
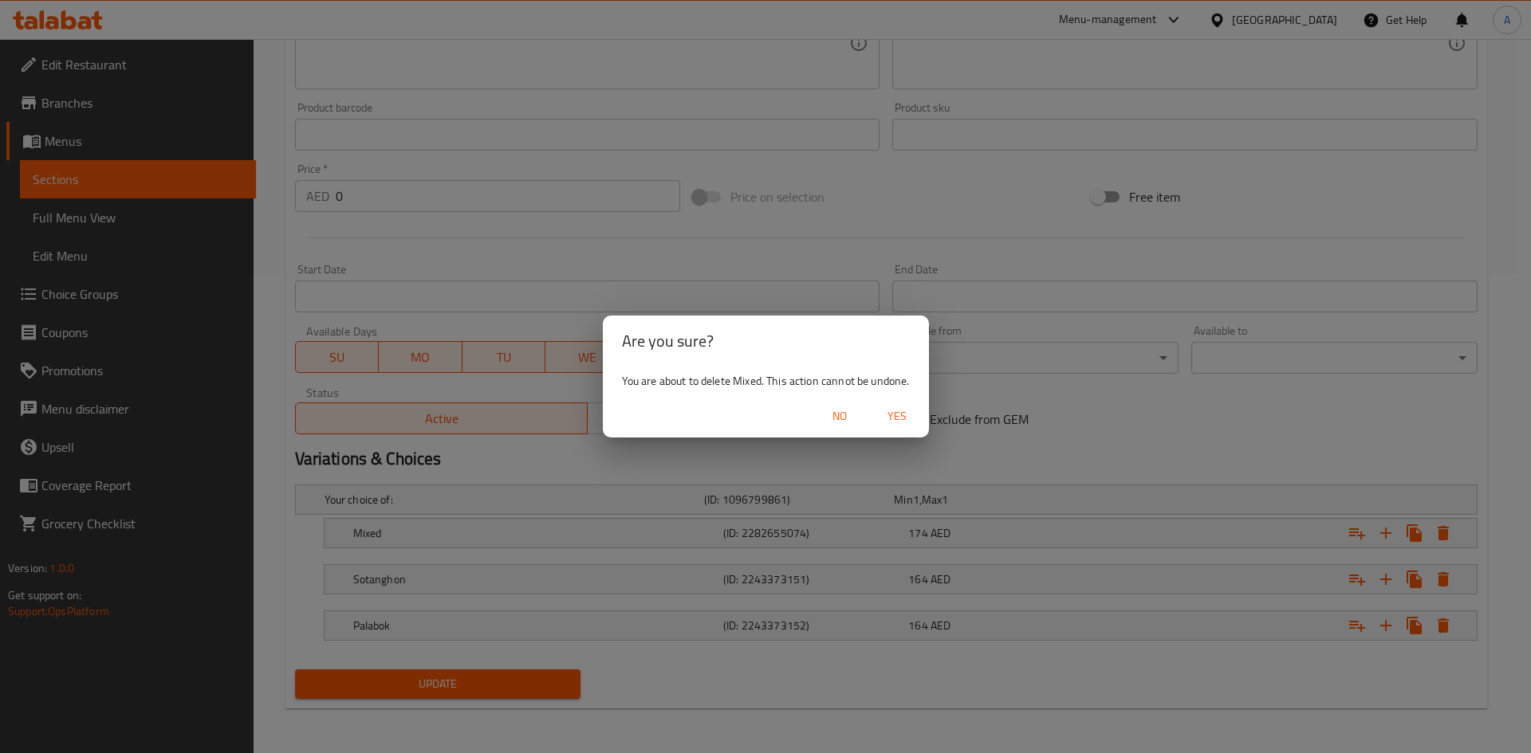
drag, startPoint x: 904, startPoint y: 413, endPoint x: 1218, endPoint y: 503, distance: 326.8
click at [905, 414] on span "Yes" at bounding box center [897, 417] width 38 height 20
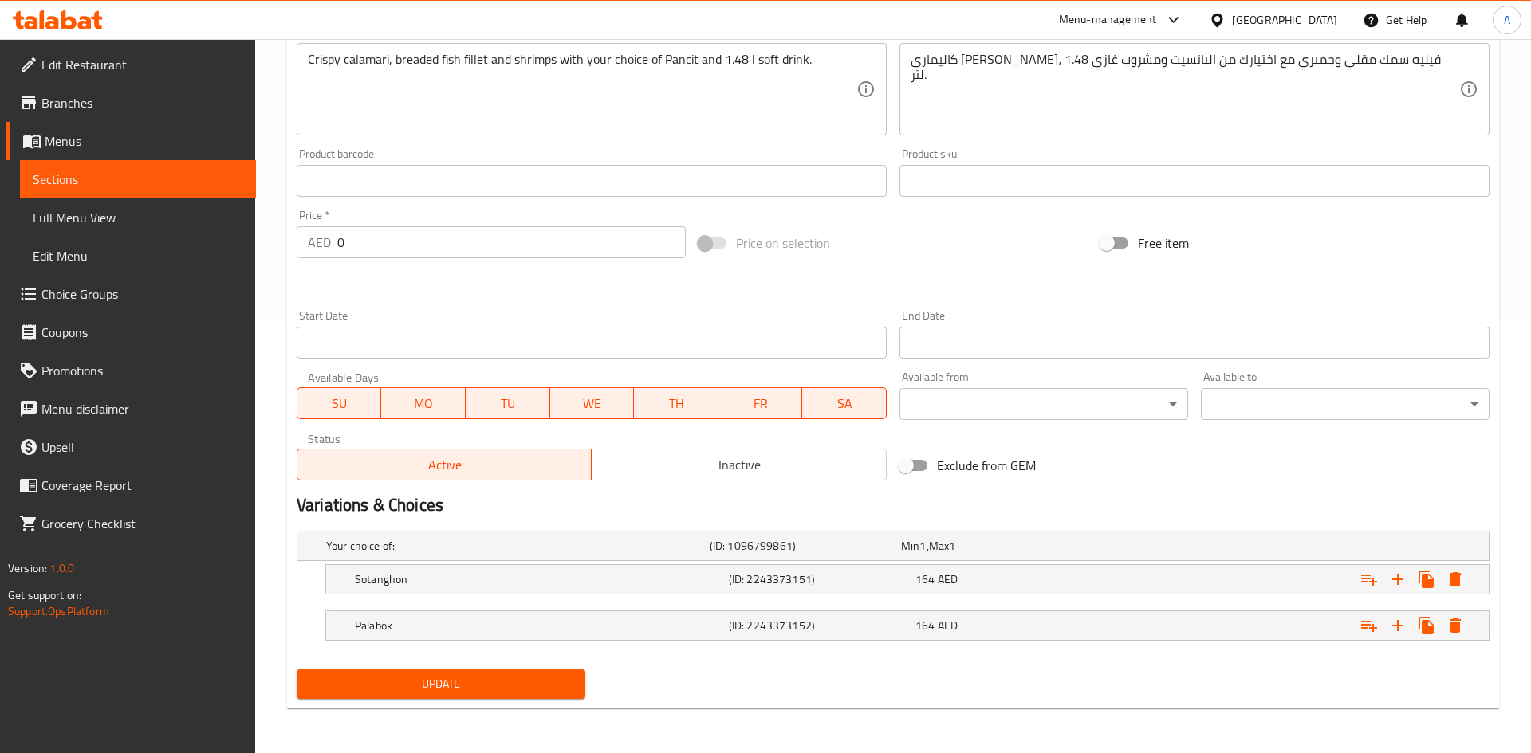
scroll to position [432, 0]
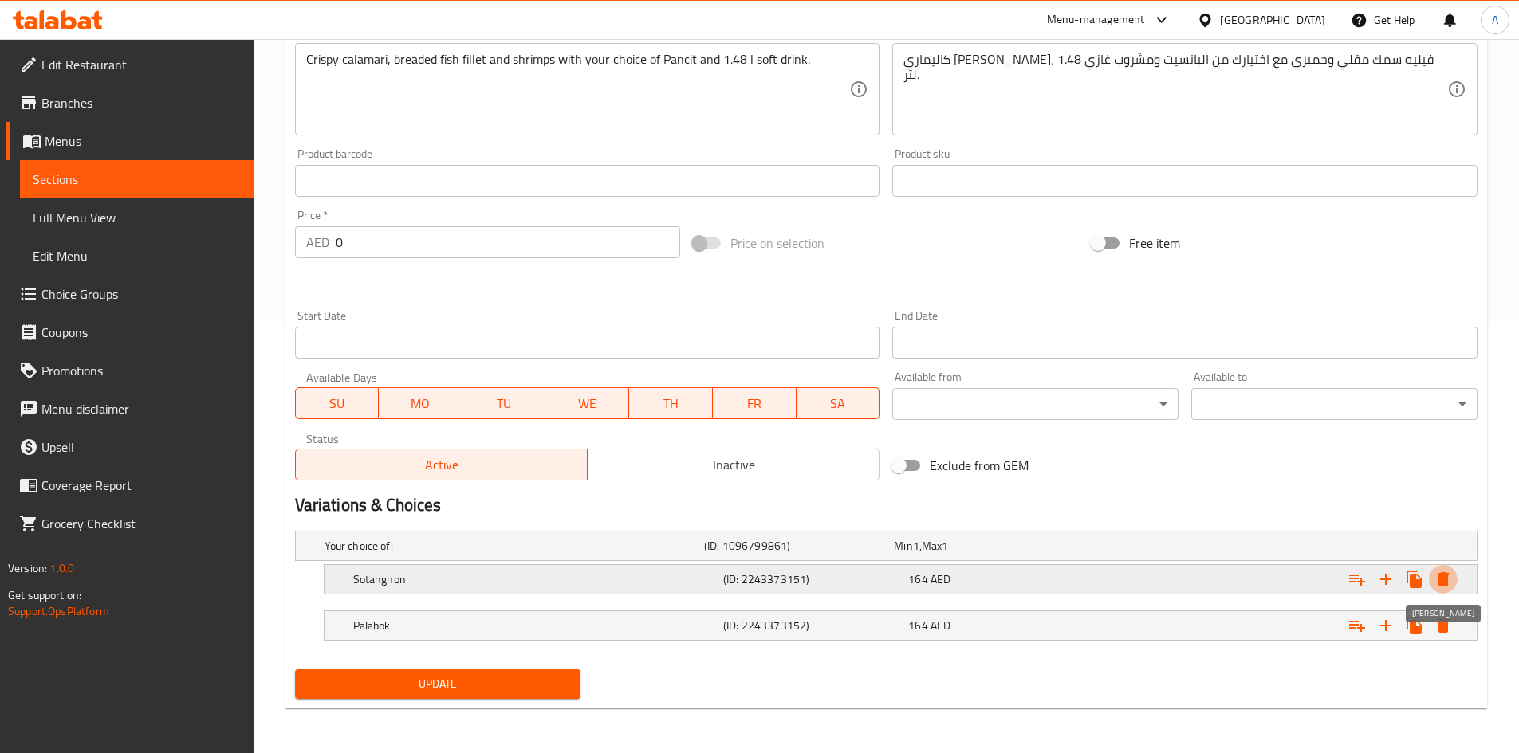
click at [1445, 578] on icon "Expand" at bounding box center [1442, 579] width 11 height 14
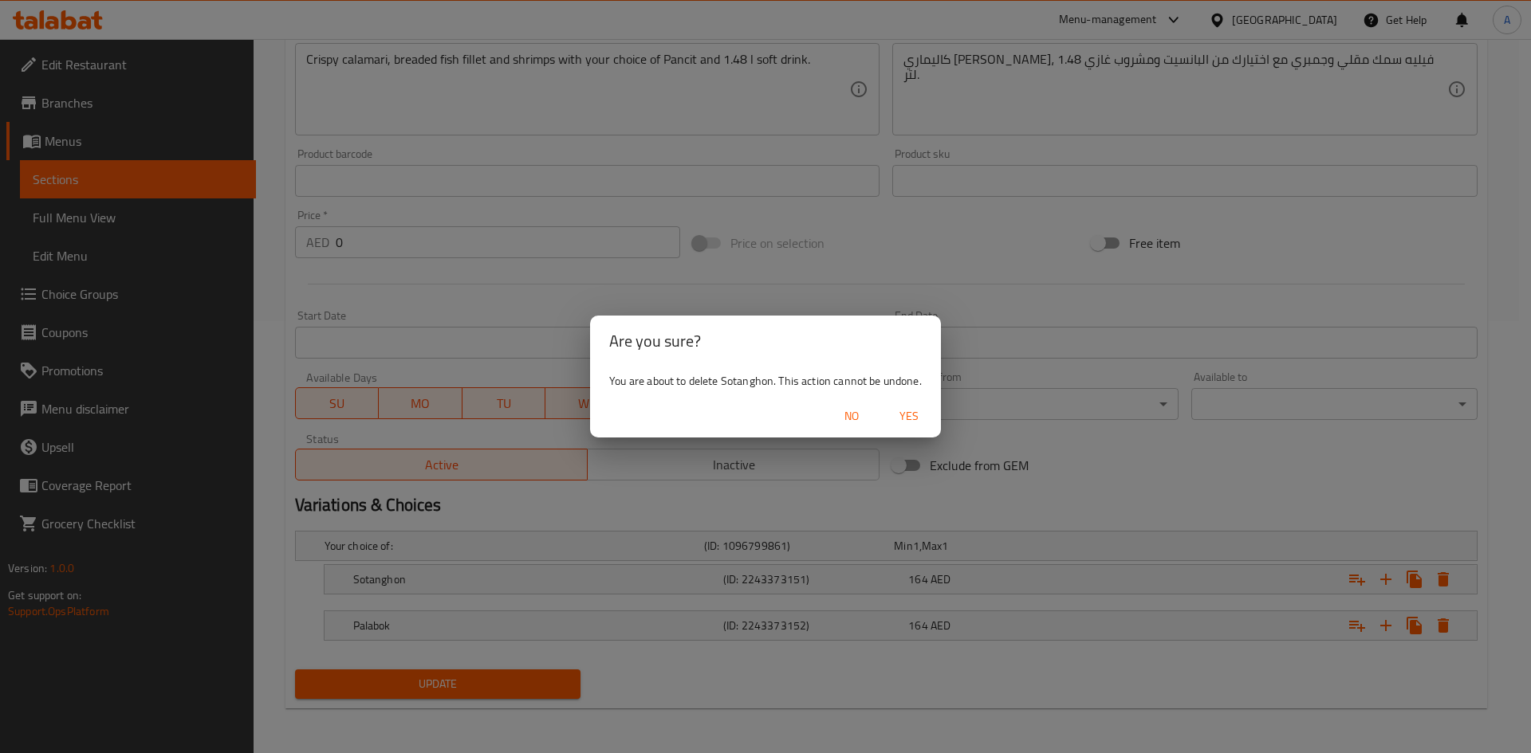
click at [903, 405] on button "Yes" at bounding box center [908, 416] width 51 height 29
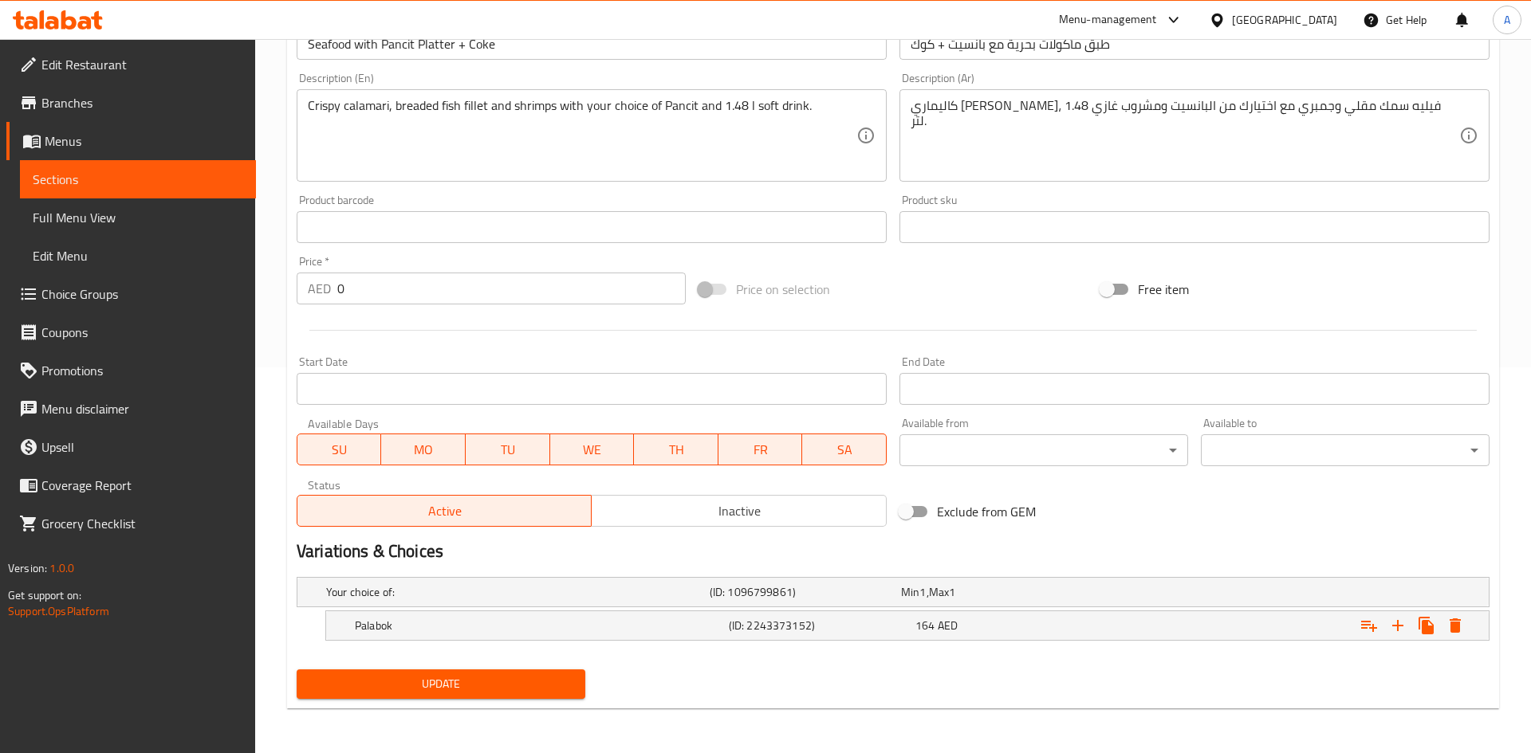
scroll to position [386, 0]
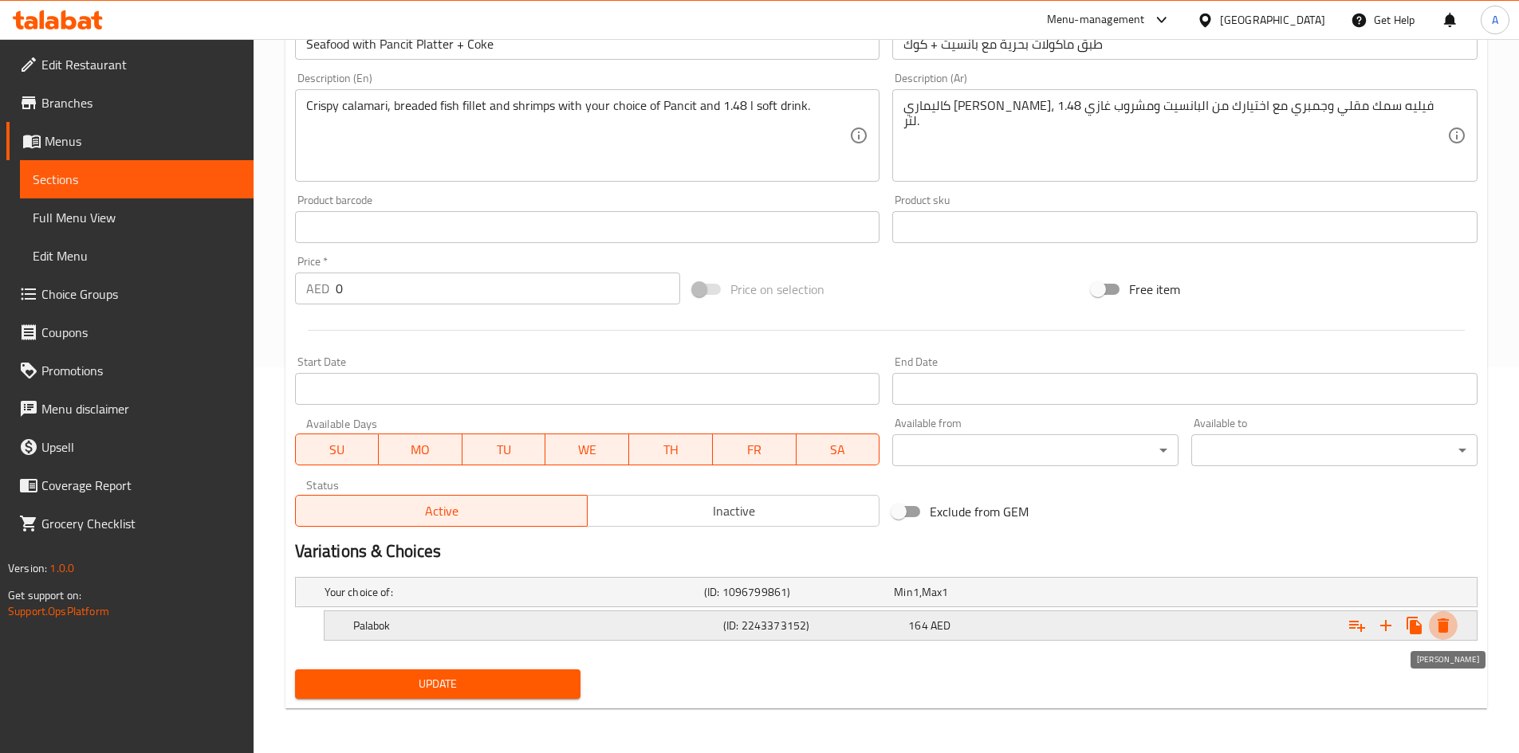
click at [1439, 619] on icon "Expand" at bounding box center [1442, 625] width 19 height 19
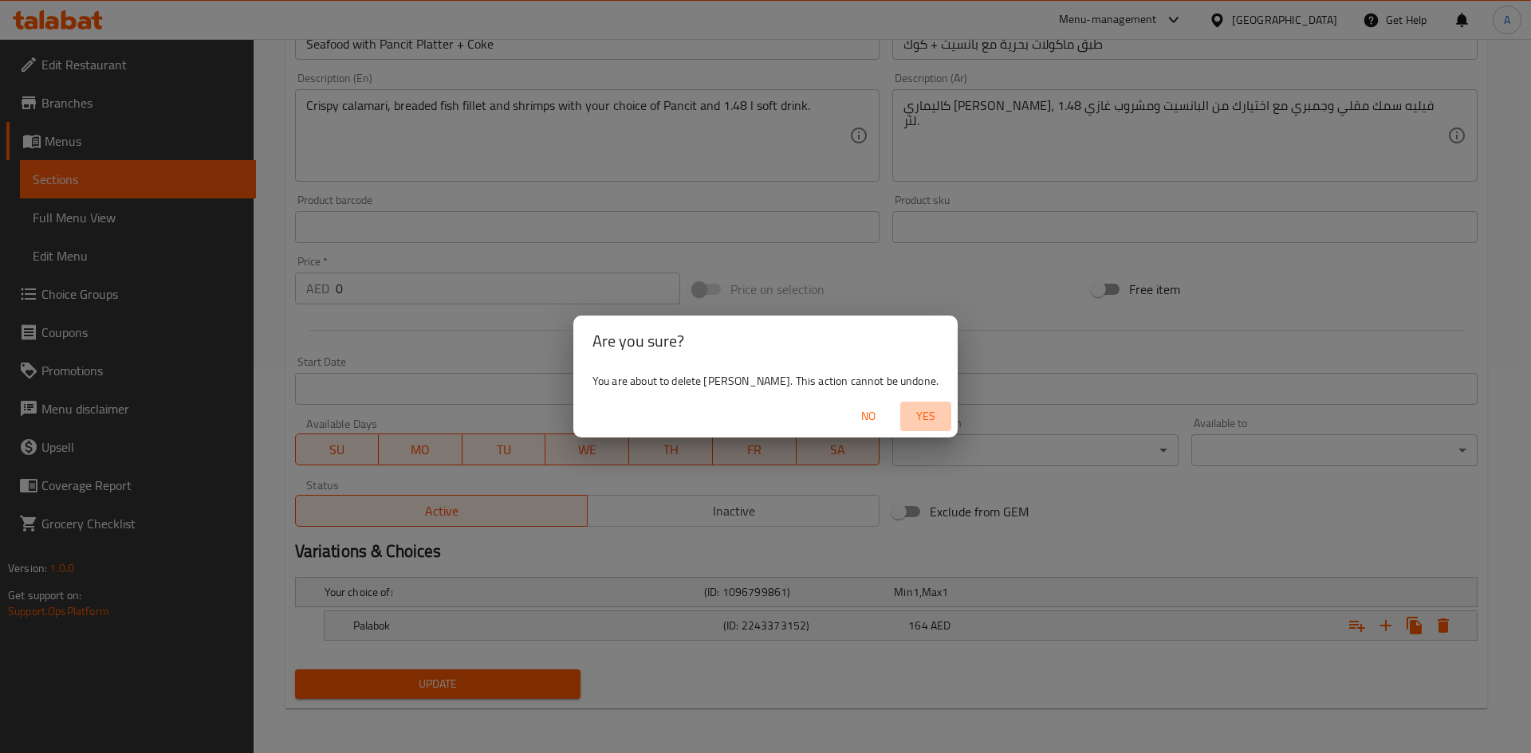
click at [906, 415] on span "Yes" at bounding box center [925, 417] width 38 height 20
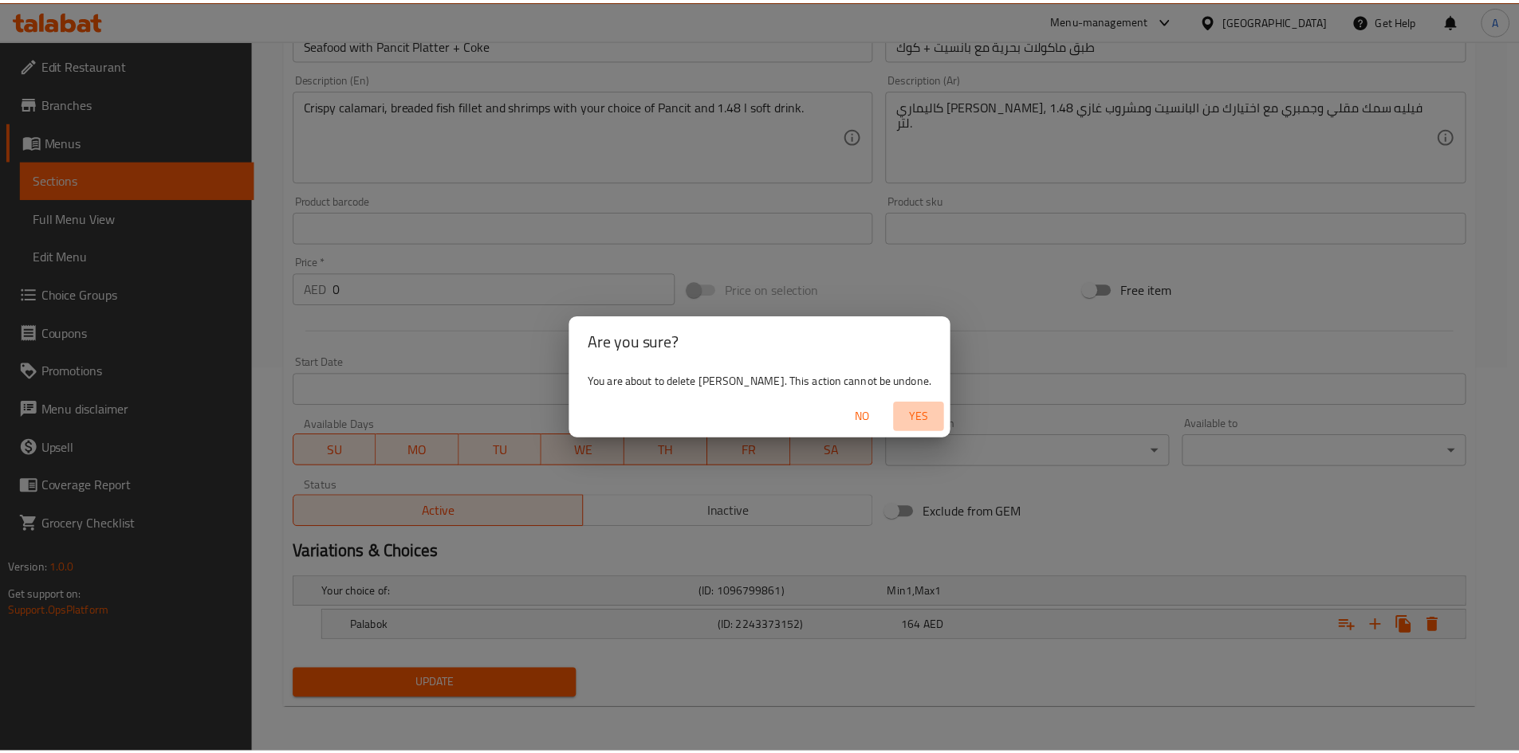
scroll to position [380, 0]
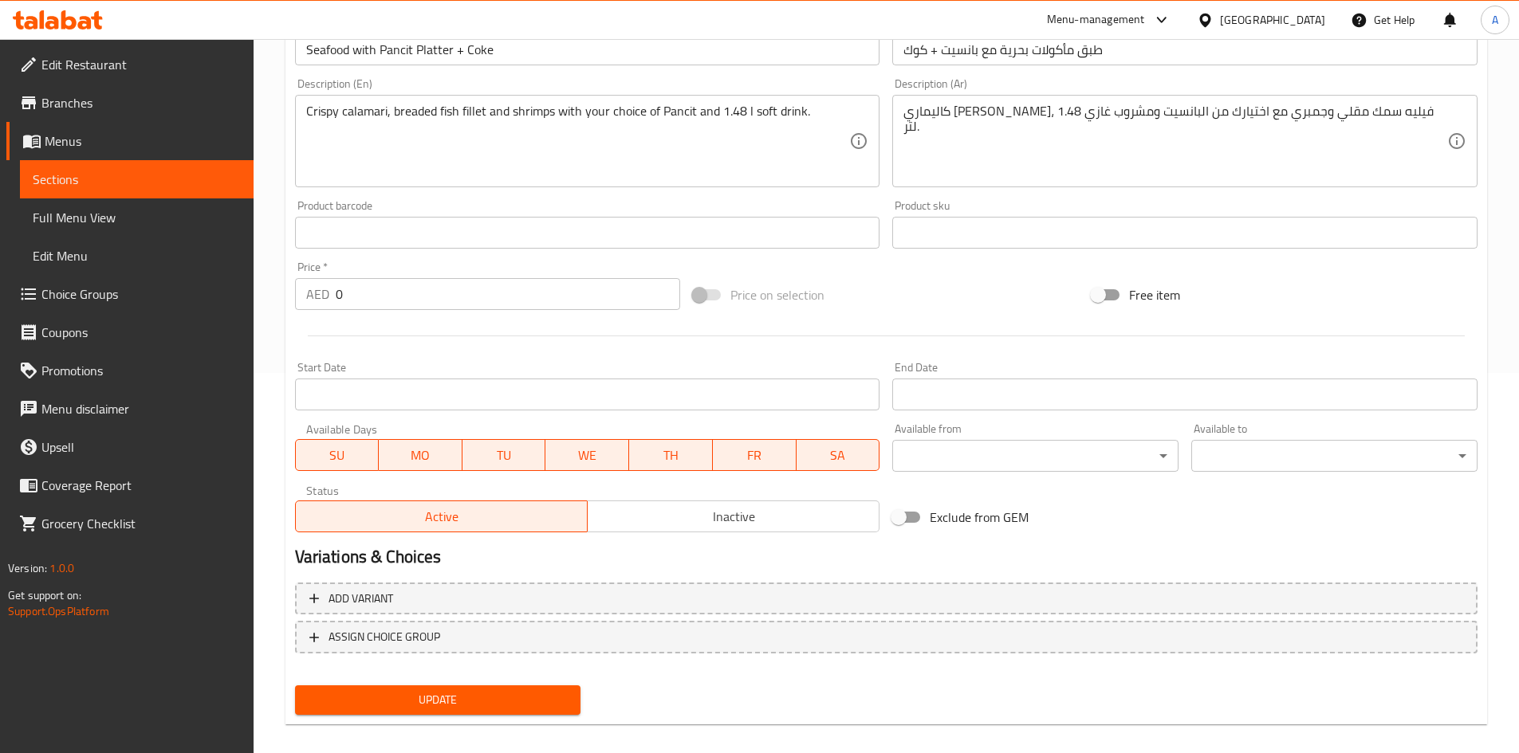
drag, startPoint x: 497, startPoint y: 696, endPoint x: 191, endPoint y: 18, distance: 743.3
click at [496, 696] on span "Update" at bounding box center [438, 700] width 261 height 20
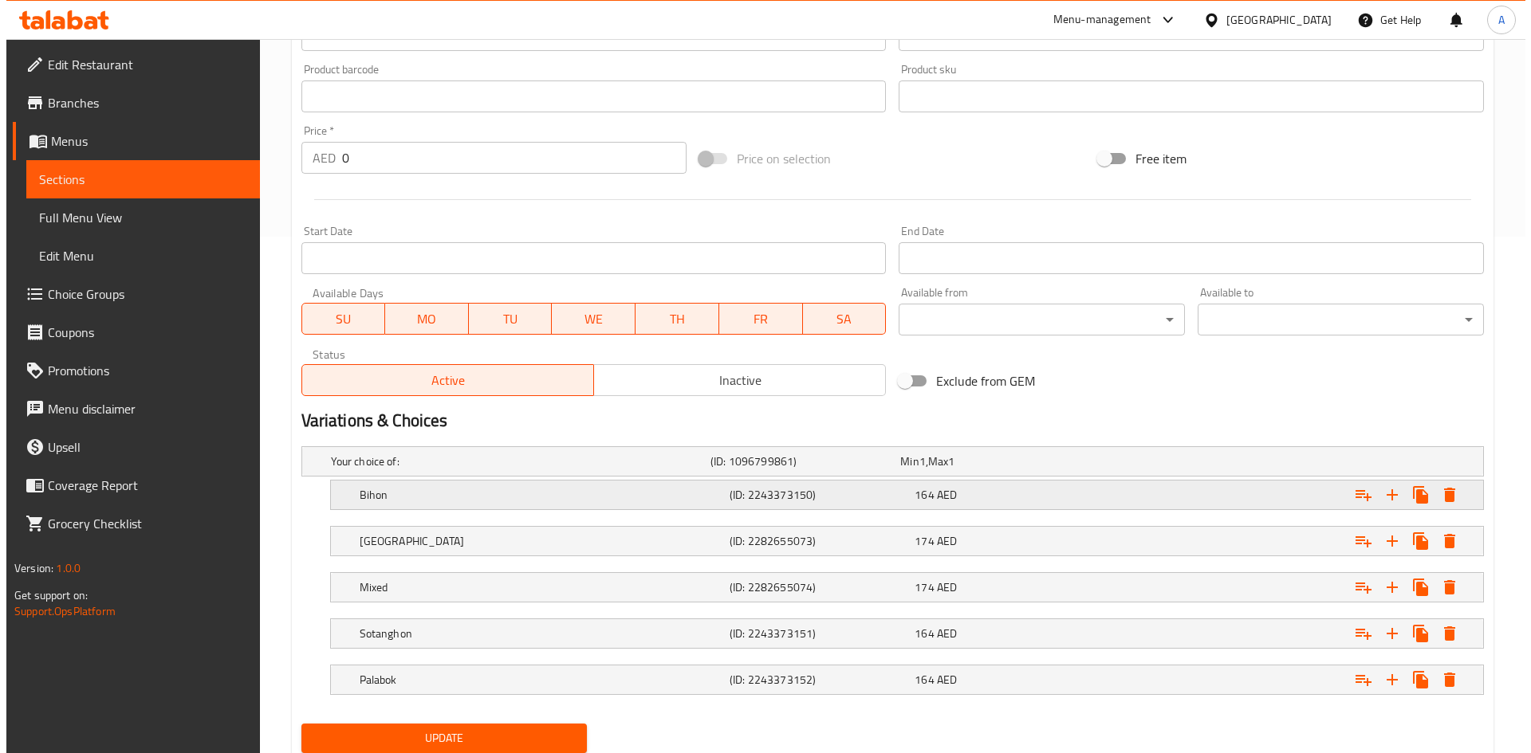
scroll to position [571, 0]
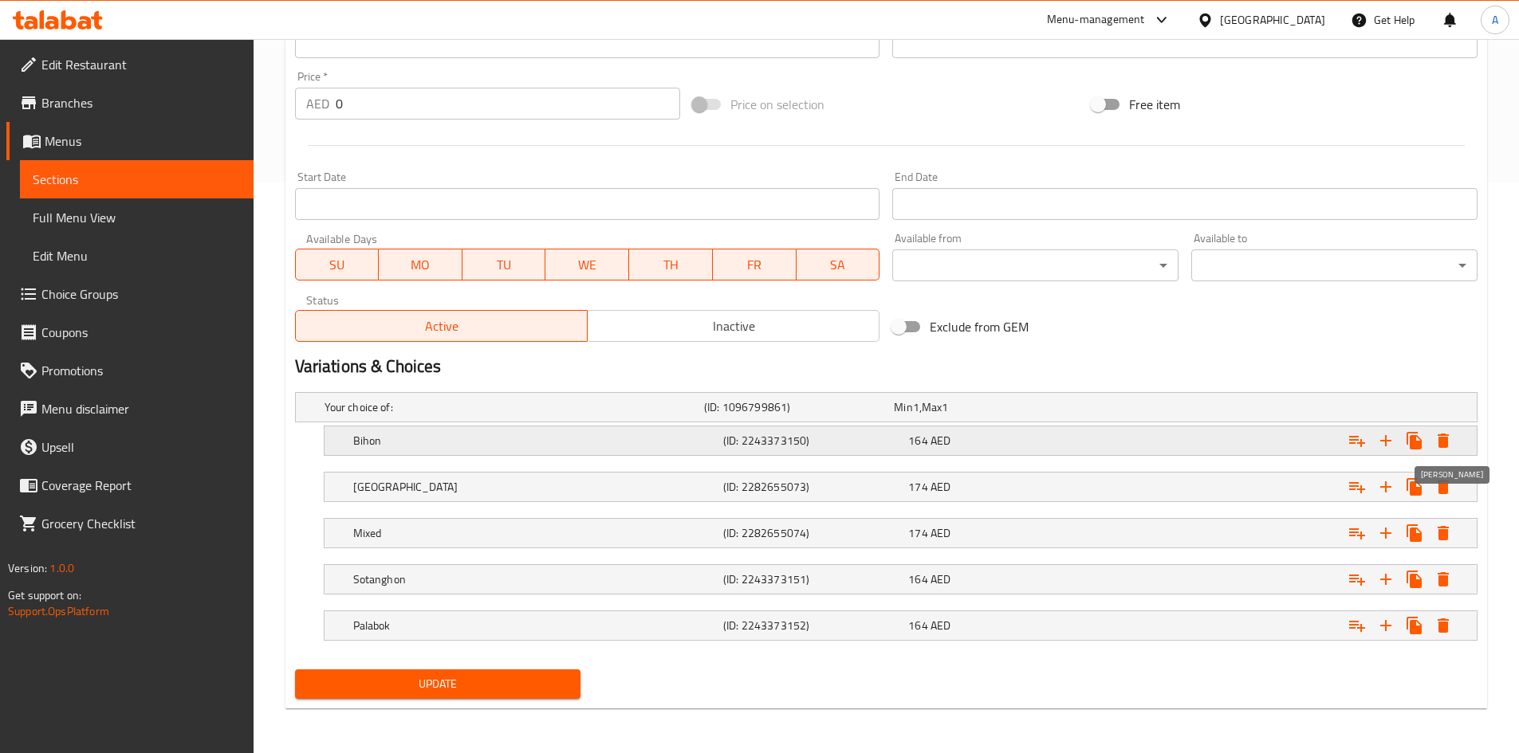
click at [1438, 441] on icon "Expand" at bounding box center [1442, 441] width 11 height 14
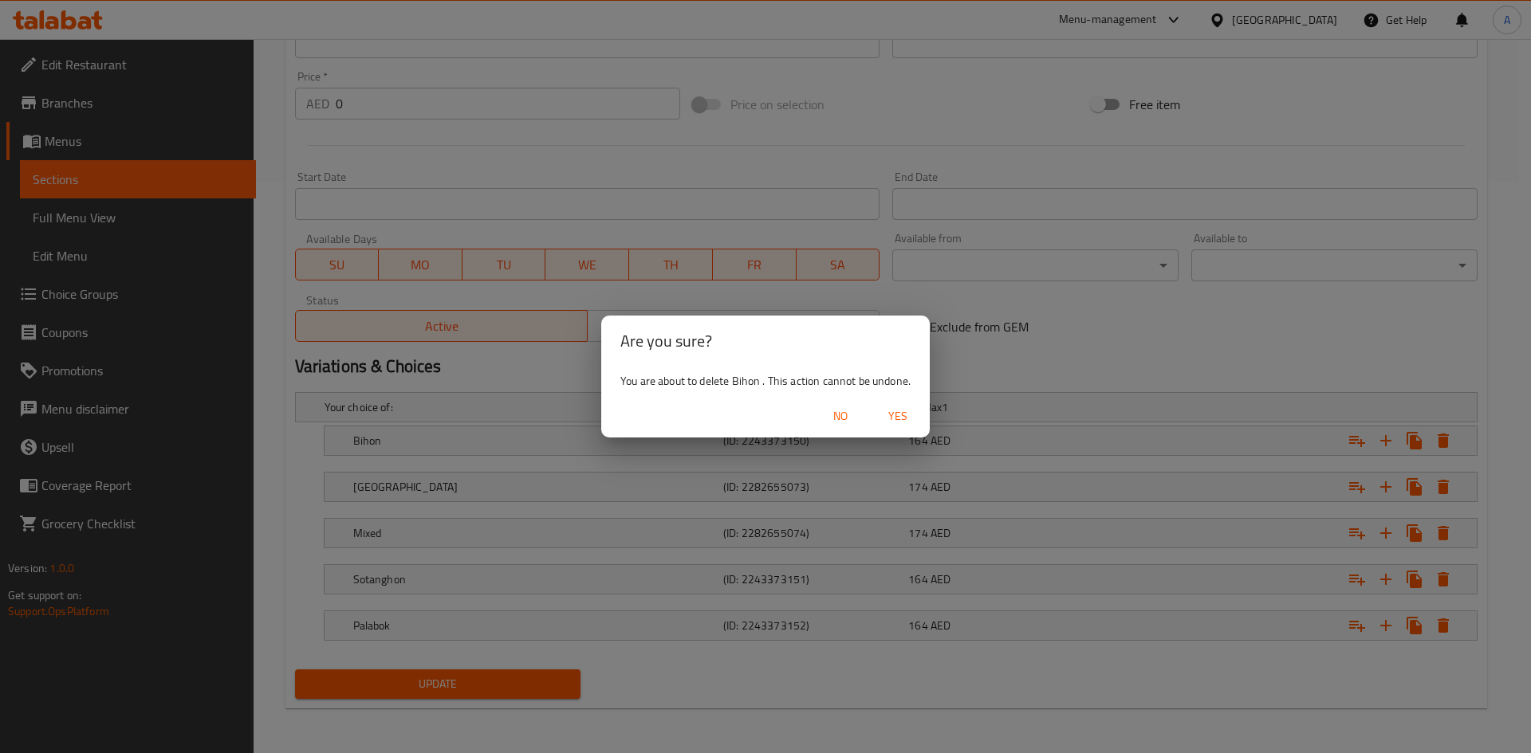
click at [917, 419] on span "Yes" at bounding box center [898, 417] width 38 height 20
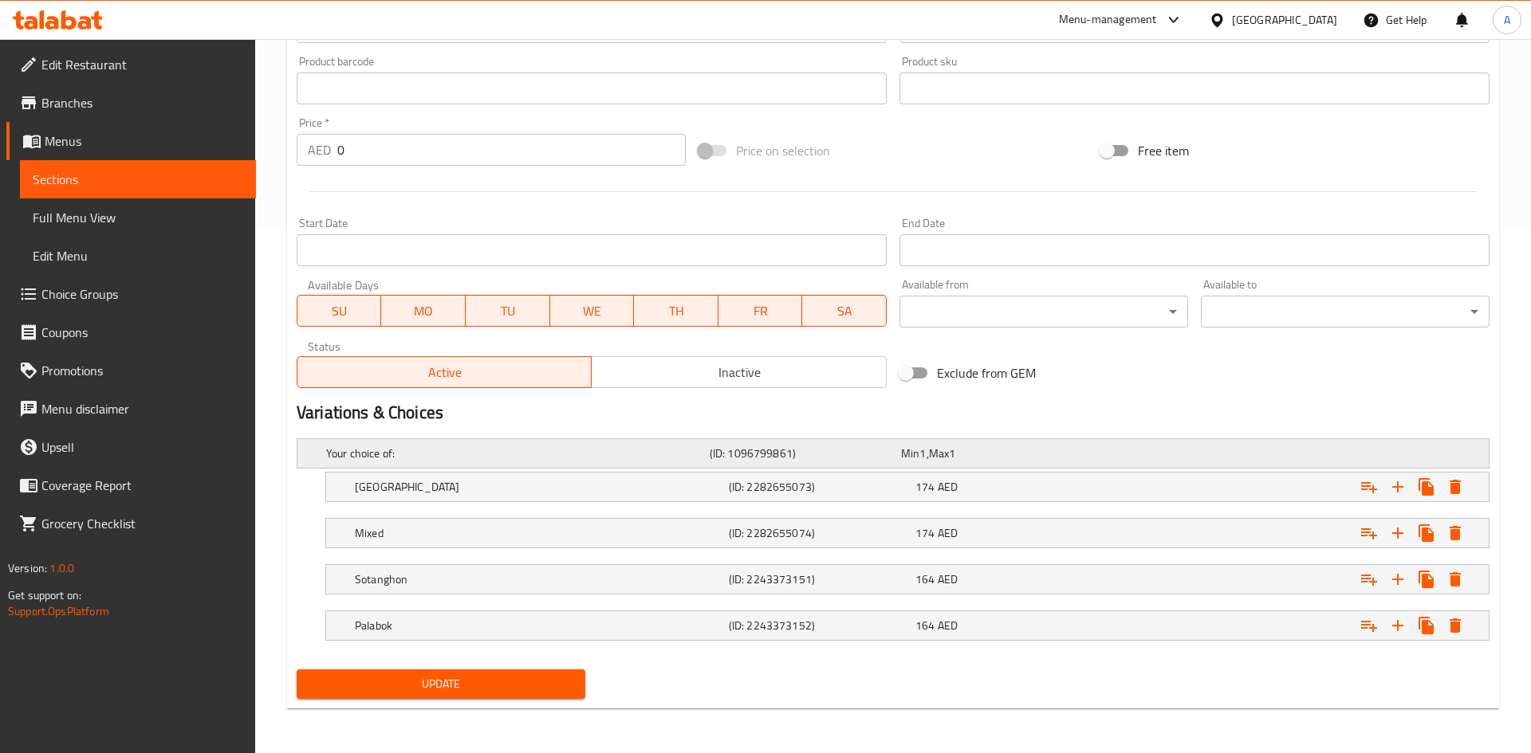
scroll to position [525, 0]
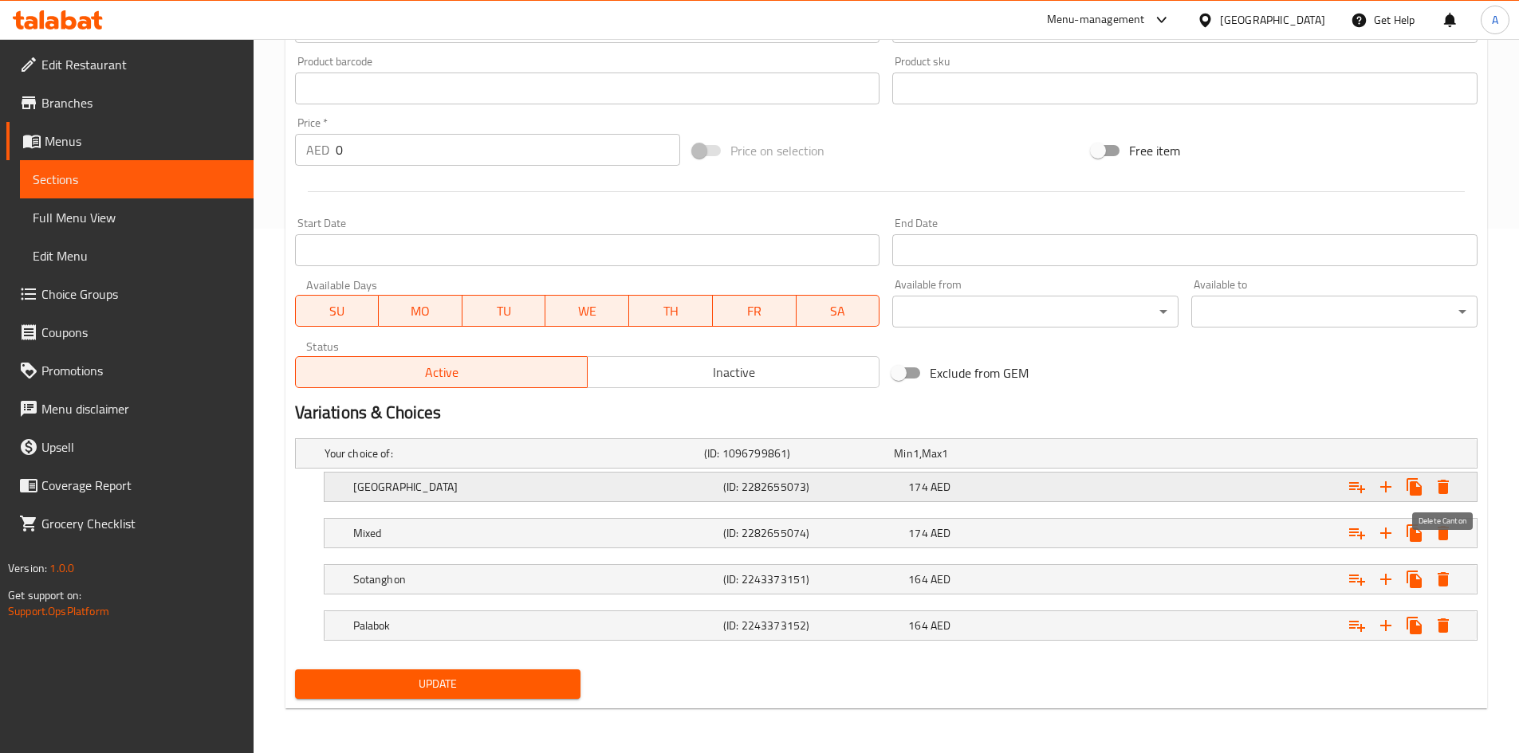
click at [1441, 480] on icon "Expand" at bounding box center [1442, 487] width 11 height 14
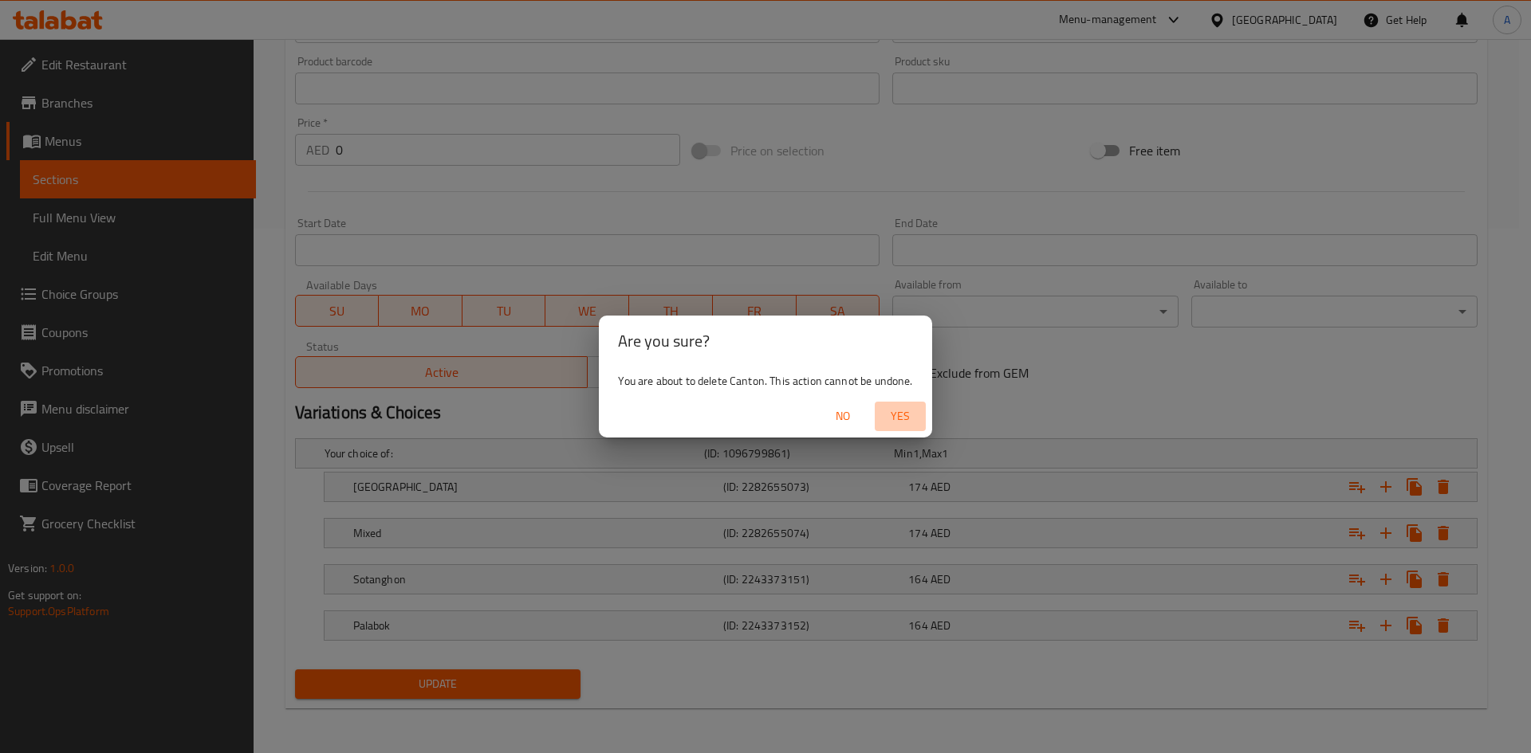
click at [898, 411] on span "Yes" at bounding box center [900, 417] width 38 height 20
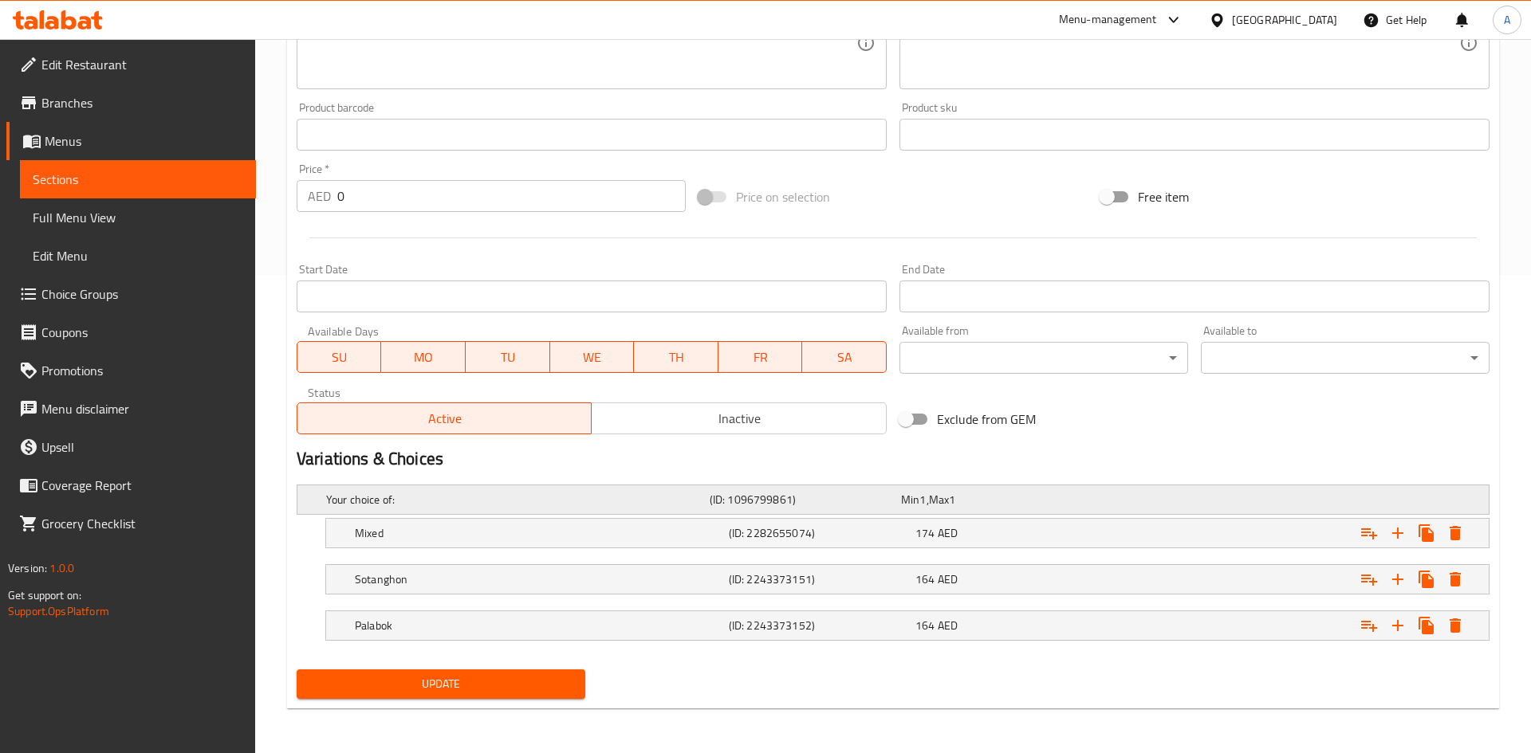
scroll to position [478, 0]
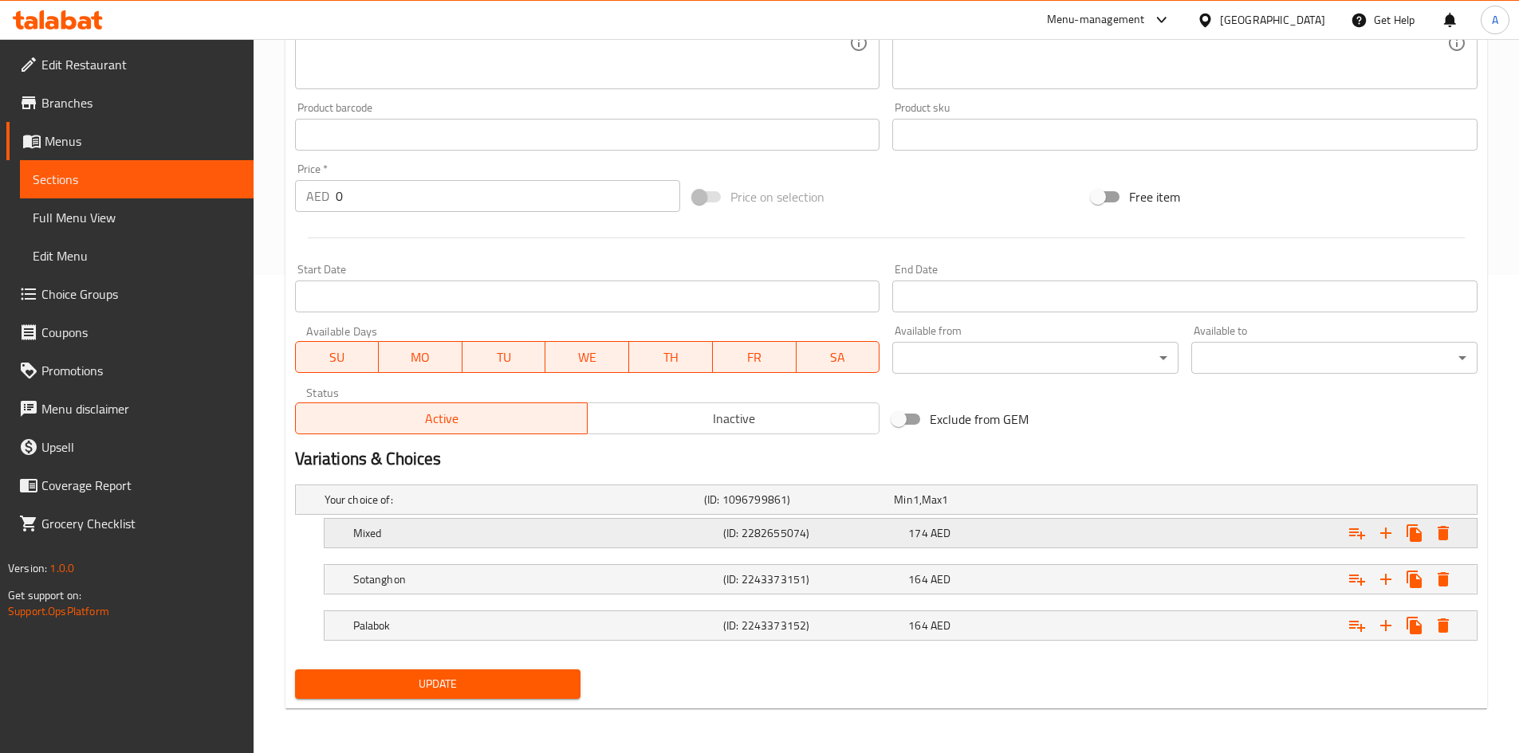
click at [1452, 533] on icon "Expand" at bounding box center [1442, 533] width 19 height 19
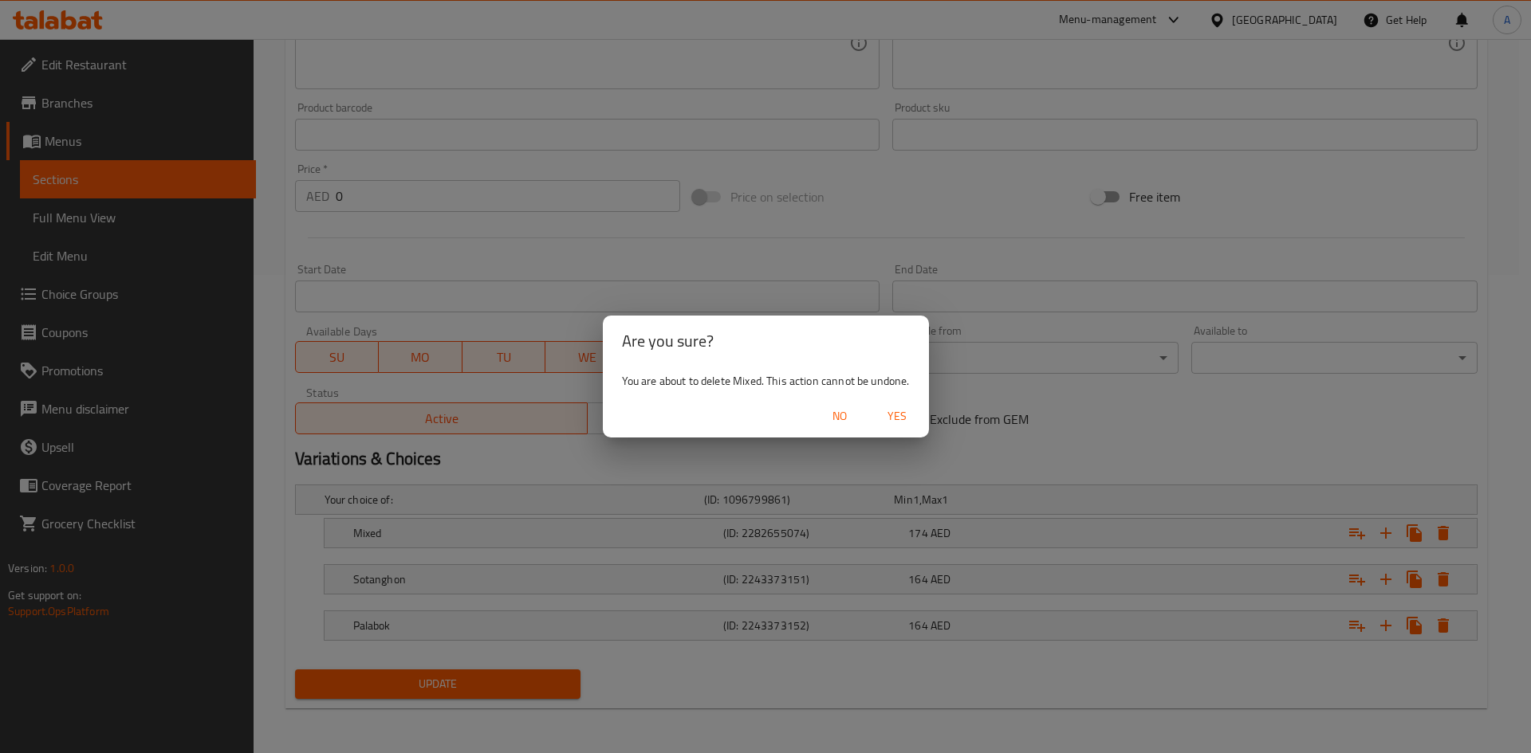
click at [902, 416] on span "Yes" at bounding box center [897, 417] width 38 height 20
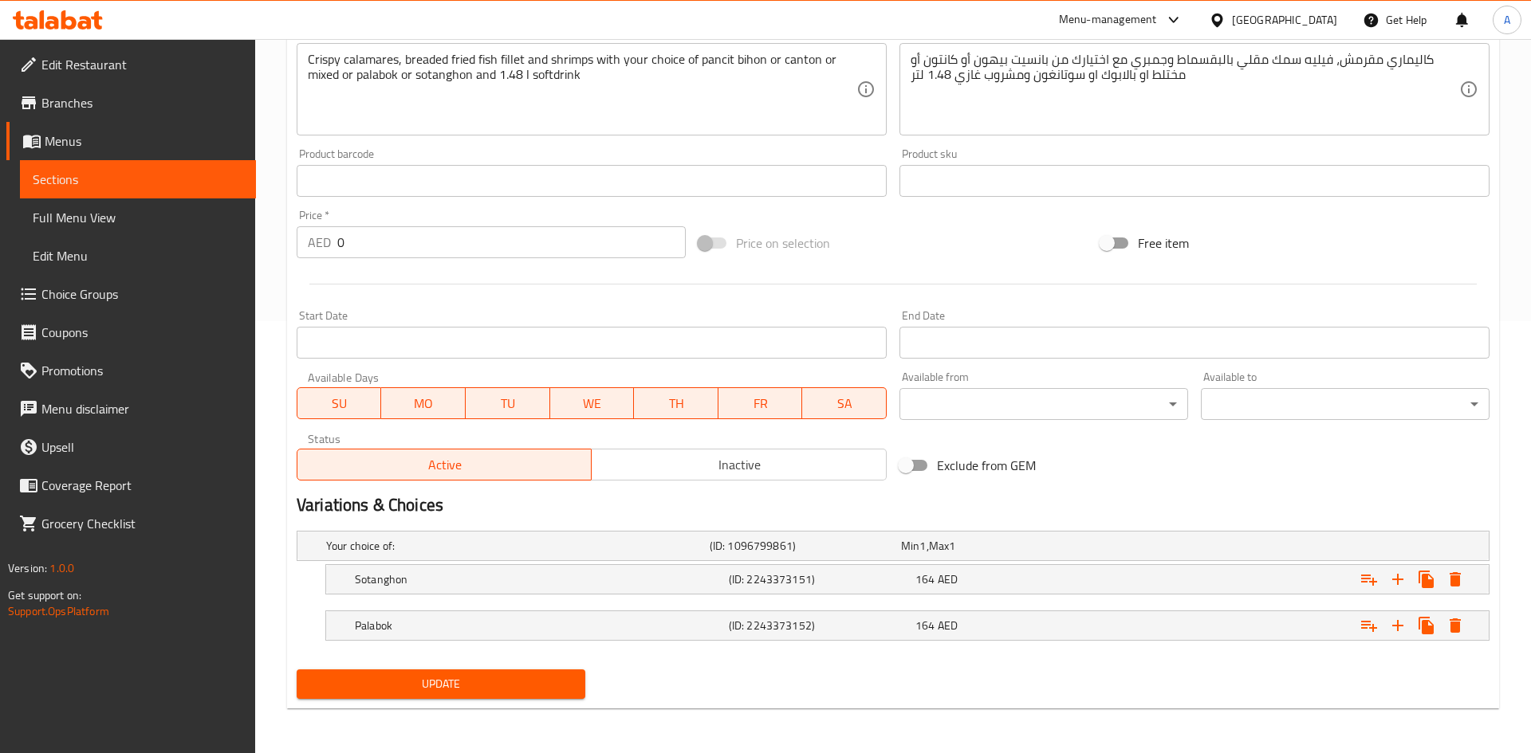
scroll to position [432, 0]
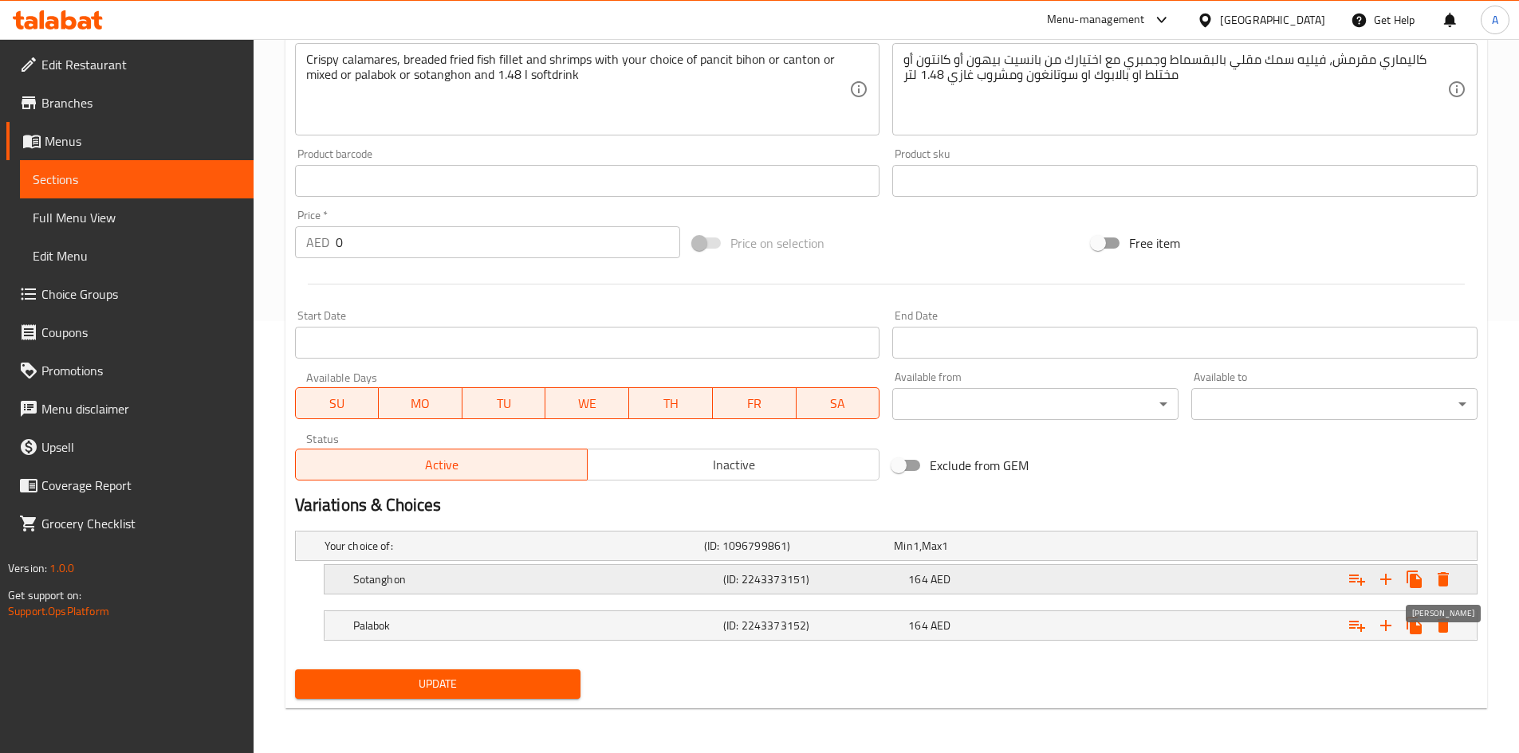
click at [1443, 582] on icon "Expand" at bounding box center [1442, 579] width 11 height 14
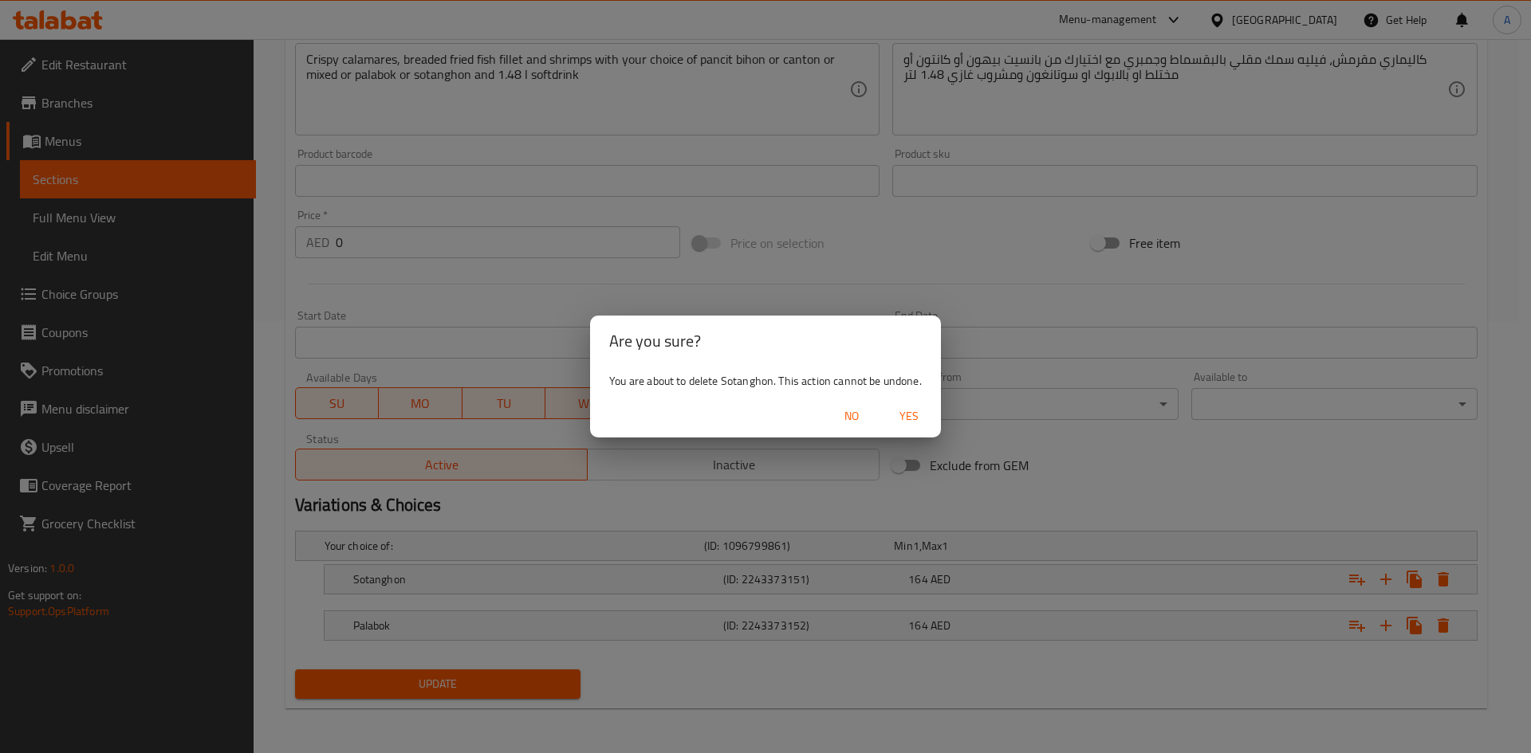
click at [913, 416] on span "Yes" at bounding box center [909, 417] width 38 height 20
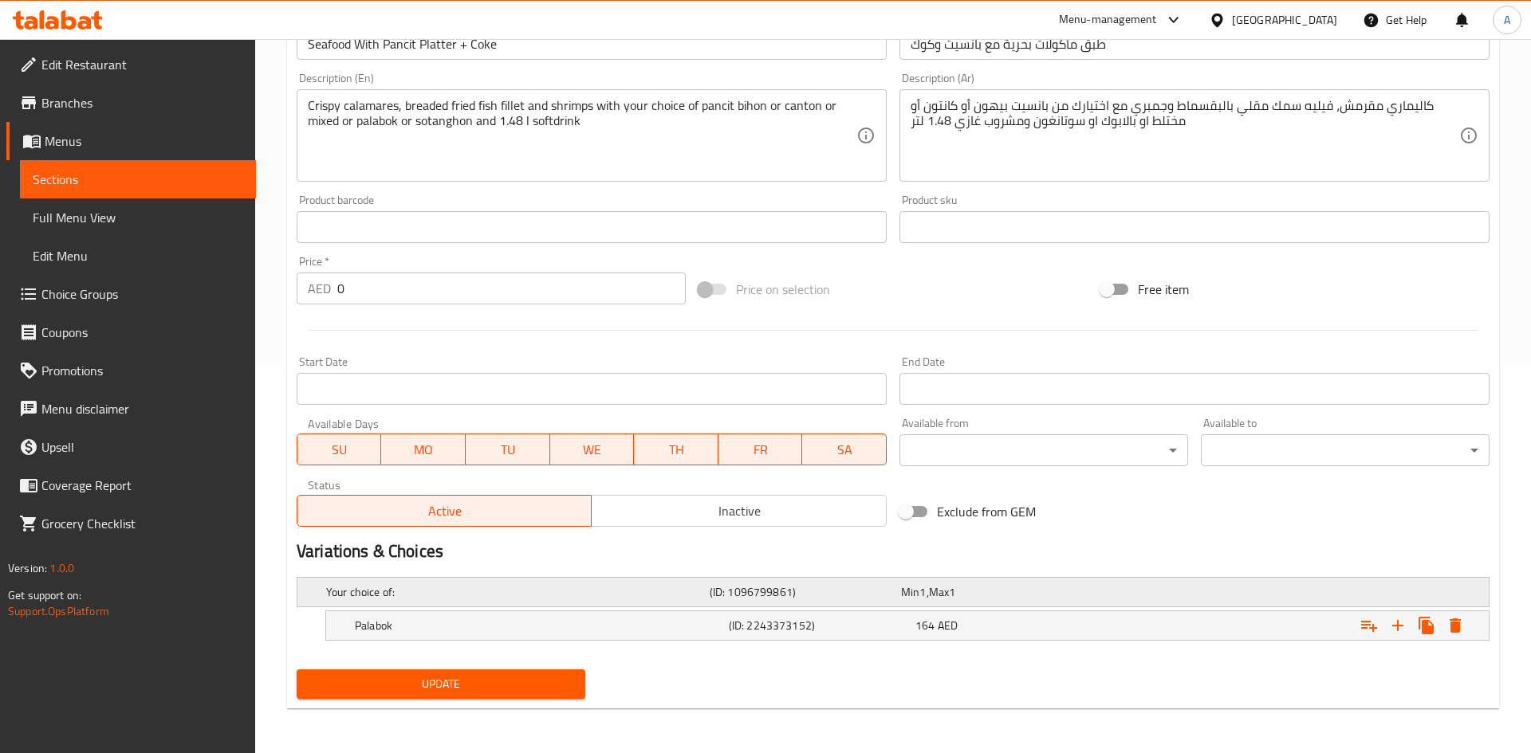
scroll to position [386, 0]
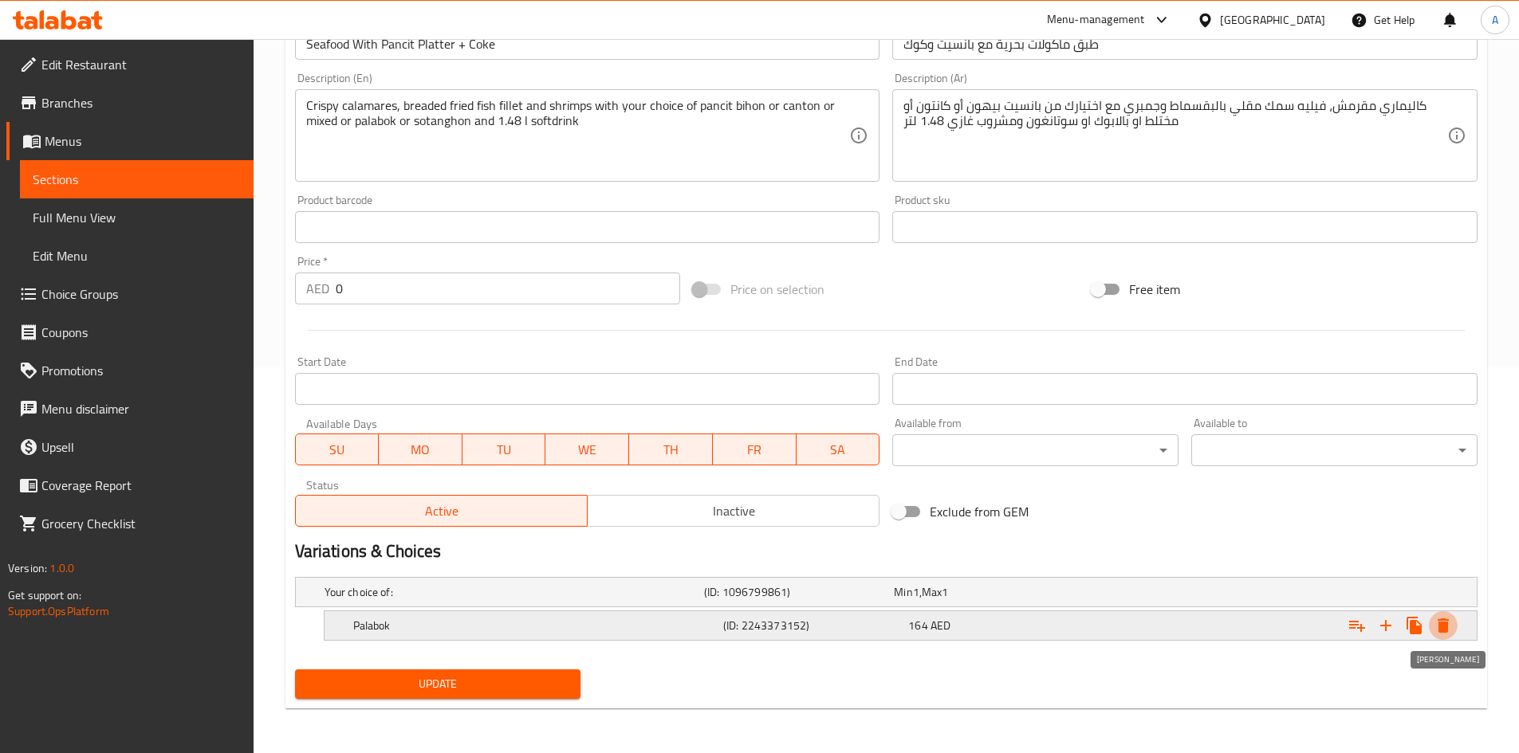
click at [1441, 618] on icon "Expand" at bounding box center [1442, 625] width 19 height 19
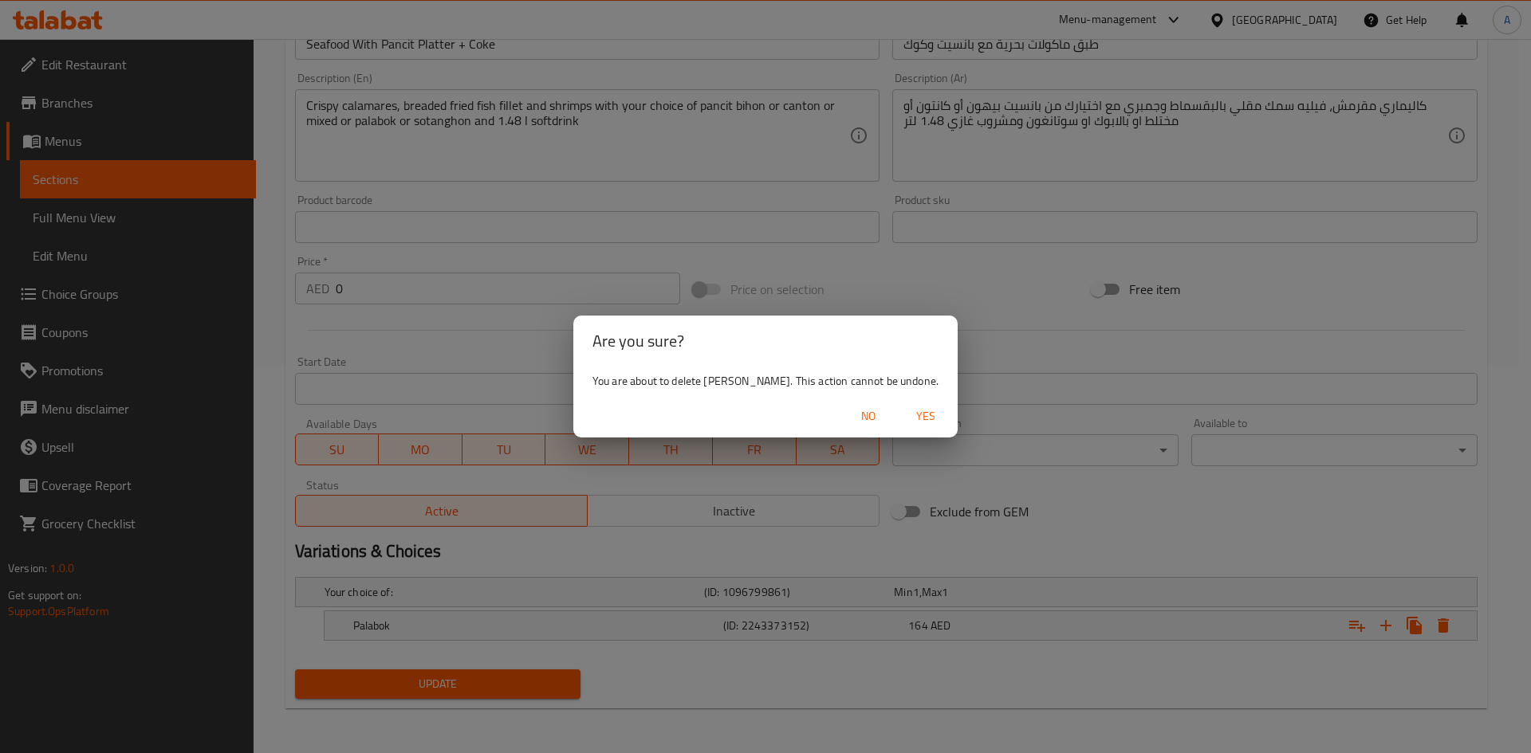
click at [906, 409] on span "Yes" at bounding box center [925, 417] width 38 height 20
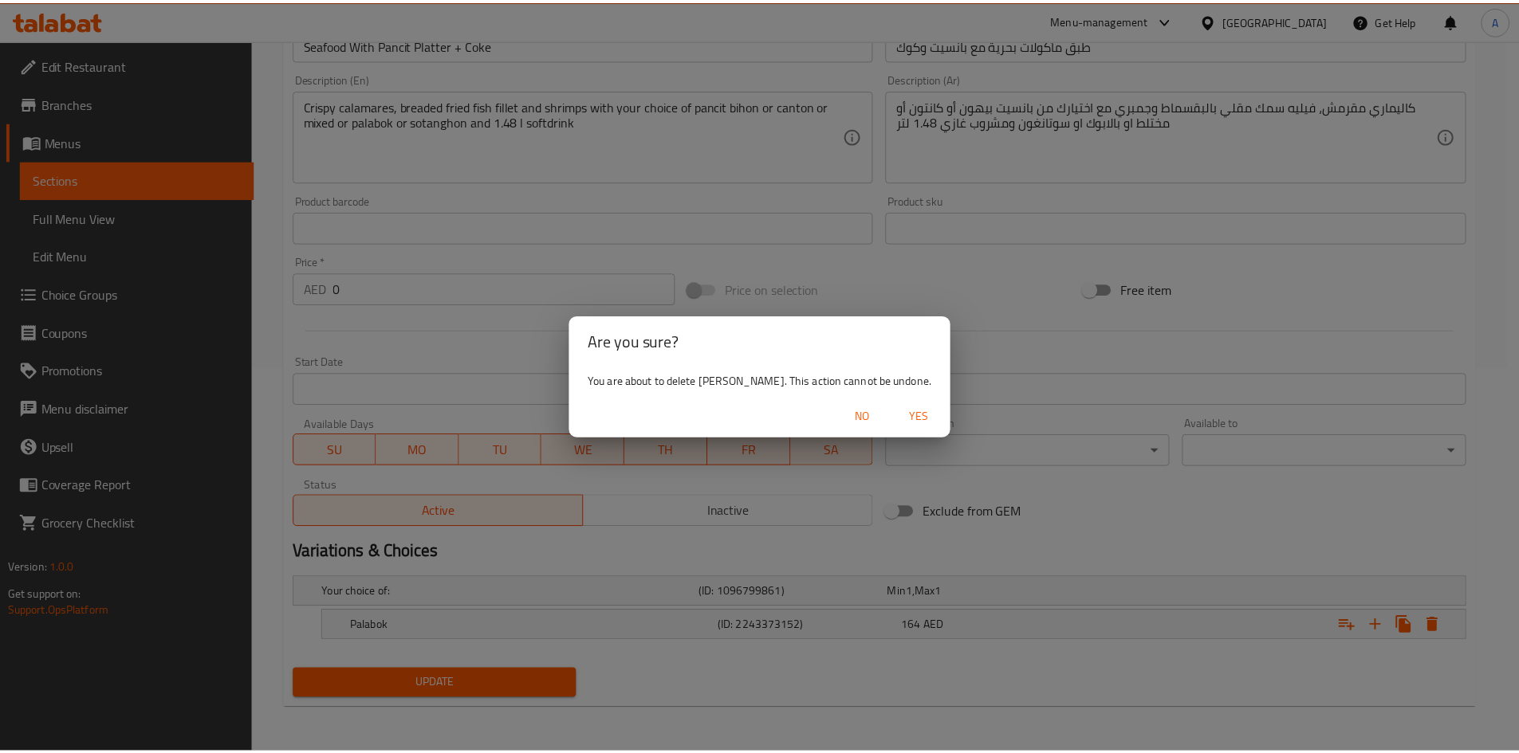
scroll to position [380, 0]
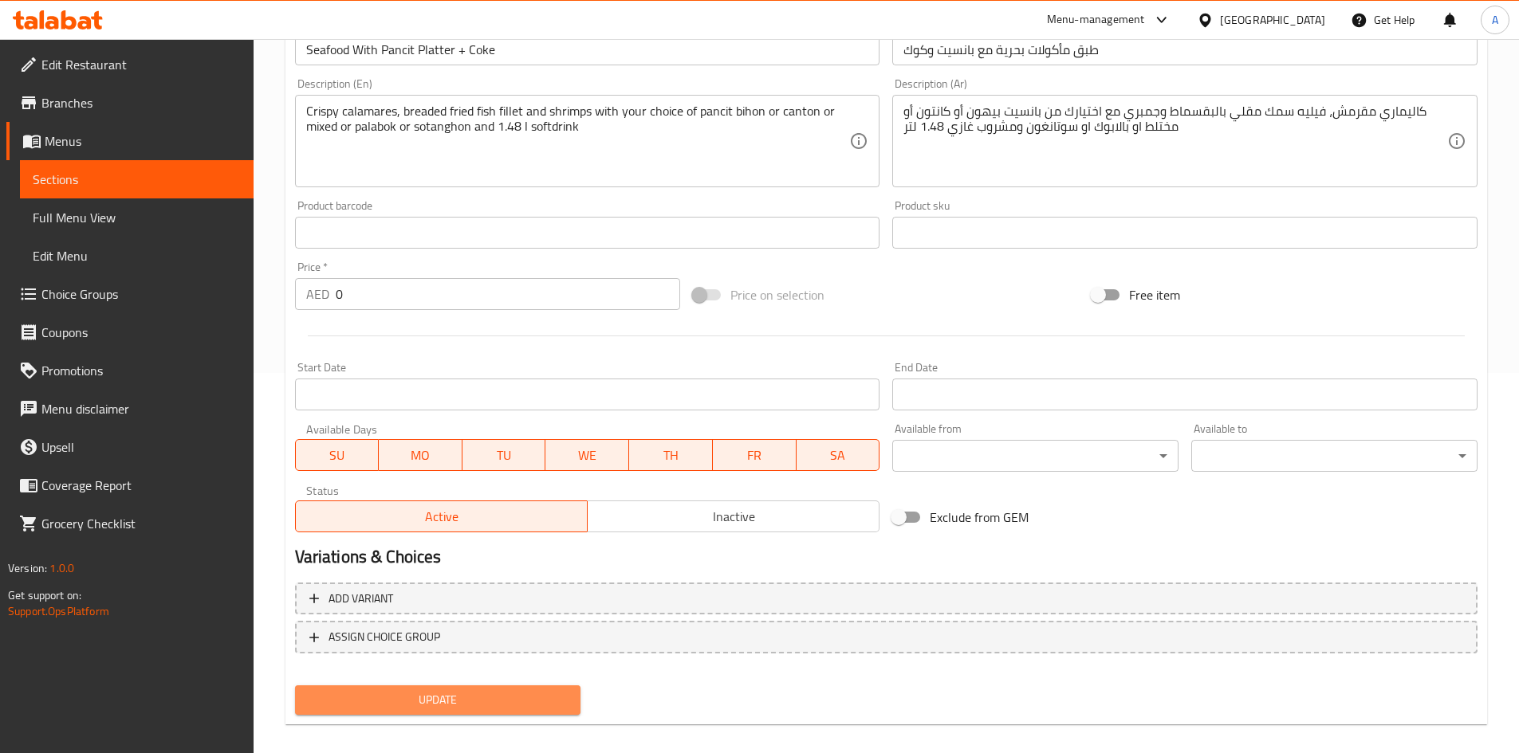
click at [497, 706] on span "Update" at bounding box center [438, 700] width 261 height 20
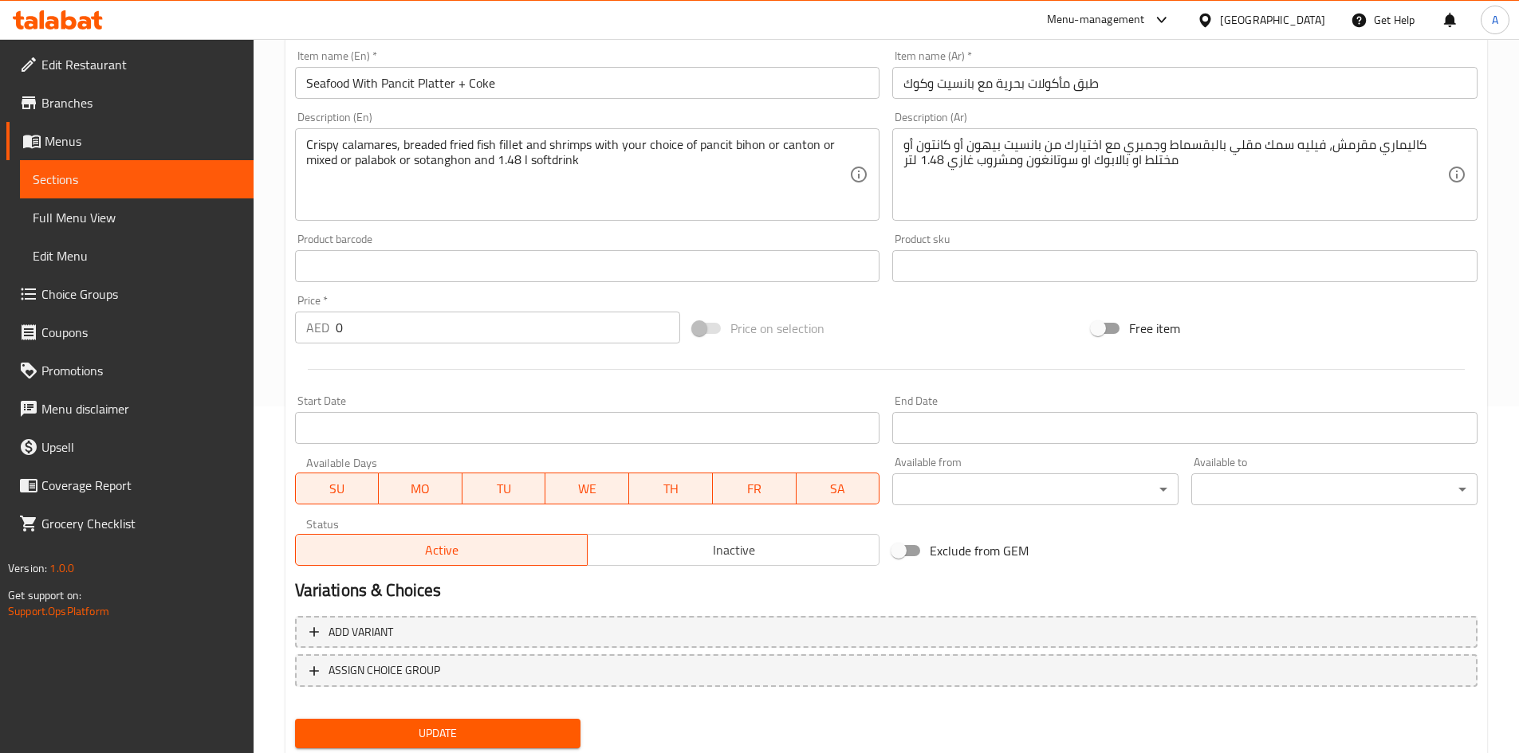
scroll to position [396, 0]
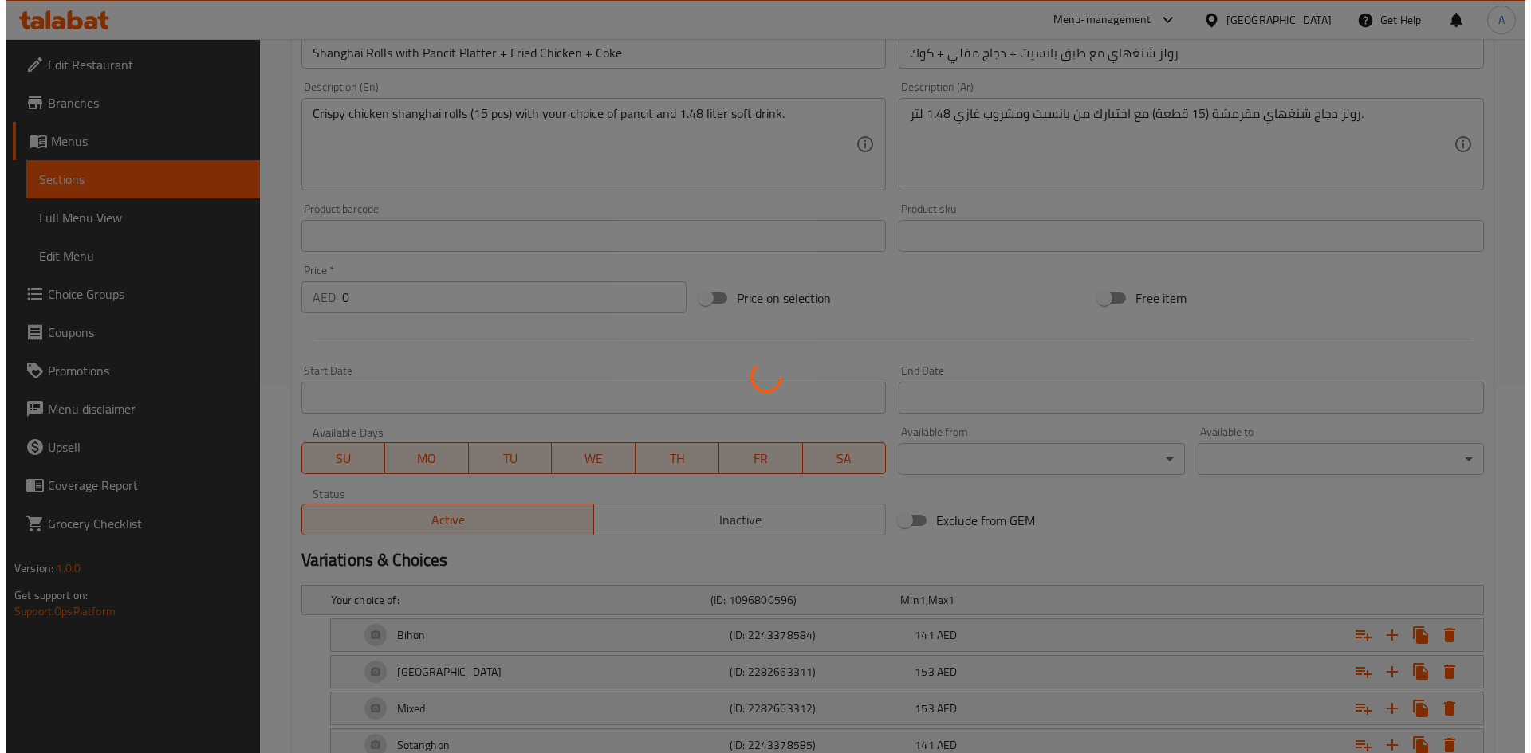
scroll to position [512, 0]
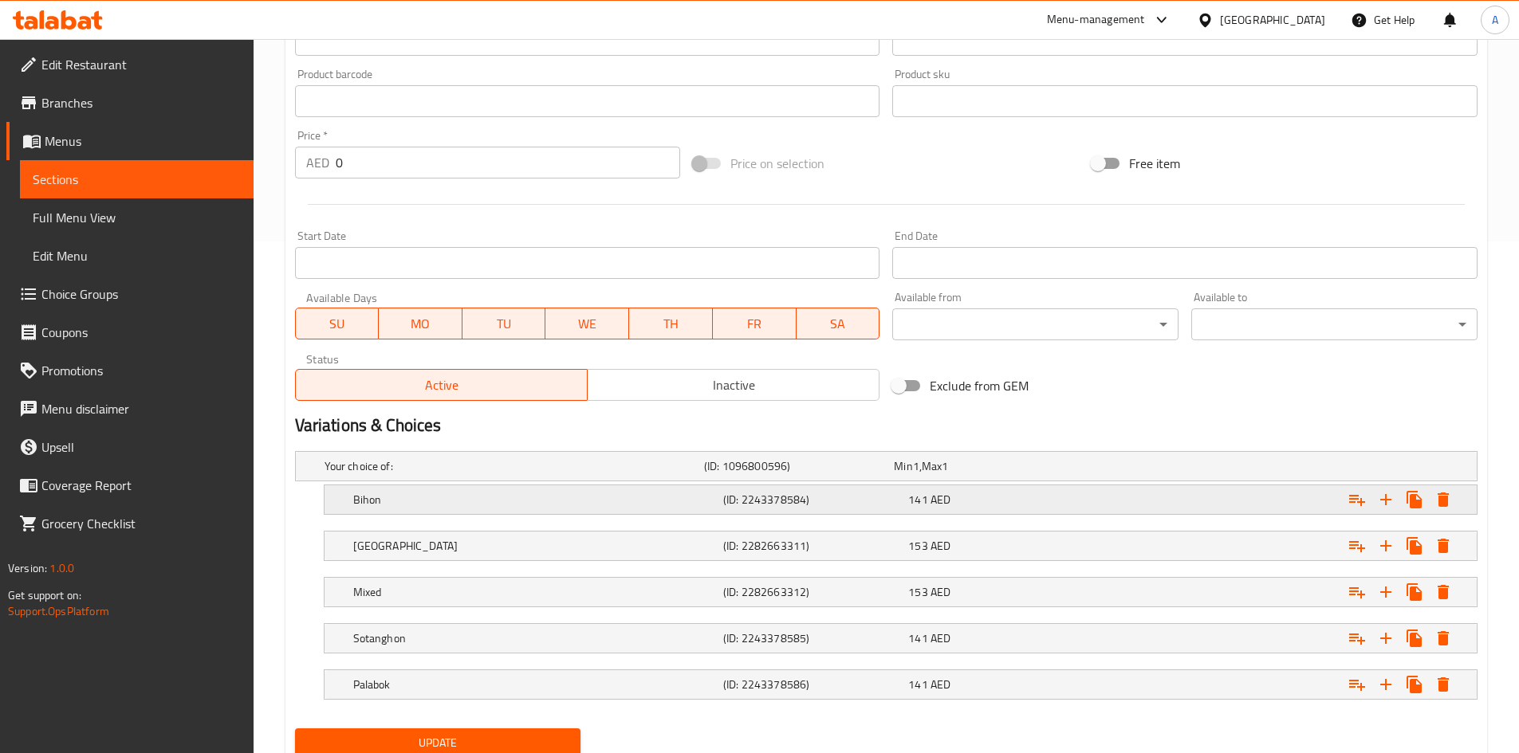
click at [1445, 502] on icon "Expand" at bounding box center [1442, 500] width 11 height 14
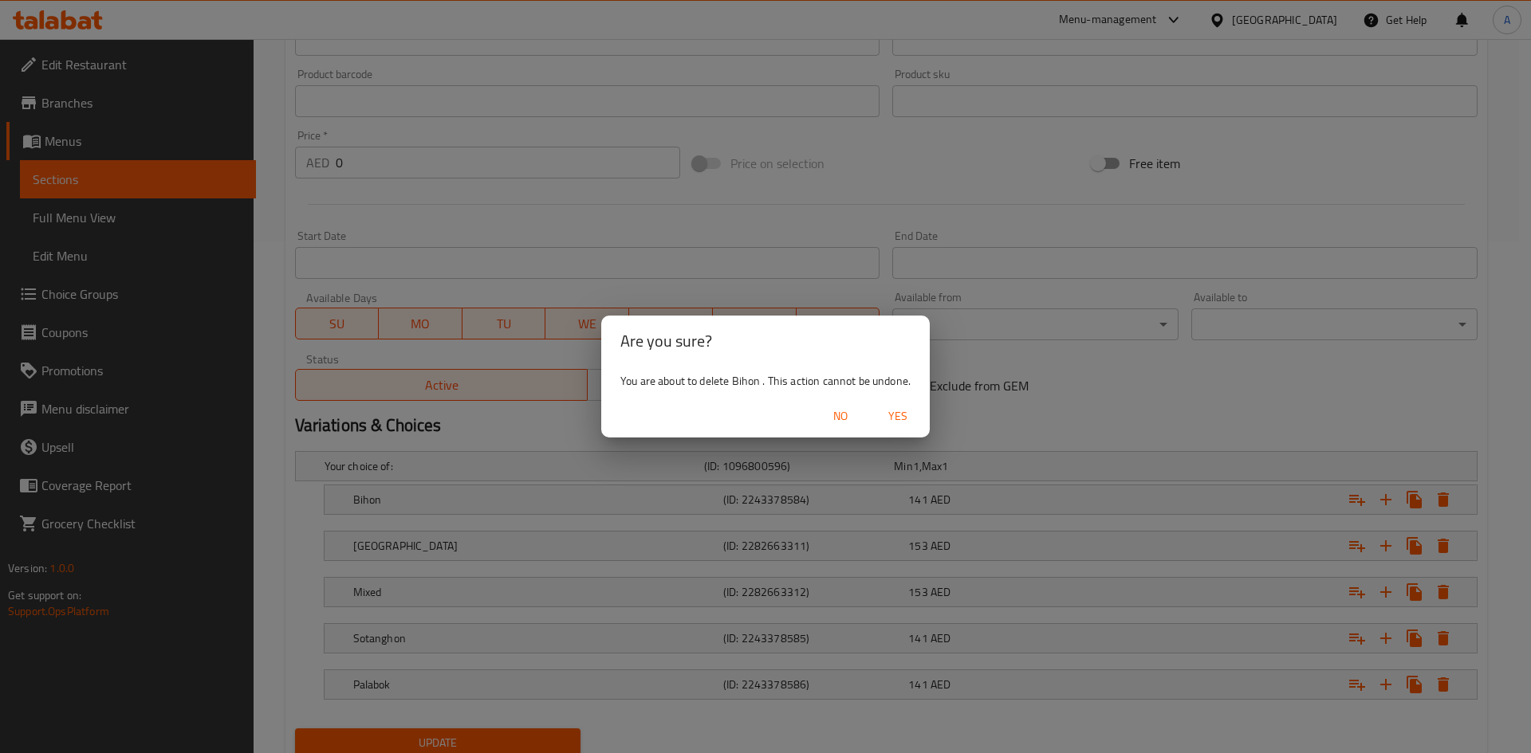
click at [909, 415] on span "Yes" at bounding box center [898, 417] width 38 height 20
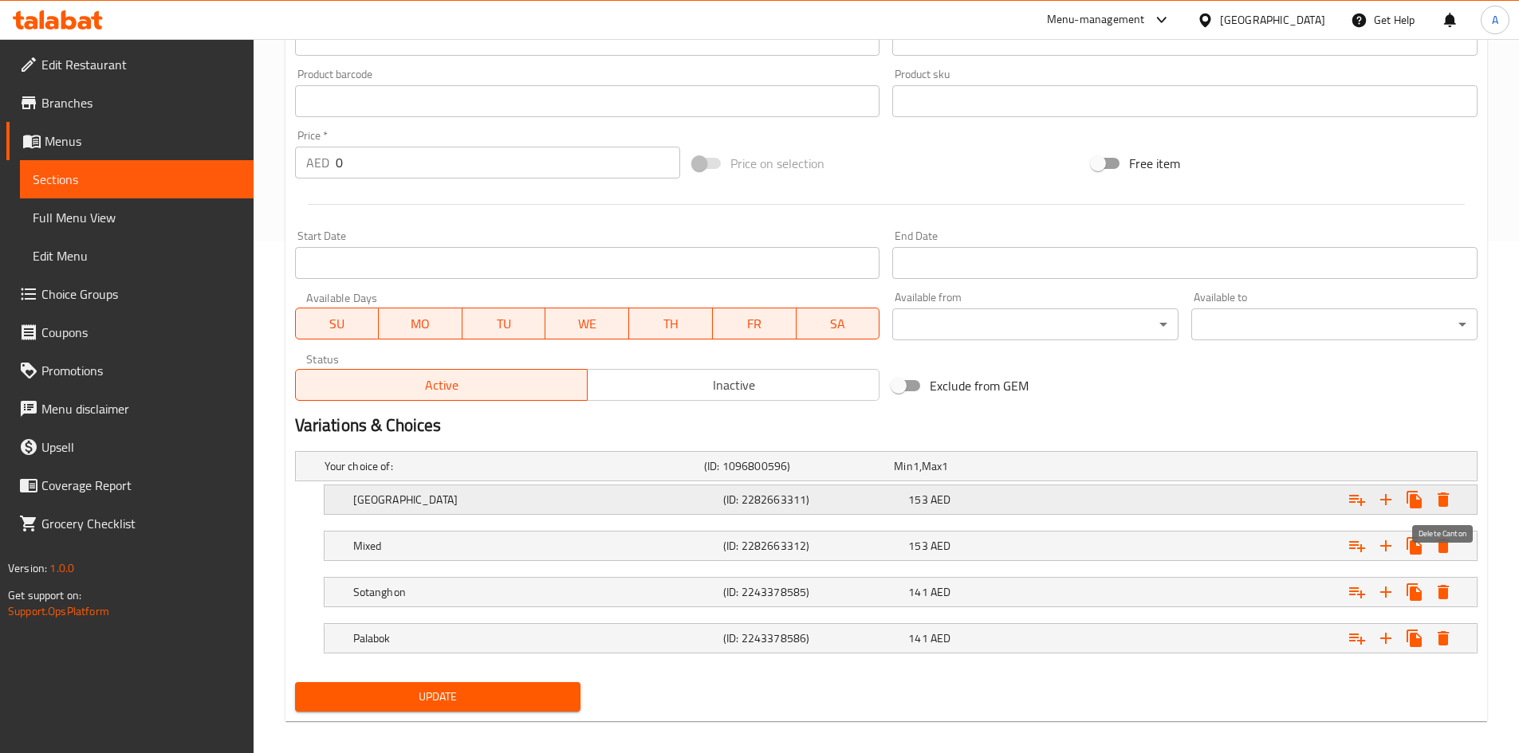
click at [1445, 507] on icon "Expand" at bounding box center [1442, 499] width 19 height 19
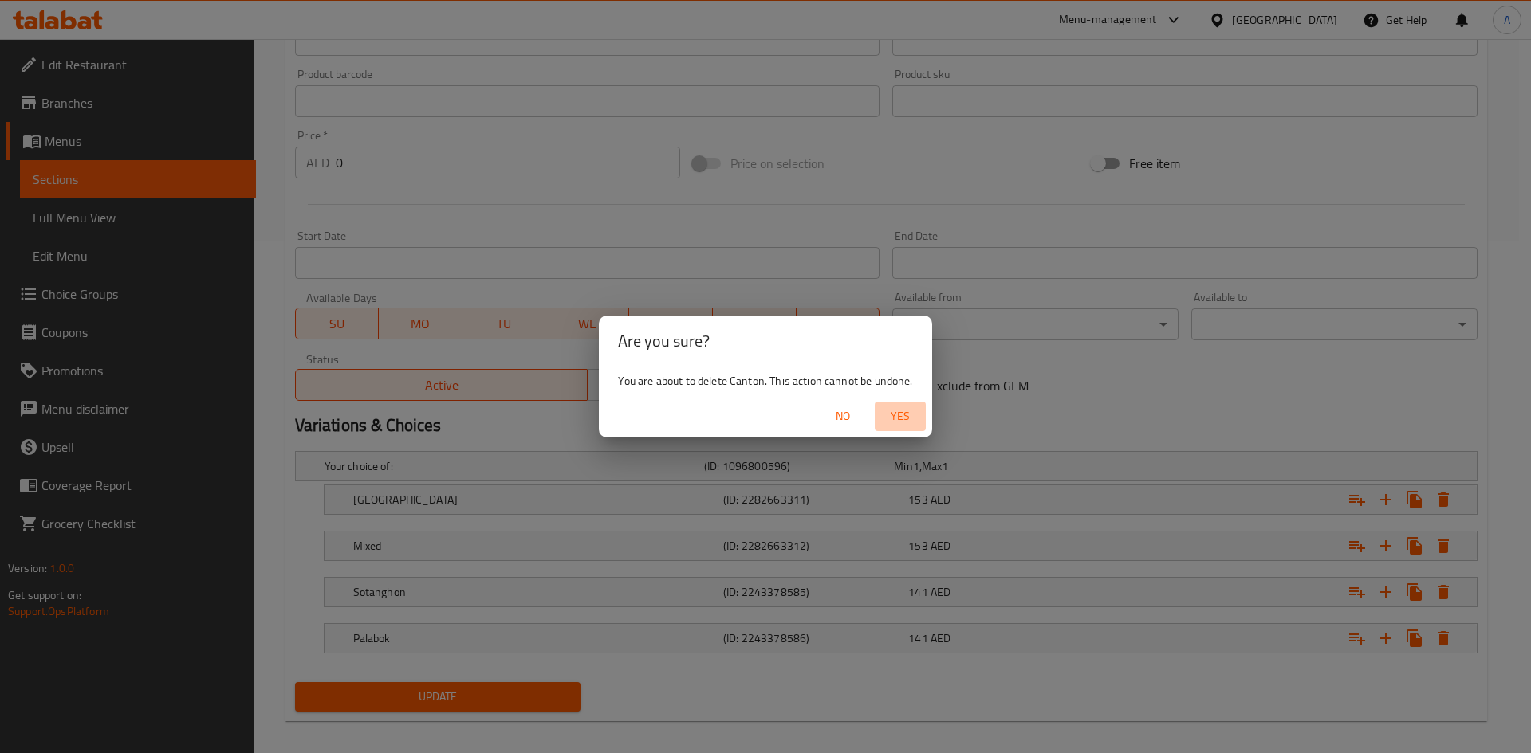
click at [896, 408] on span "Yes" at bounding box center [900, 417] width 38 height 20
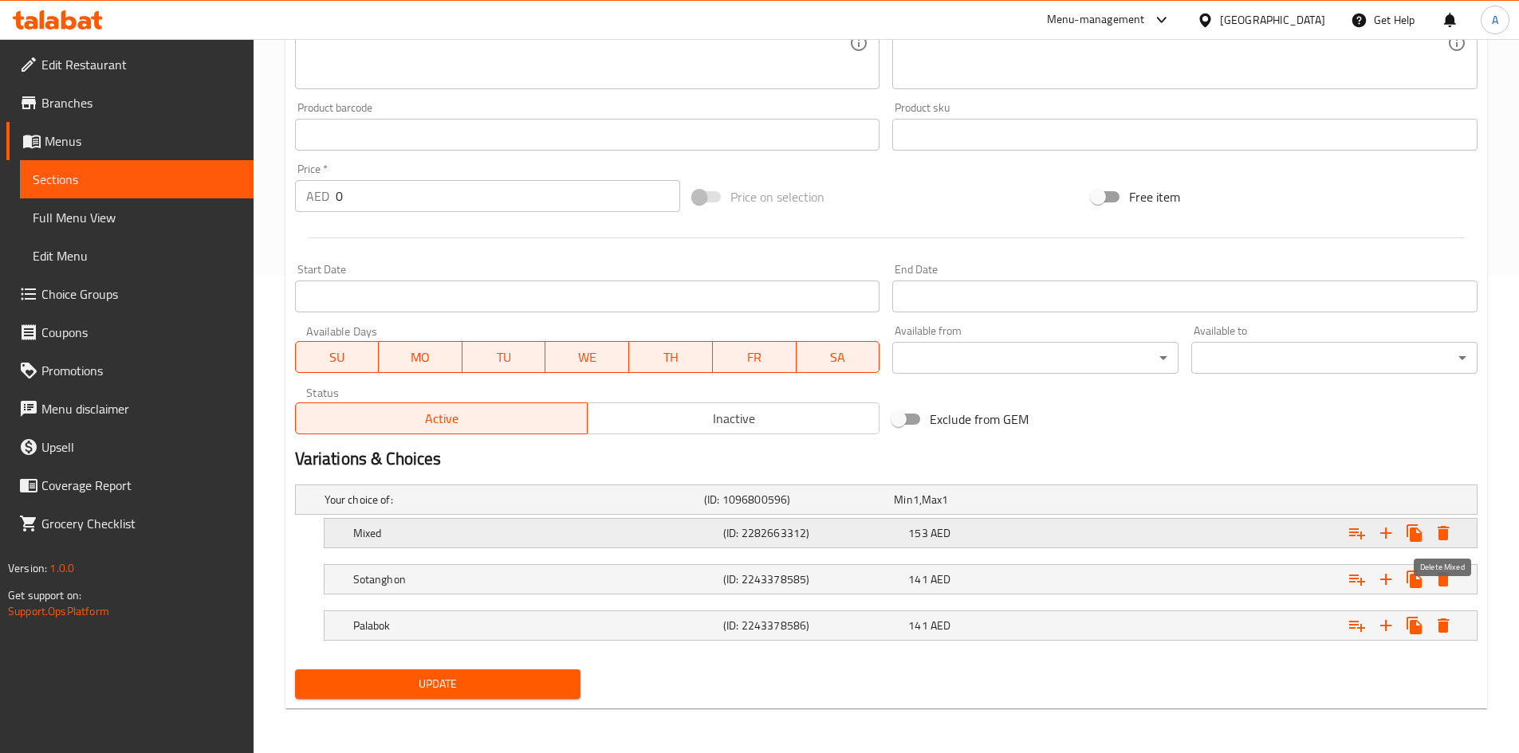
click at [1445, 533] on icon "Expand" at bounding box center [1442, 533] width 11 height 14
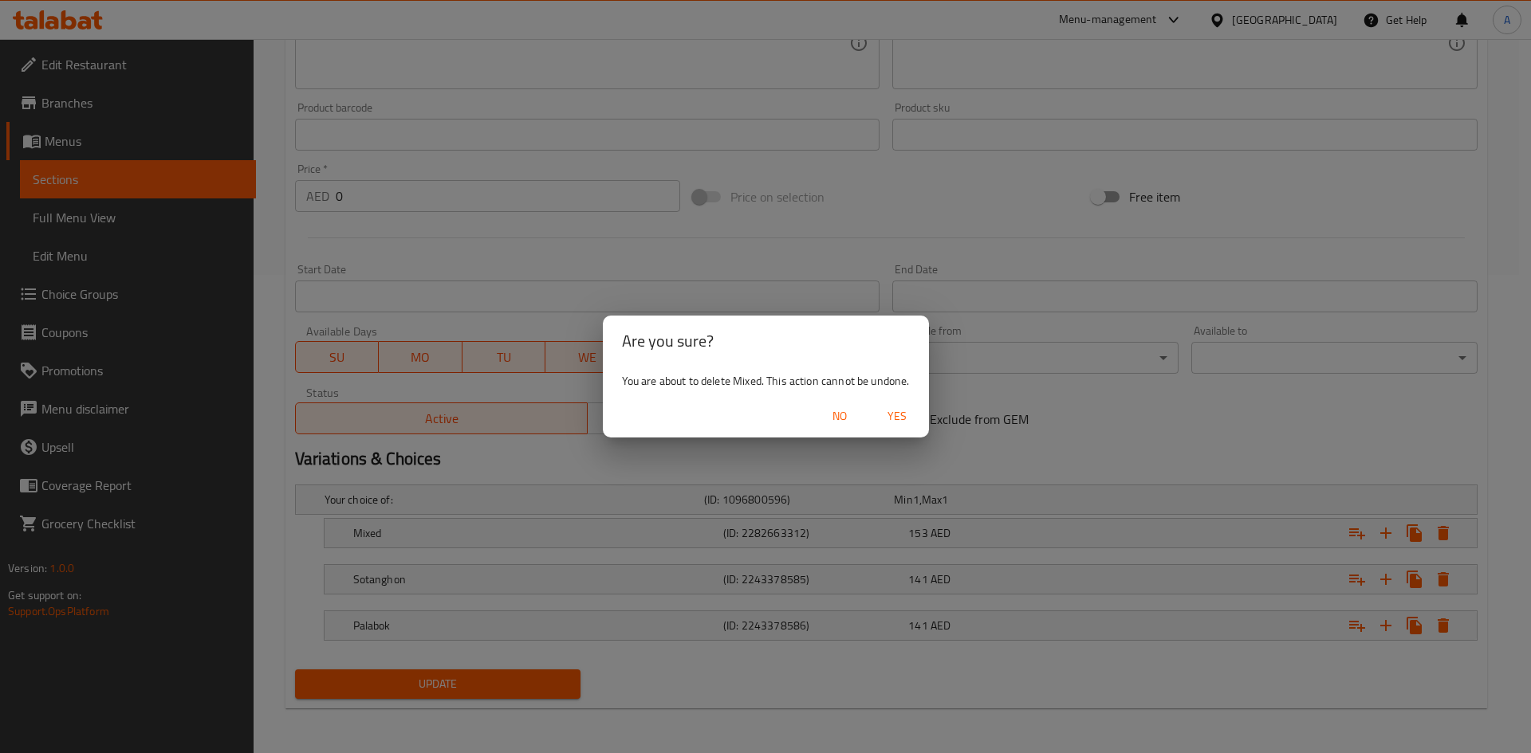
click at [908, 406] on button "Yes" at bounding box center [896, 416] width 51 height 29
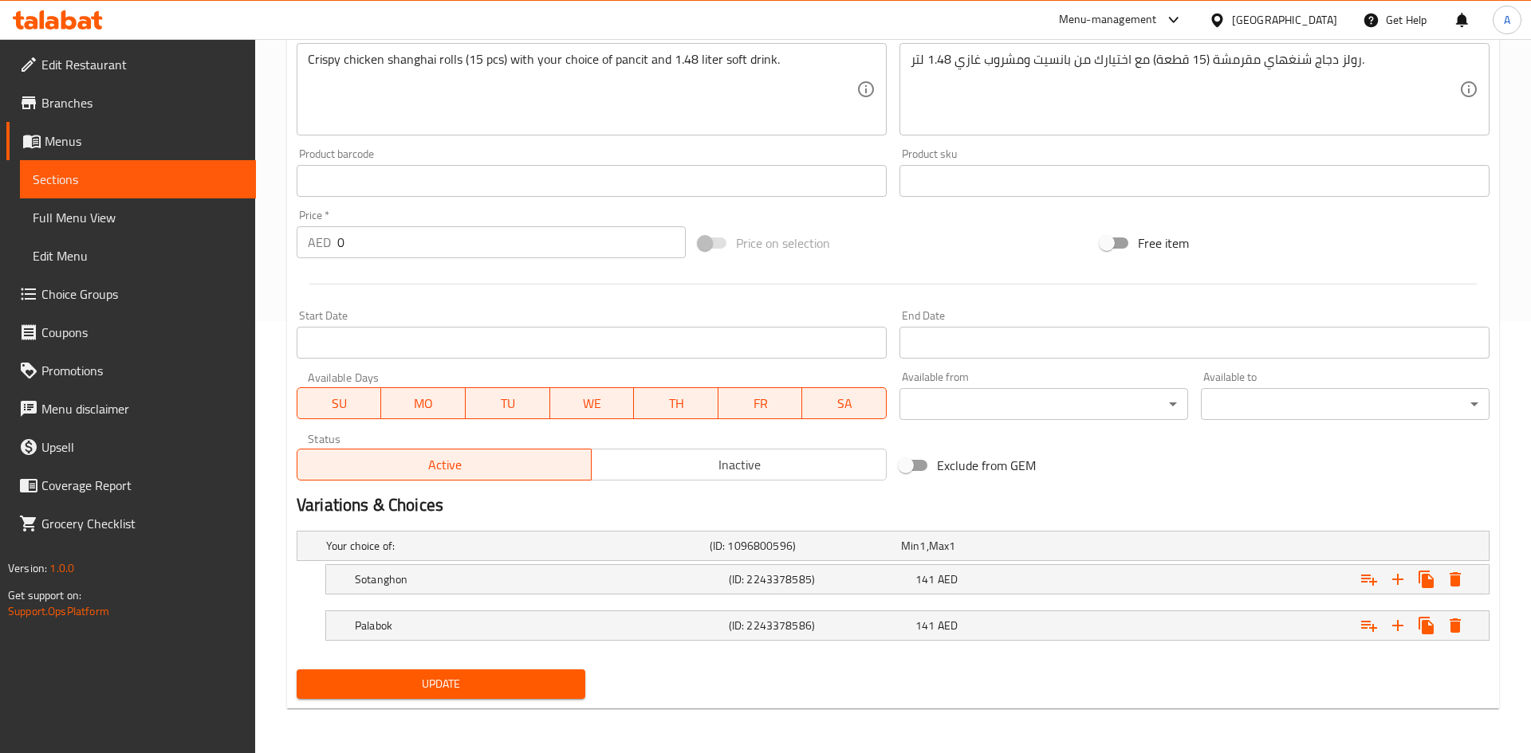
scroll to position [432, 0]
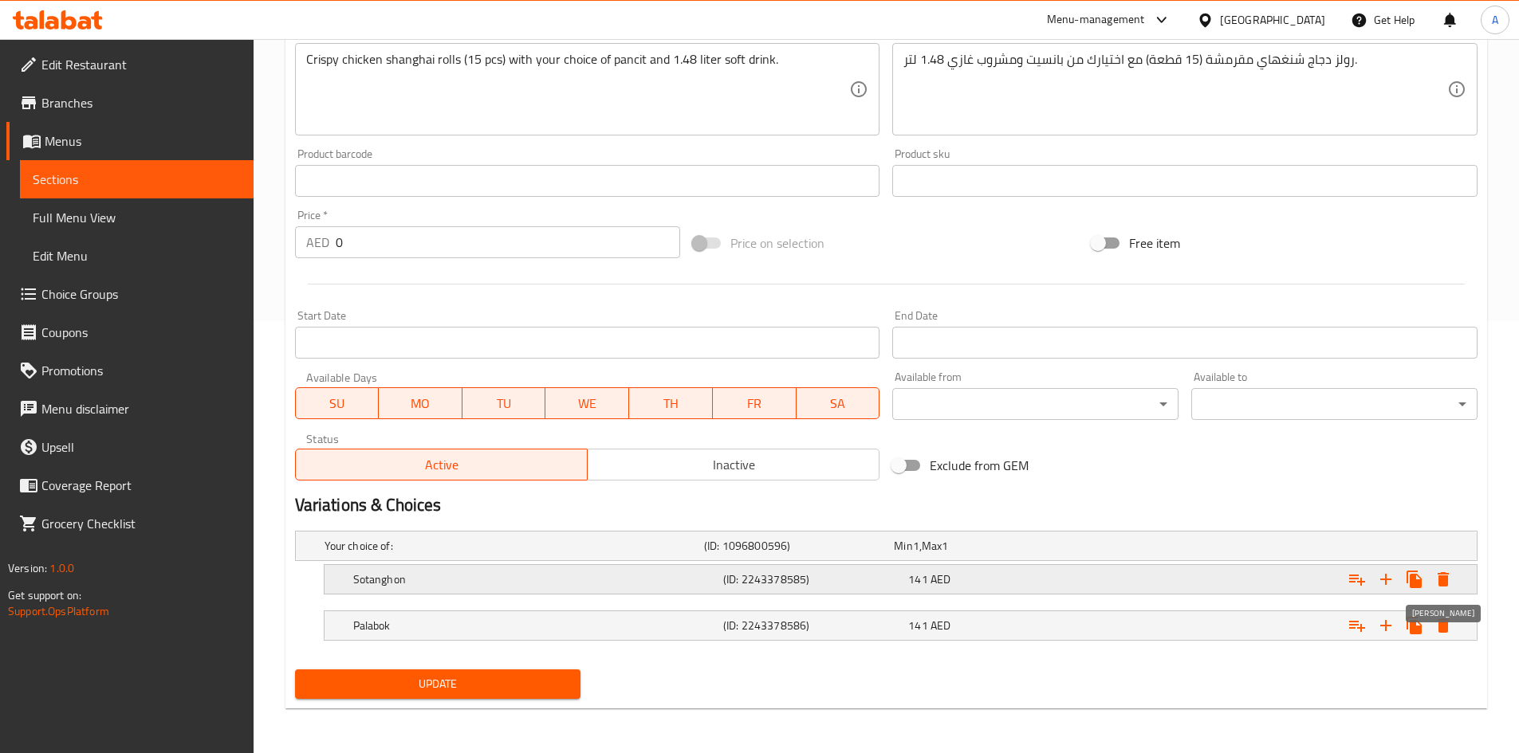
click at [1448, 578] on icon "Expand" at bounding box center [1442, 579] width 11 height 14
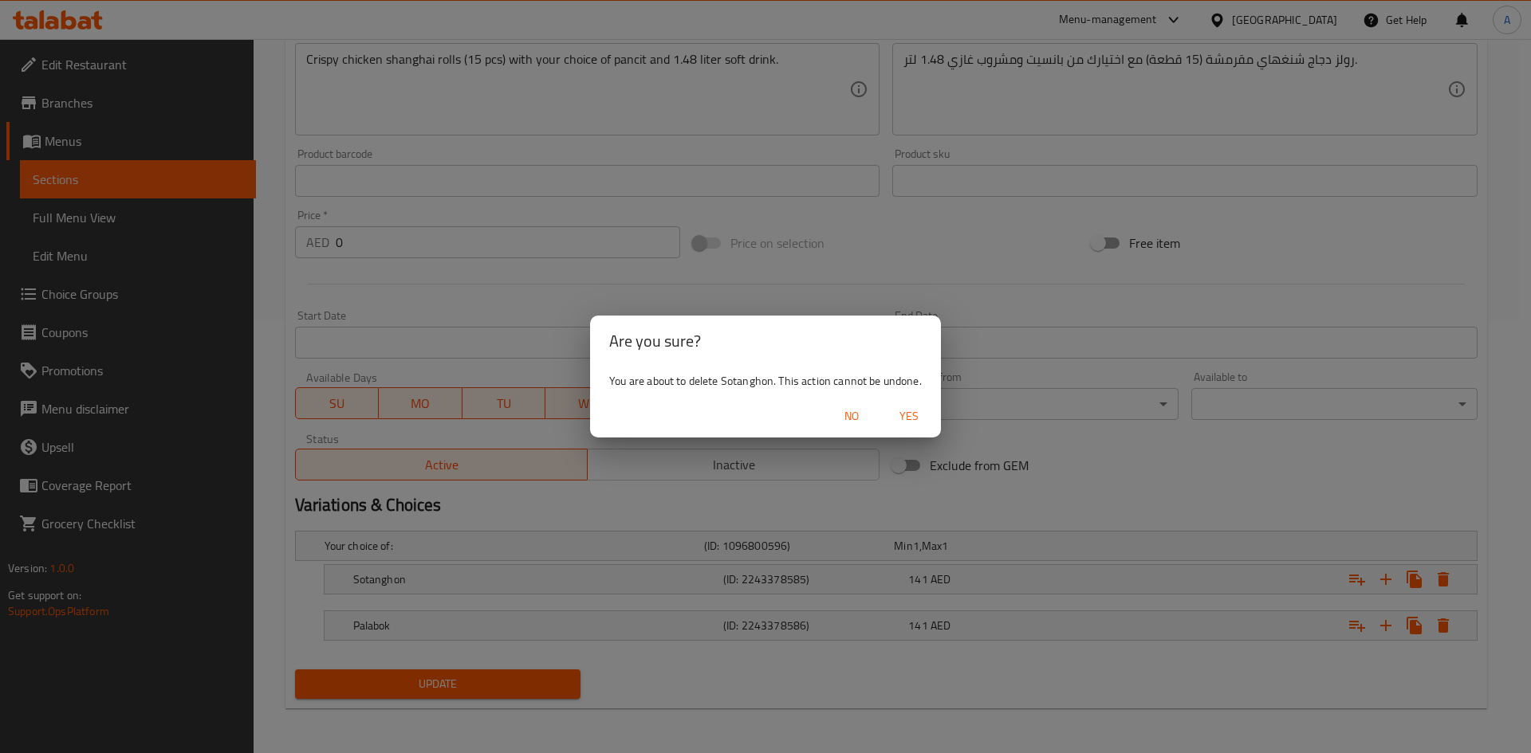
click at [890, 413] on span "Yes" at bounding box center [909, 417] width 38 height 20
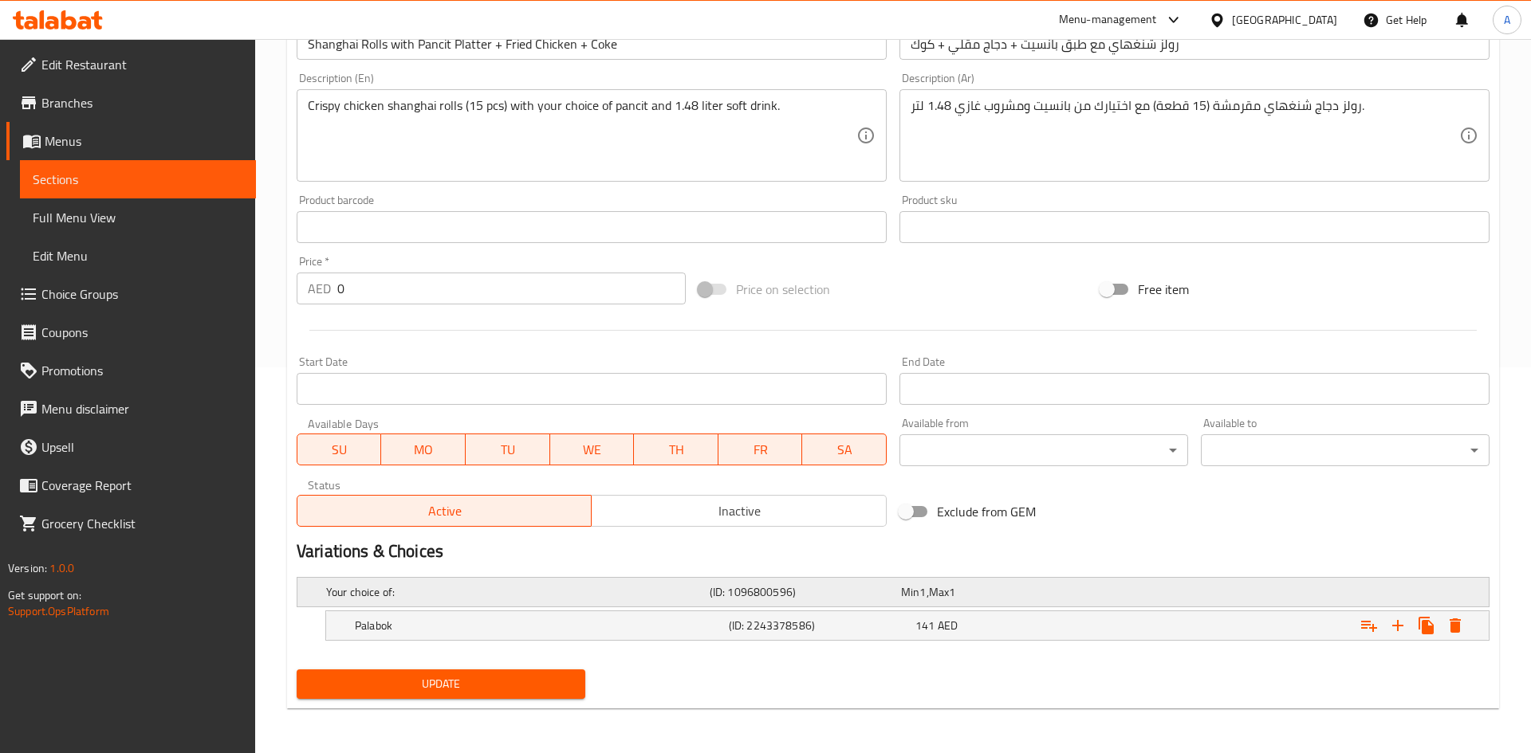
scroll to position [386, 0]
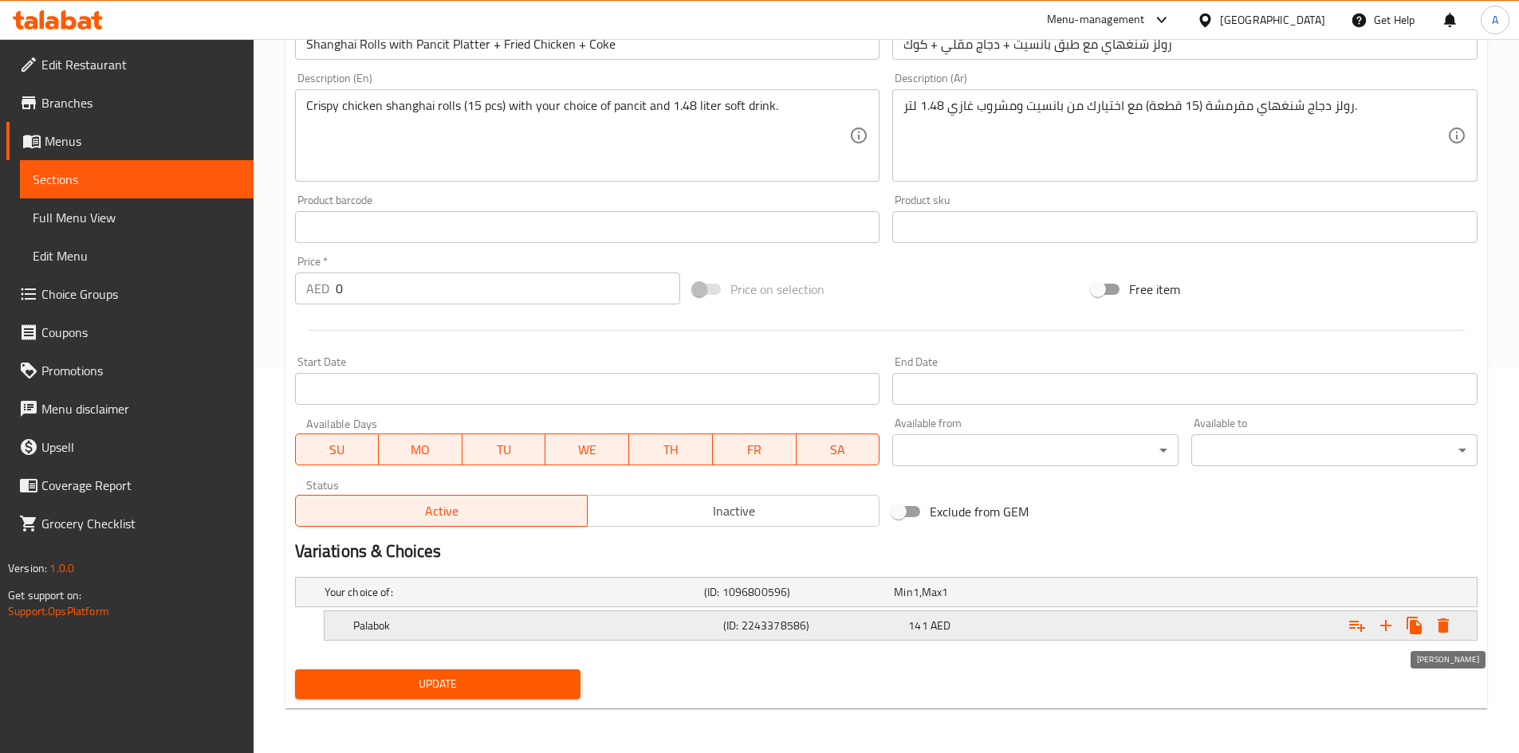
click at [1449, 623] on icon "Expand" at bounding box center [1442, 625] width 19 height 19
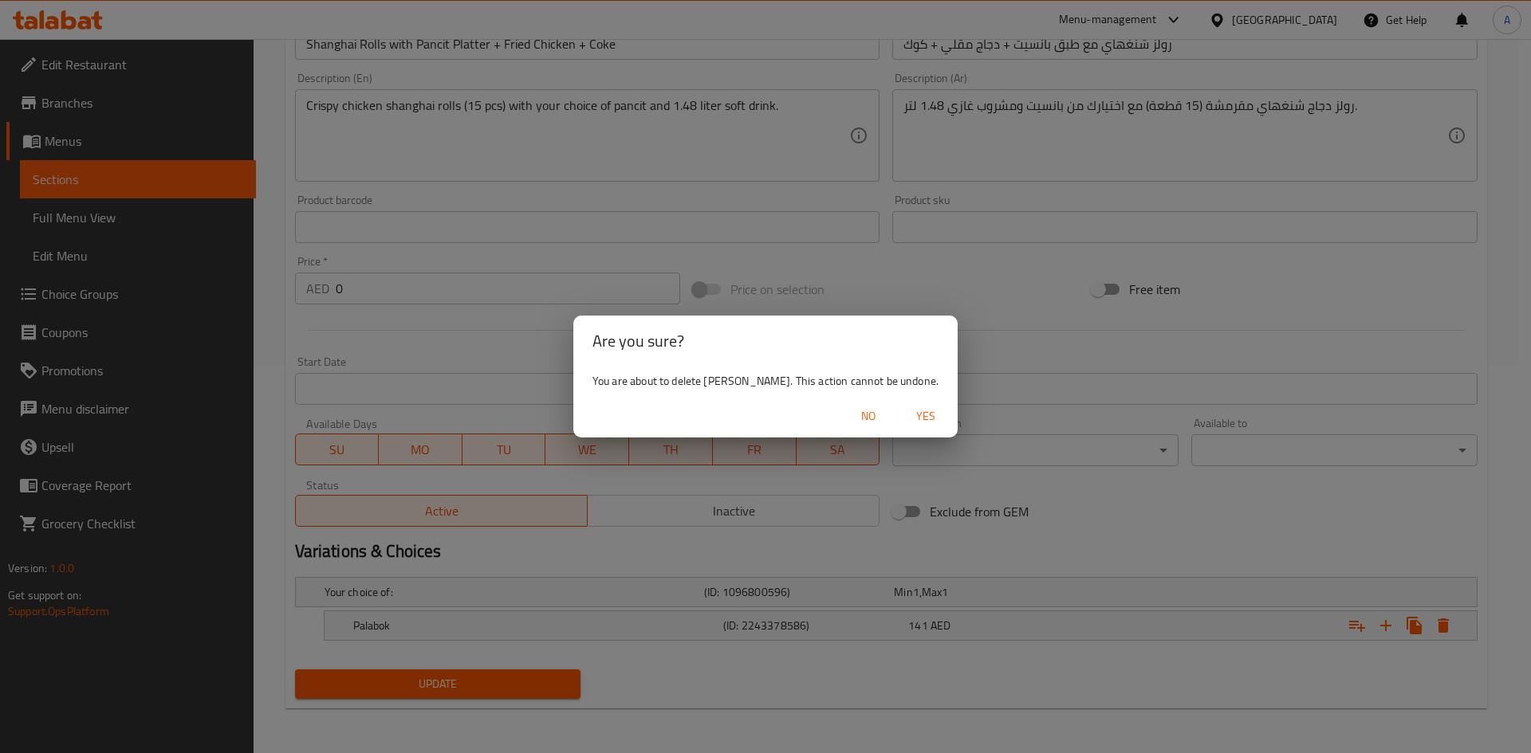
click at [909, 426] on span "Yes" at bounding box center [925, 417] width 38 height 20
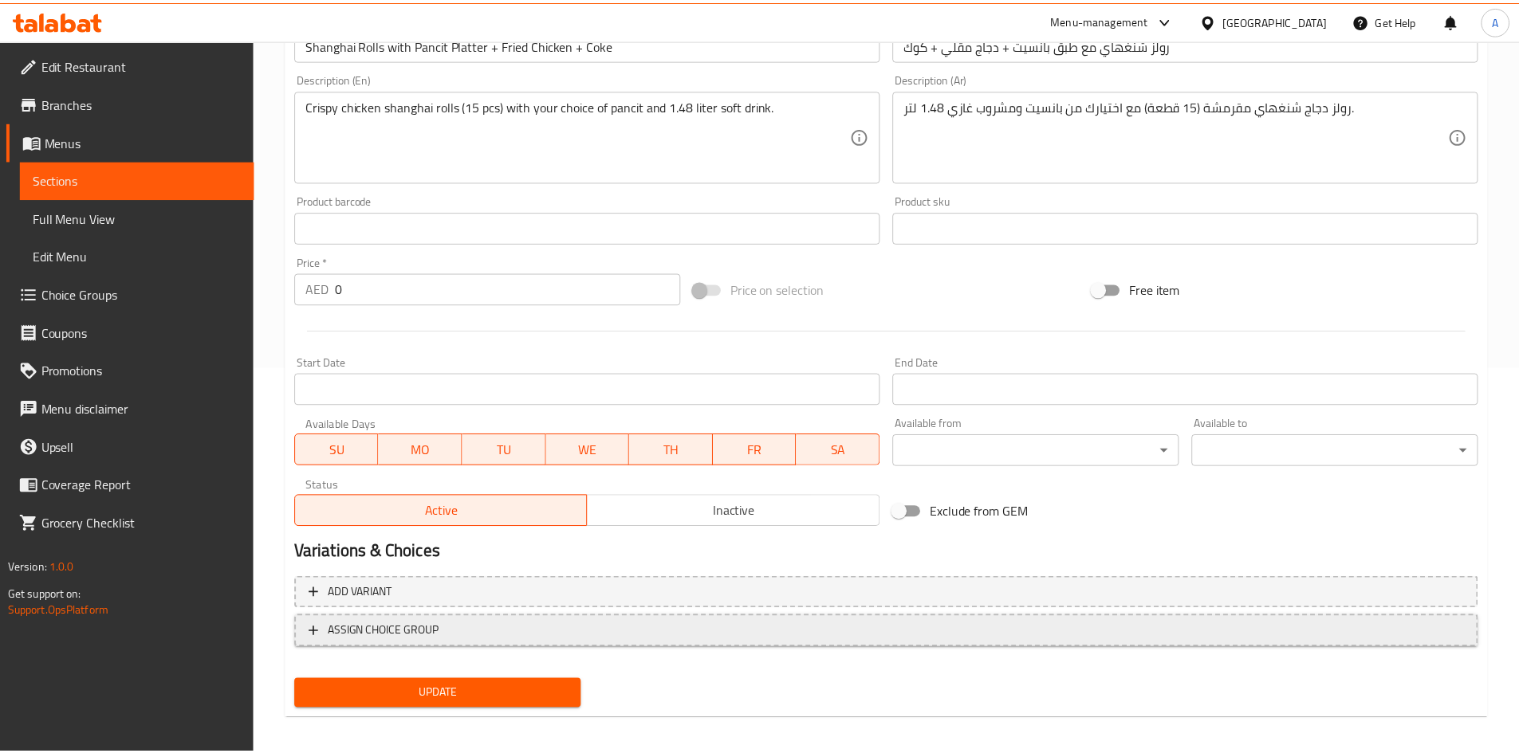
scroll to position [380, 0]
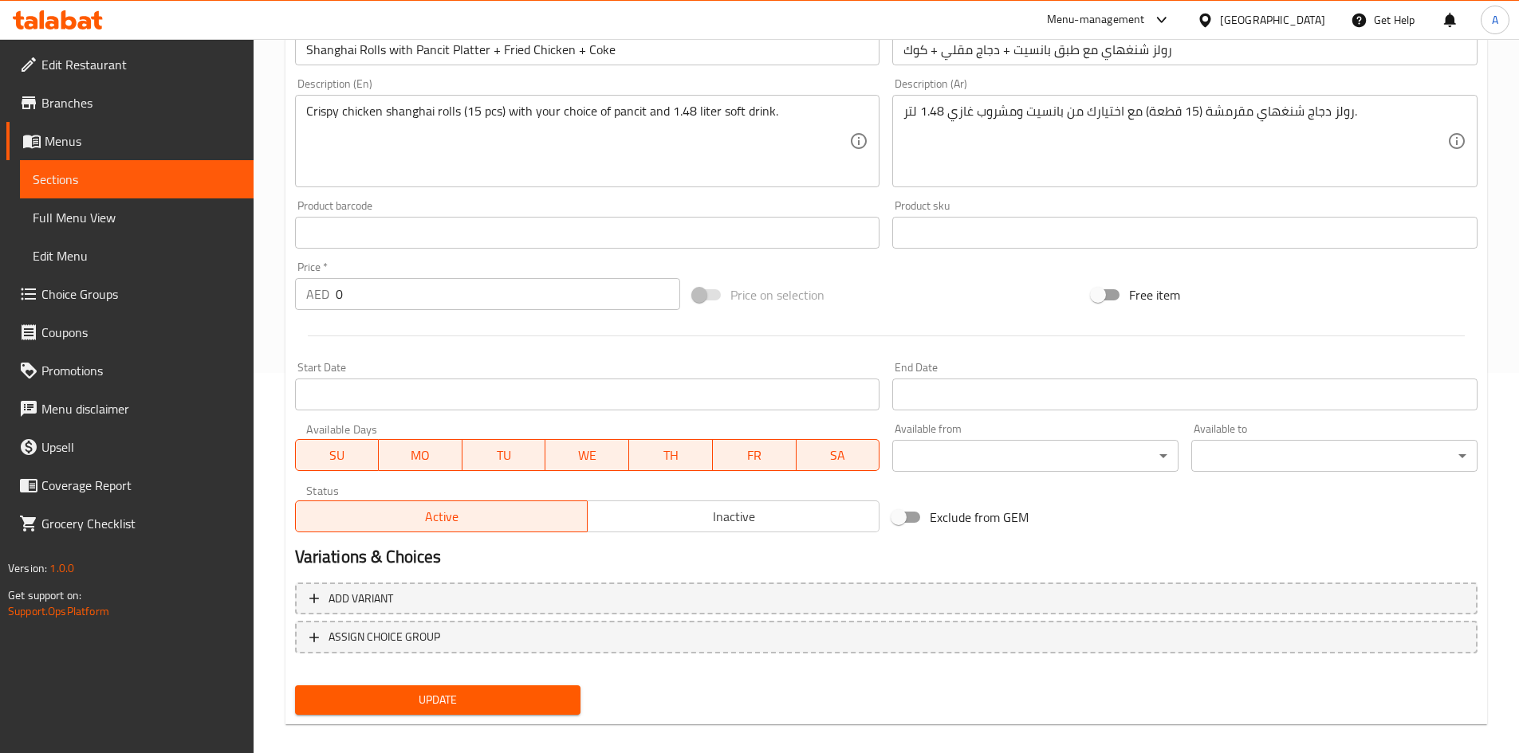
click at [482, 706] on span "Update" at bounding box center [438, 700] width 261 height 20
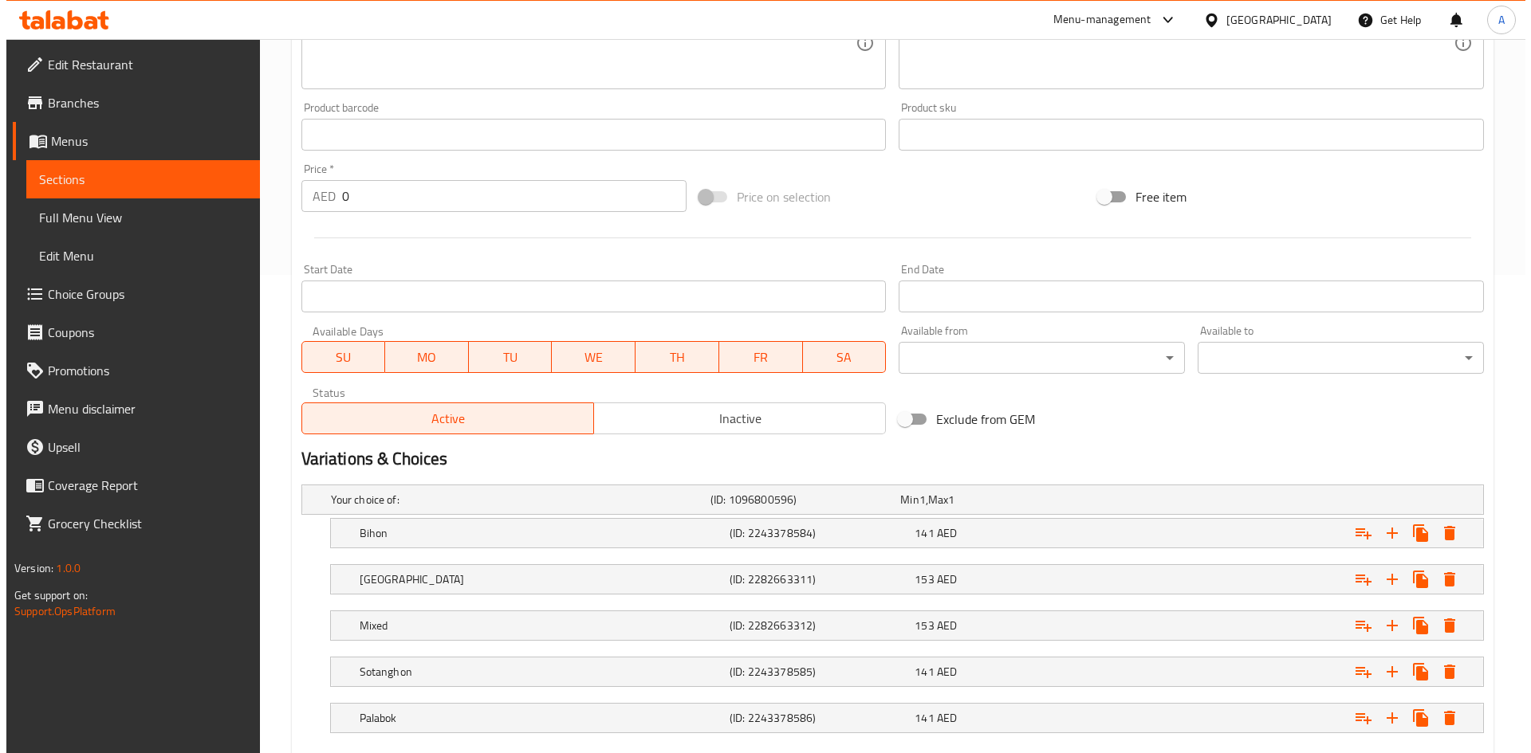
scroll to position [571, 0]
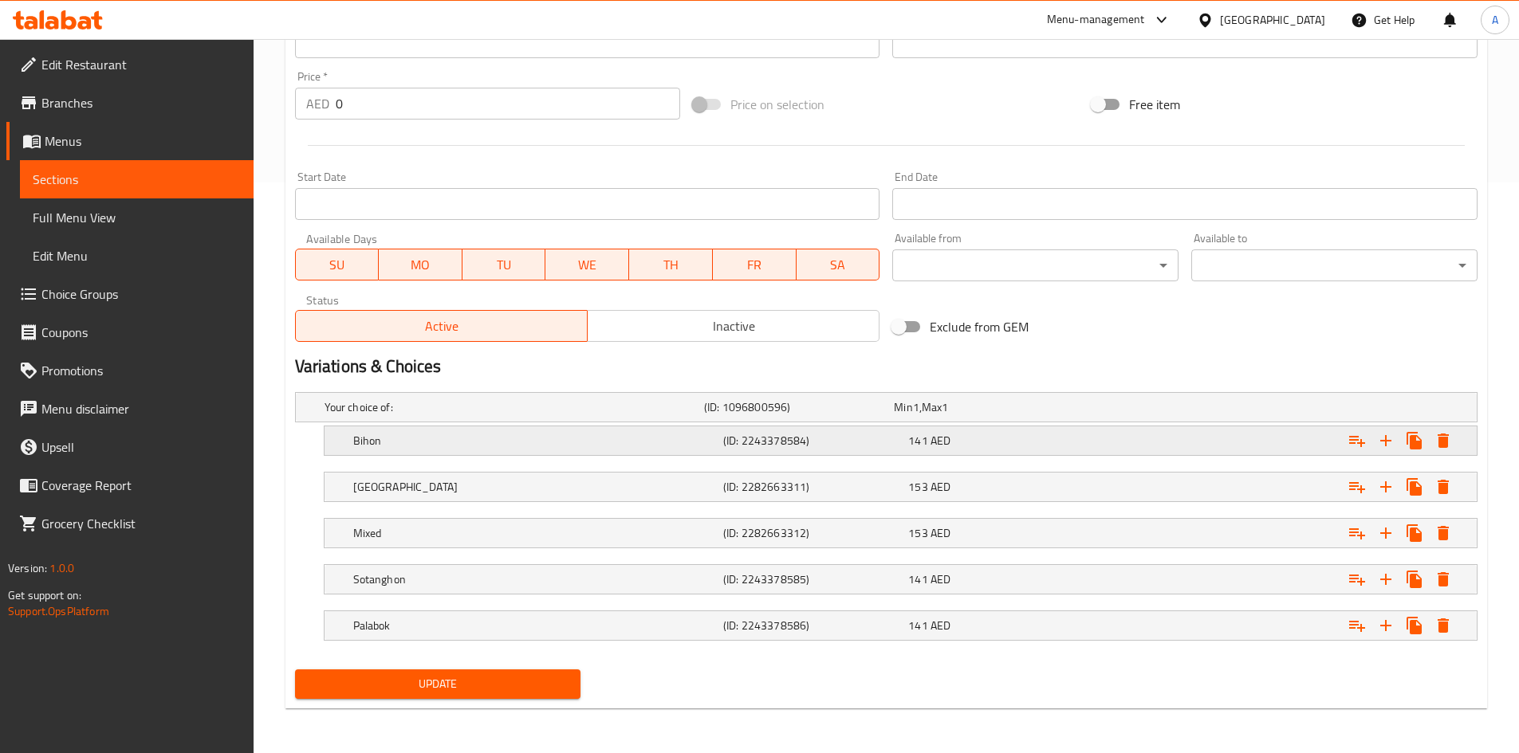
click at [1446, 437] on icon "Expand" at bounding box center [1442, 440] width 19 height 19
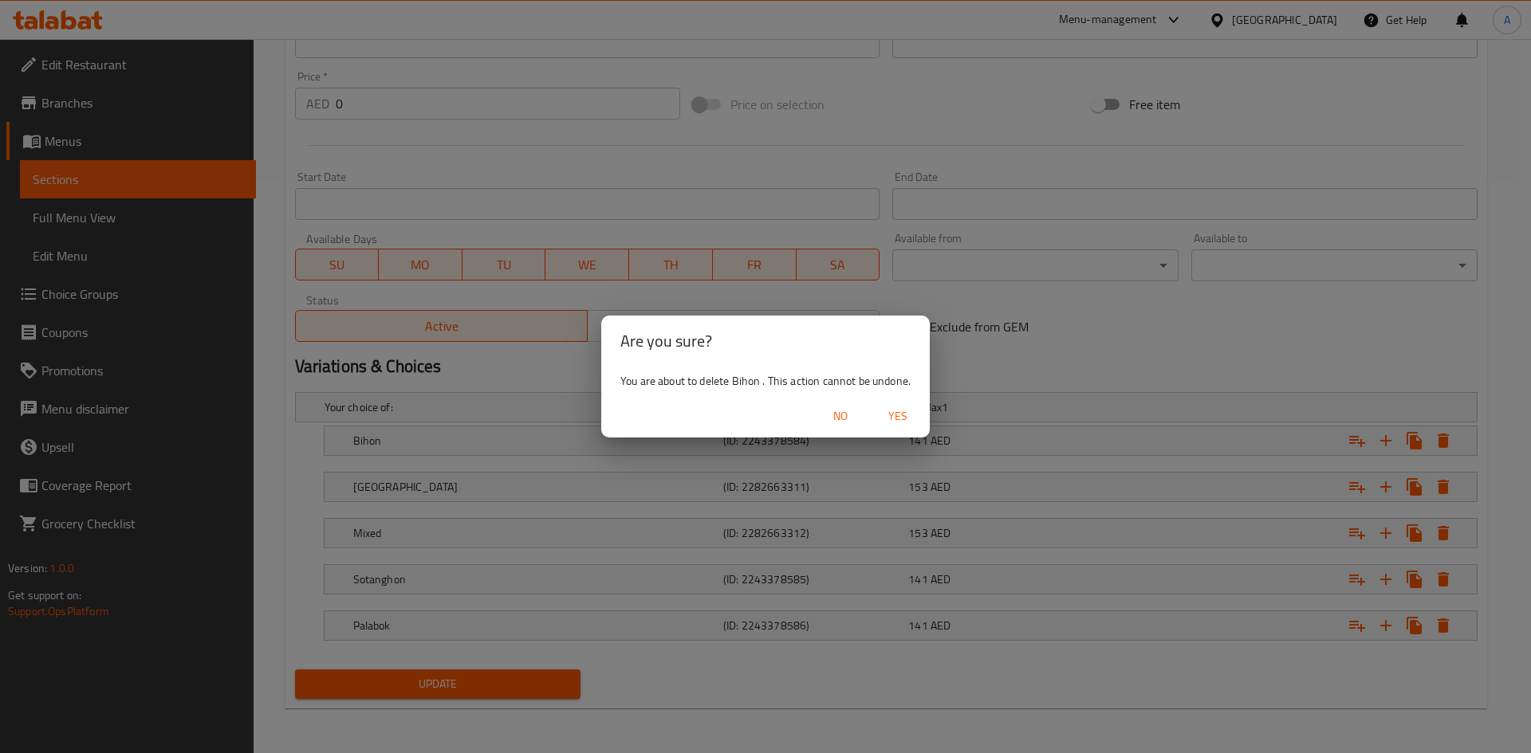
click at [899, 411] on span "Yes" at bounding box center [898, 417] width 38 height 20
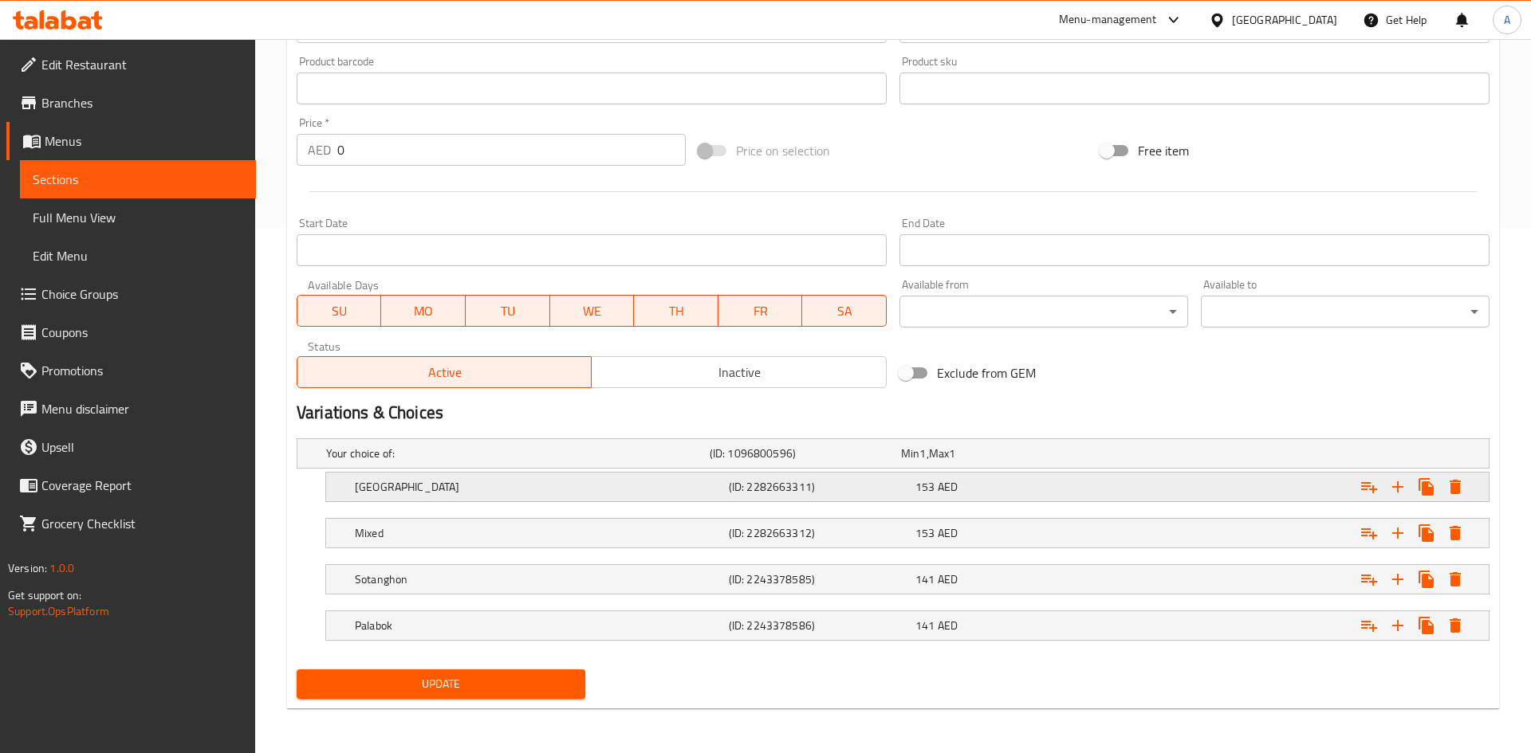
scroll to position [525, 0]
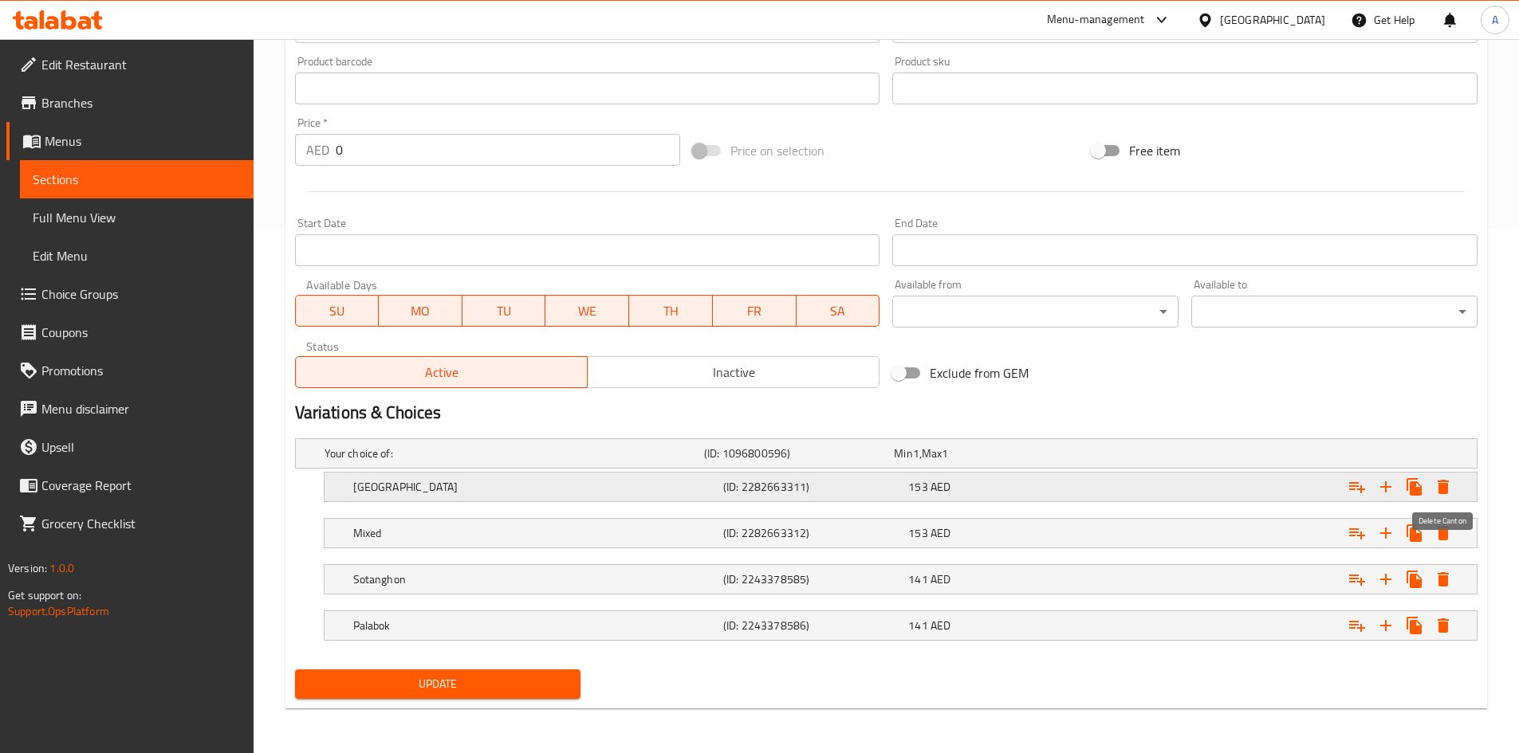
click at [1441, 482] on icon "Expand" at bounding box center [1442, 487] width 19 height 19
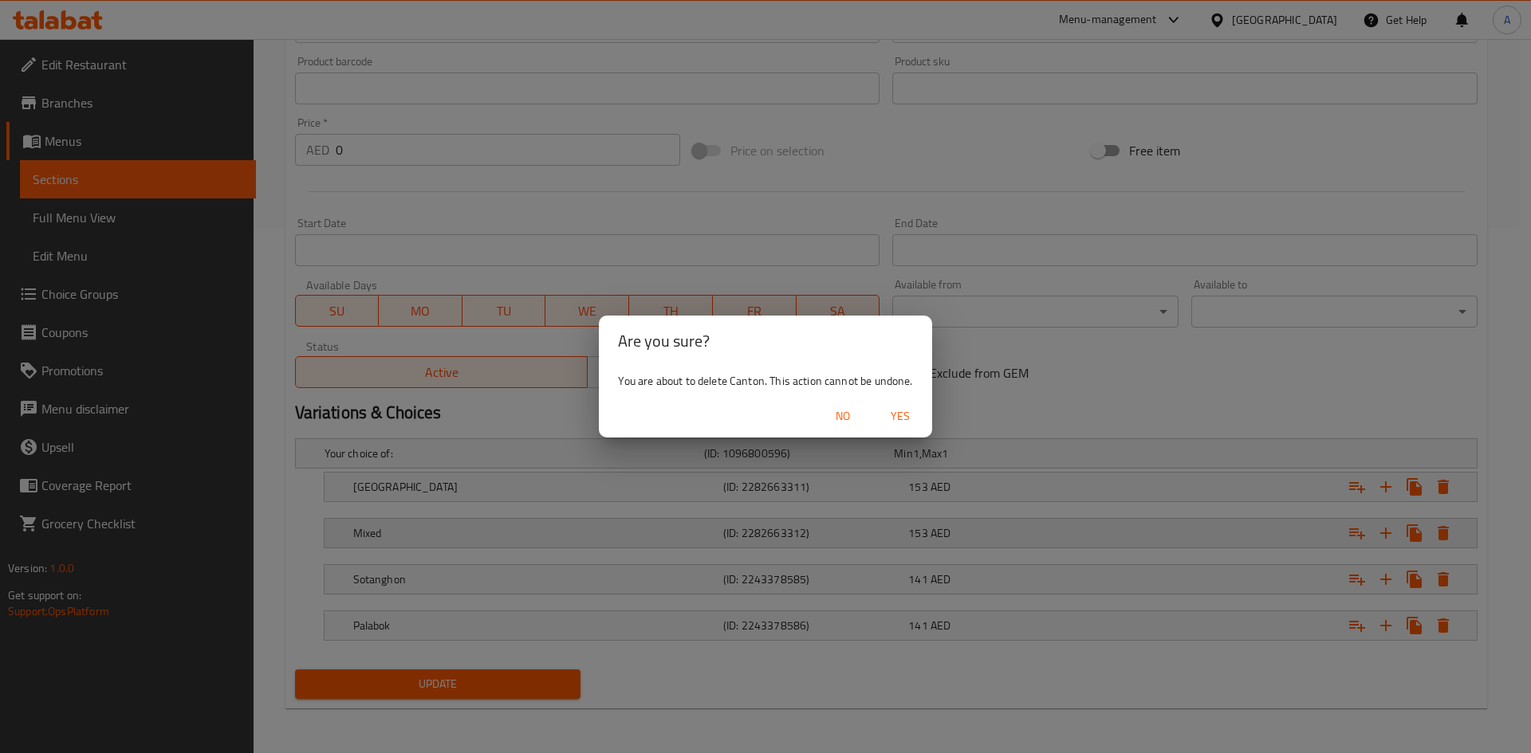
drag, startPoint x: 897, startPoint y: 418, endPoint x: 1305, endPoint y: 527, distance: 422.6
click at [898, 417] on span "Yes" at bounding box center [900, 417] width 38 height 20
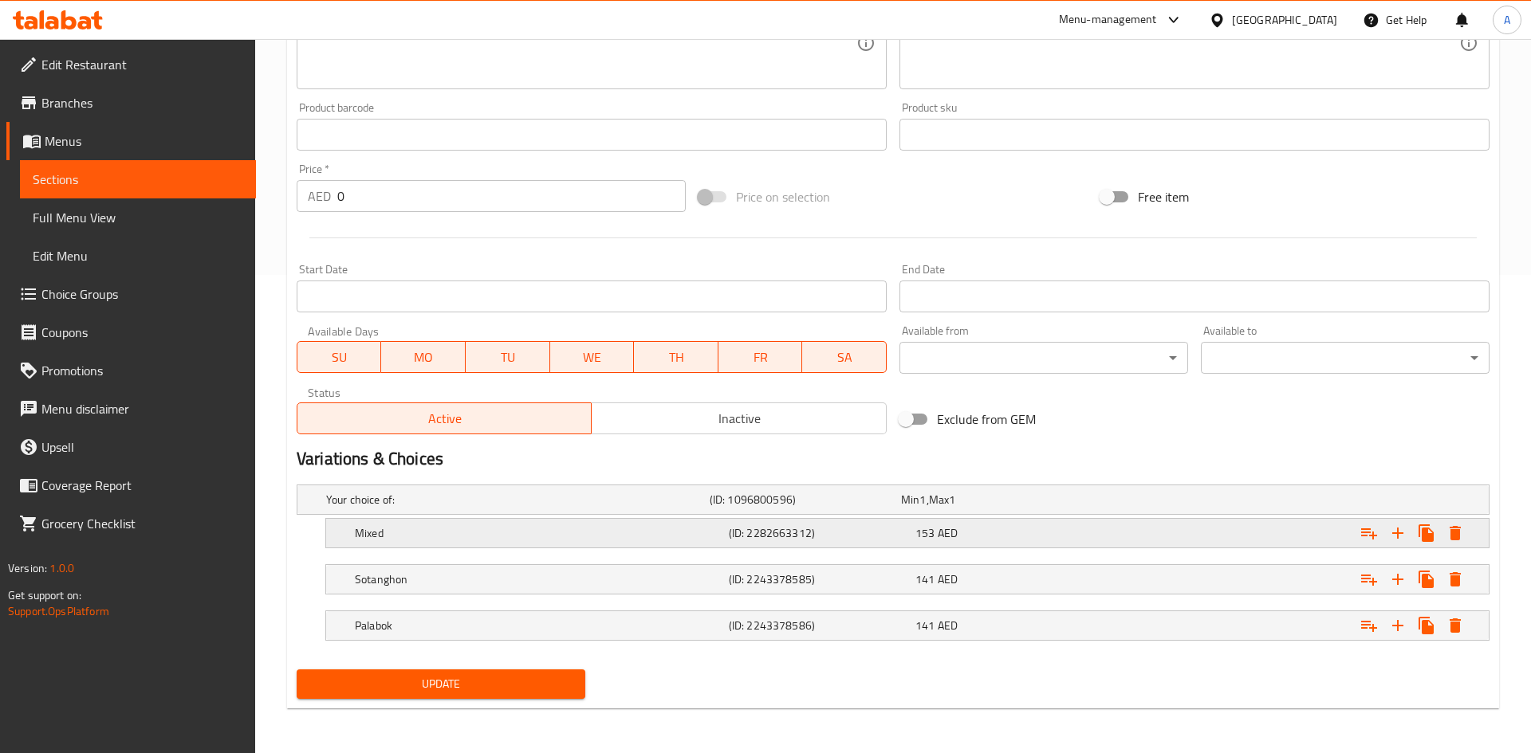
scroll to position [478, 0]
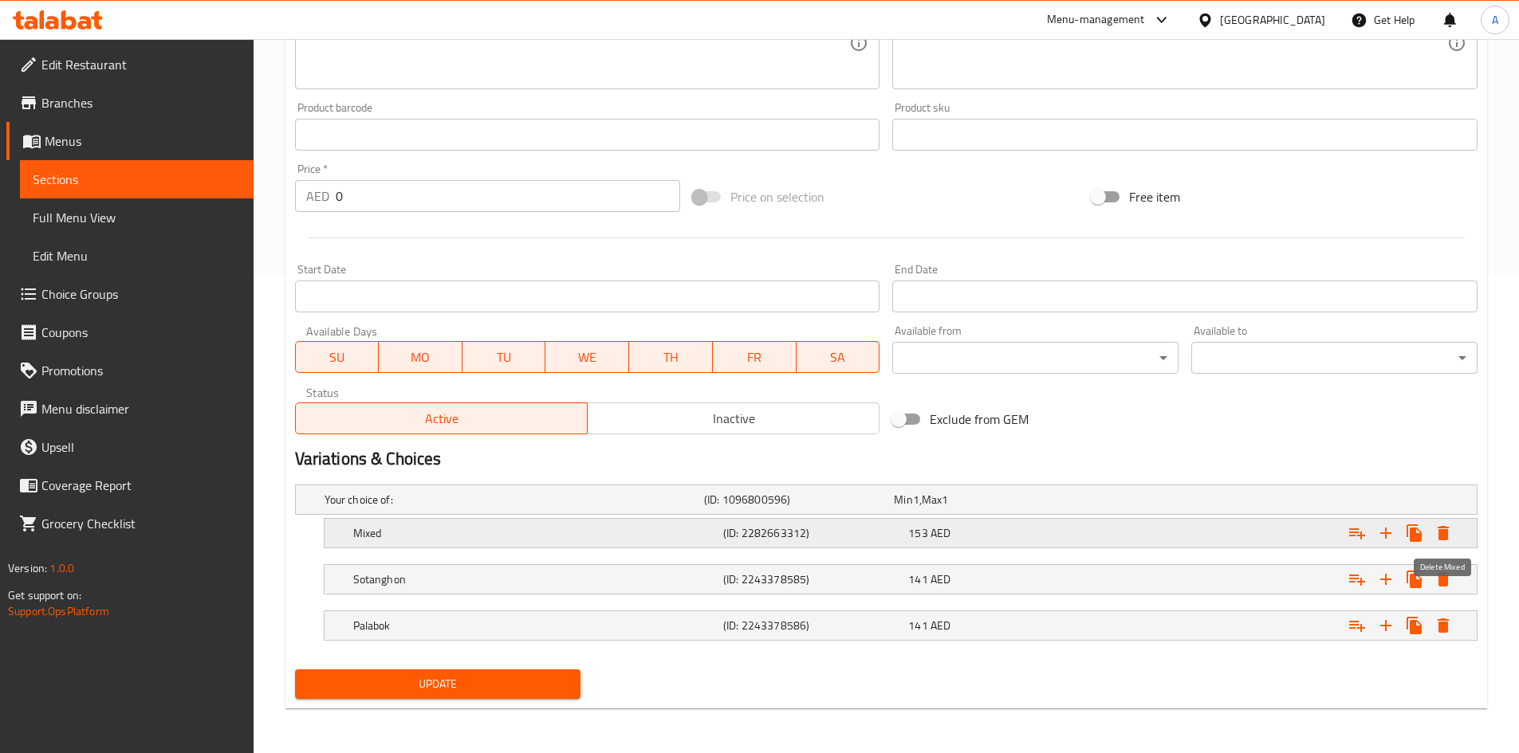
click at [1446, 525] on icon "Expand" at bounding box center [1442, 533] width 19 height 19
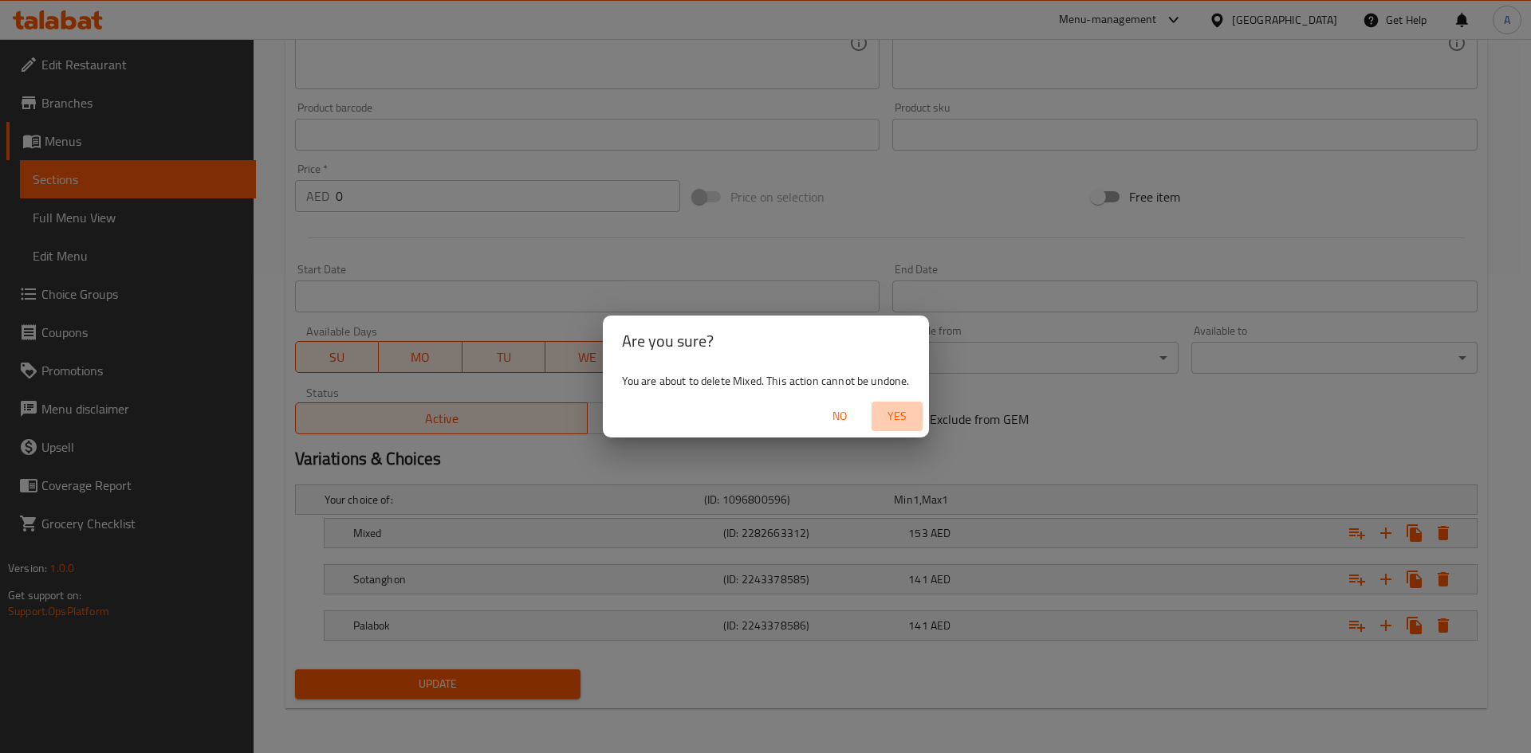
click at [902, 419] on span "Yes" at bounding box center [897, 417] width 38 height 20
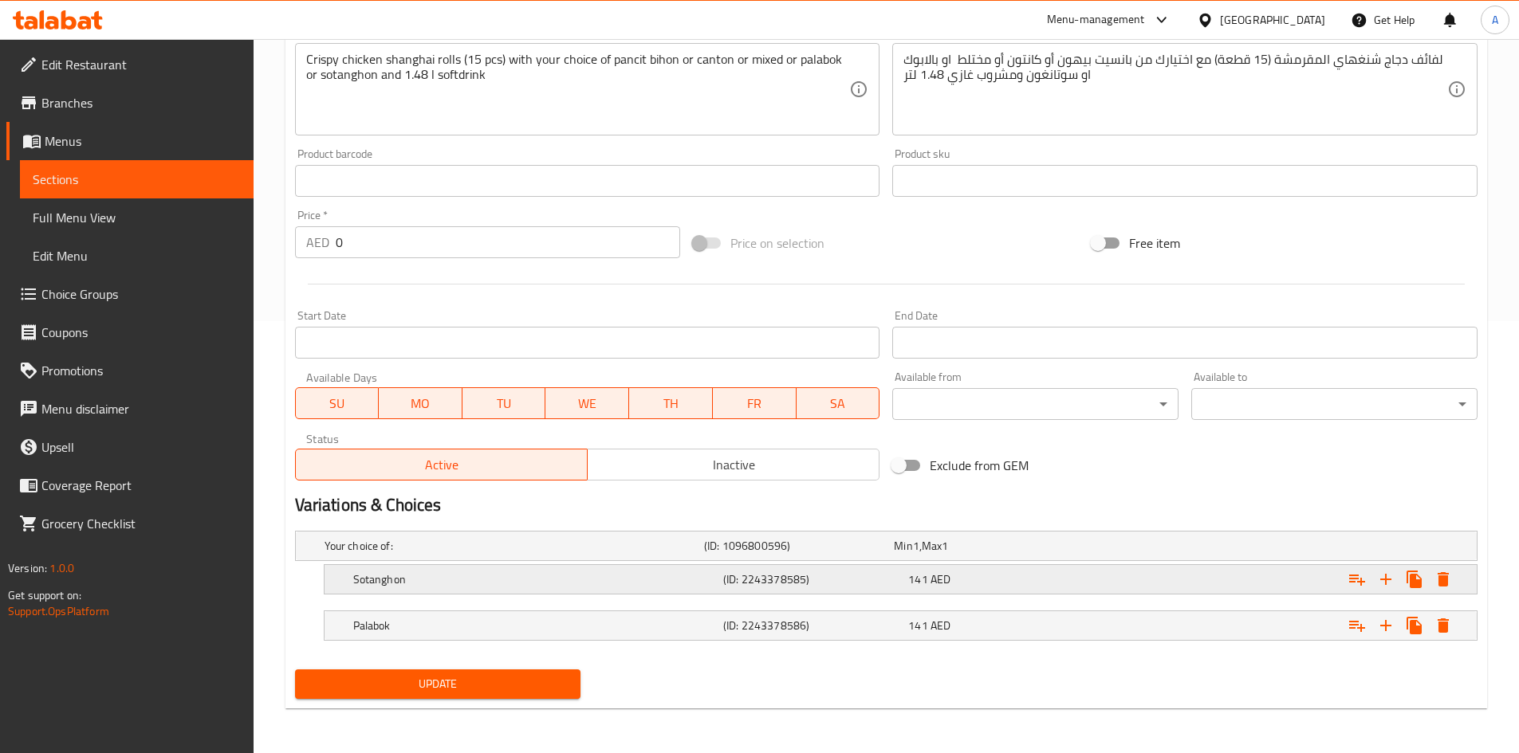
click at [1449, 574] on icon "Expand" at bounding box center [1442, 579] width 19 height 19
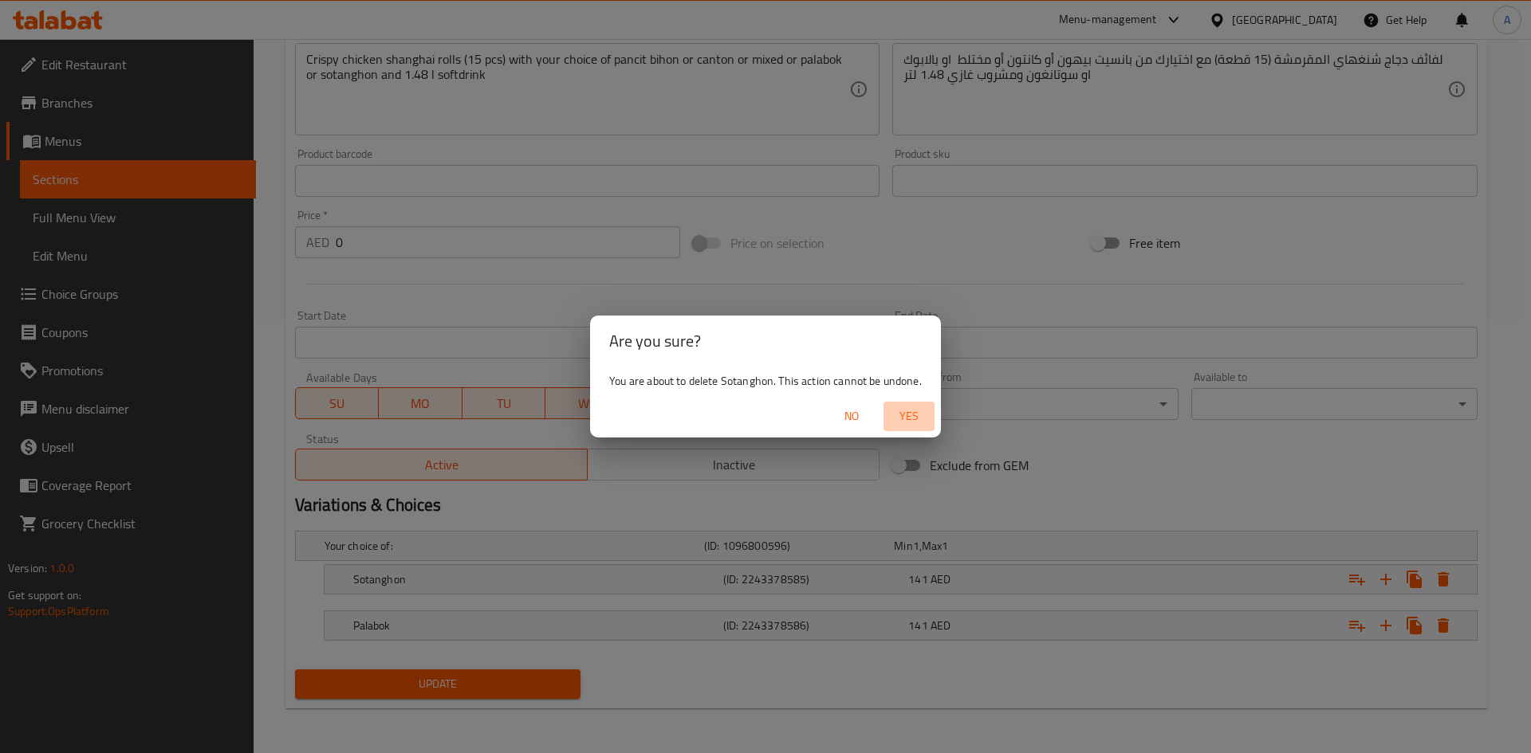
click at [926, 427] on button "Yes" at bounding box center [908, 416] width 51 height 29
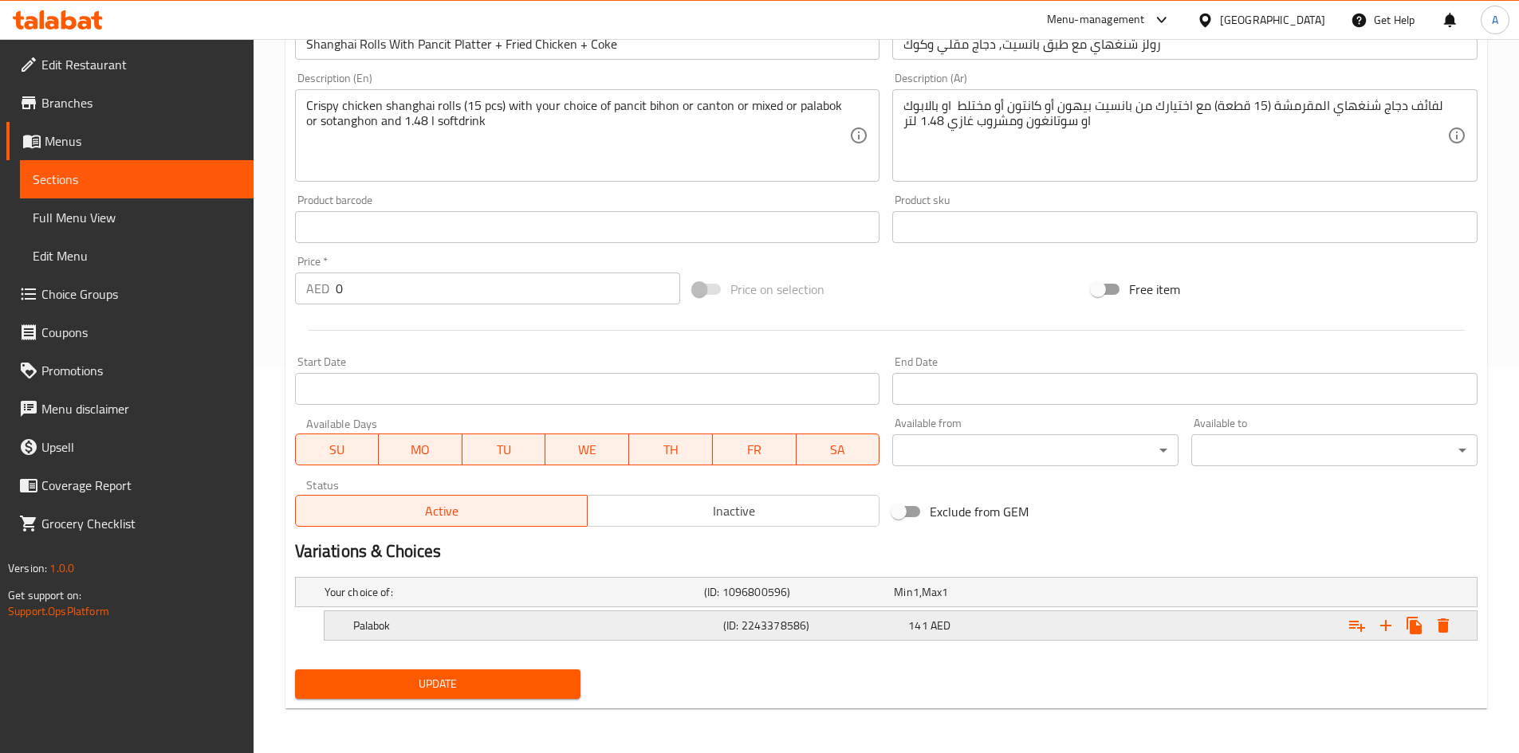
click at [1445, 630] on icon "Expand" at bounding box center [1442, 626] width 11 height 14
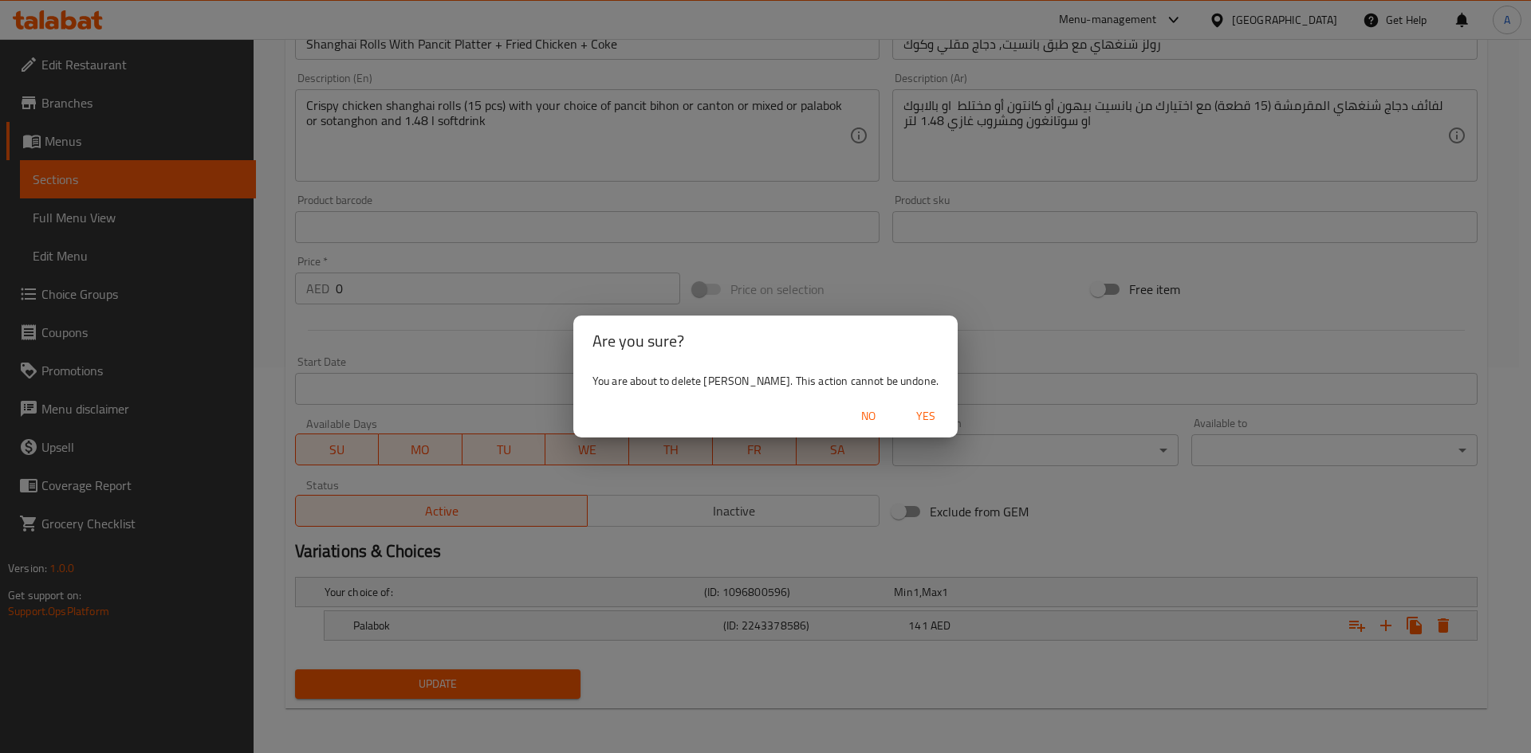
click at [906, 423] on span "Yes" at bounding box center [925, 417] width 38 height 20
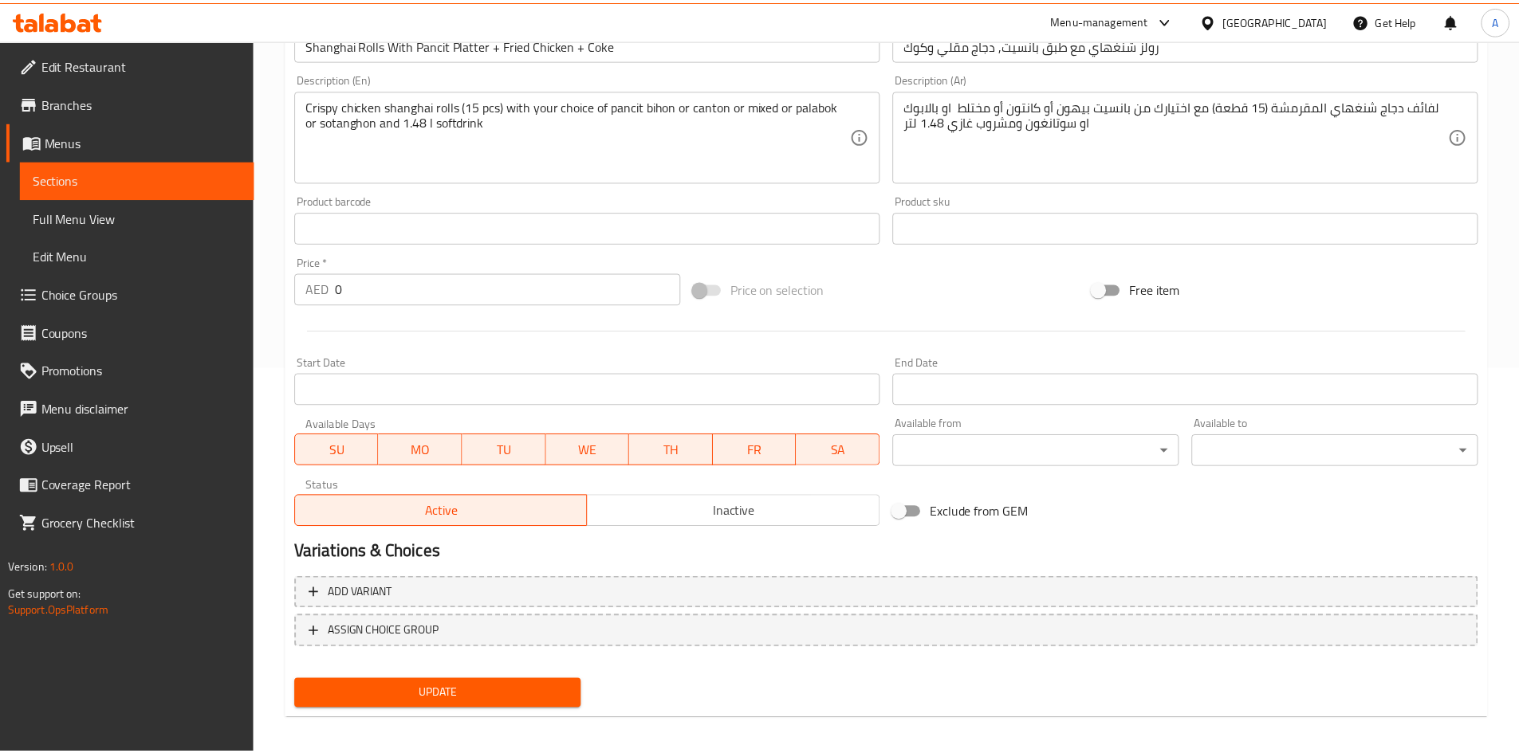
scroll to position [380, 0]
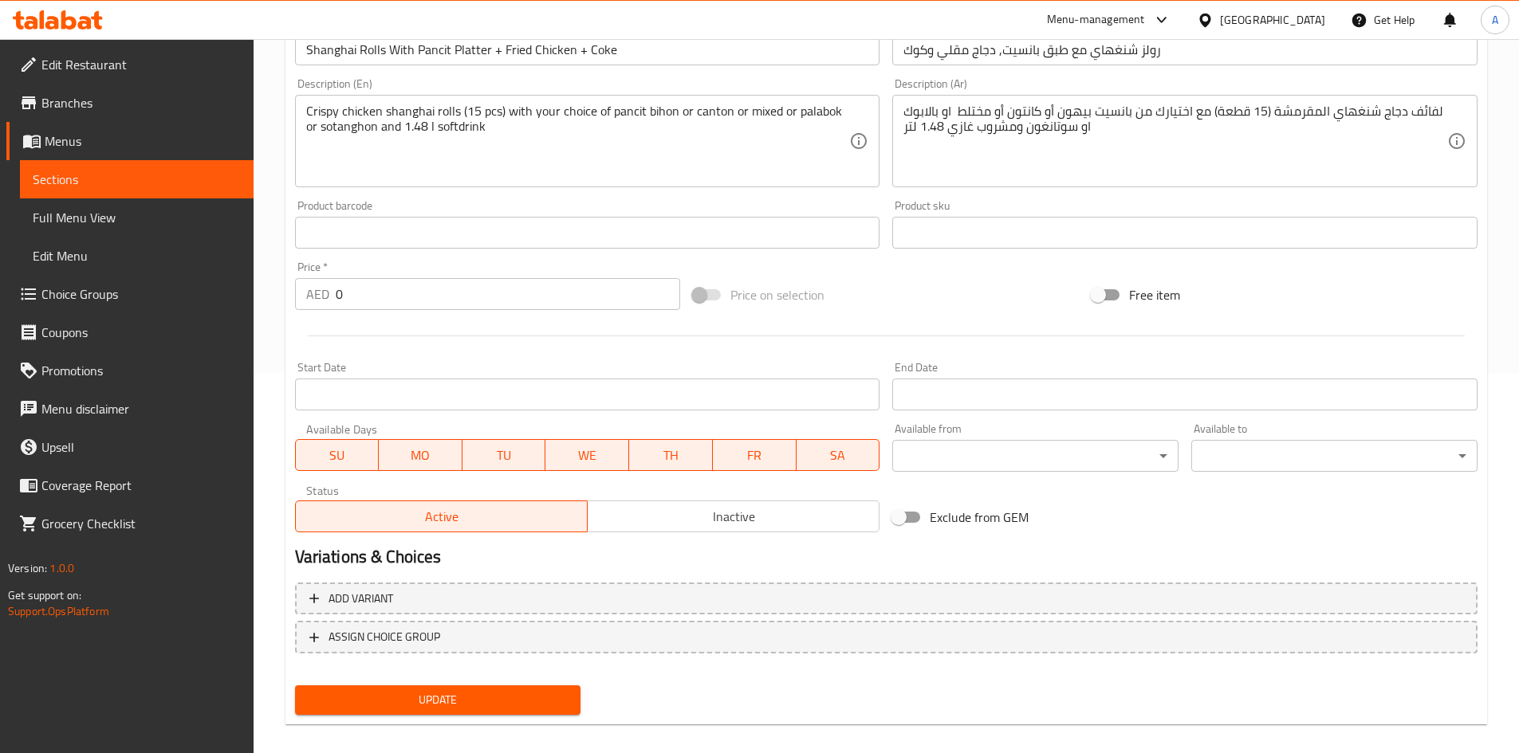
click at [438, 694] on span "Update" at bounding box center [438, 700] width 261 height 20
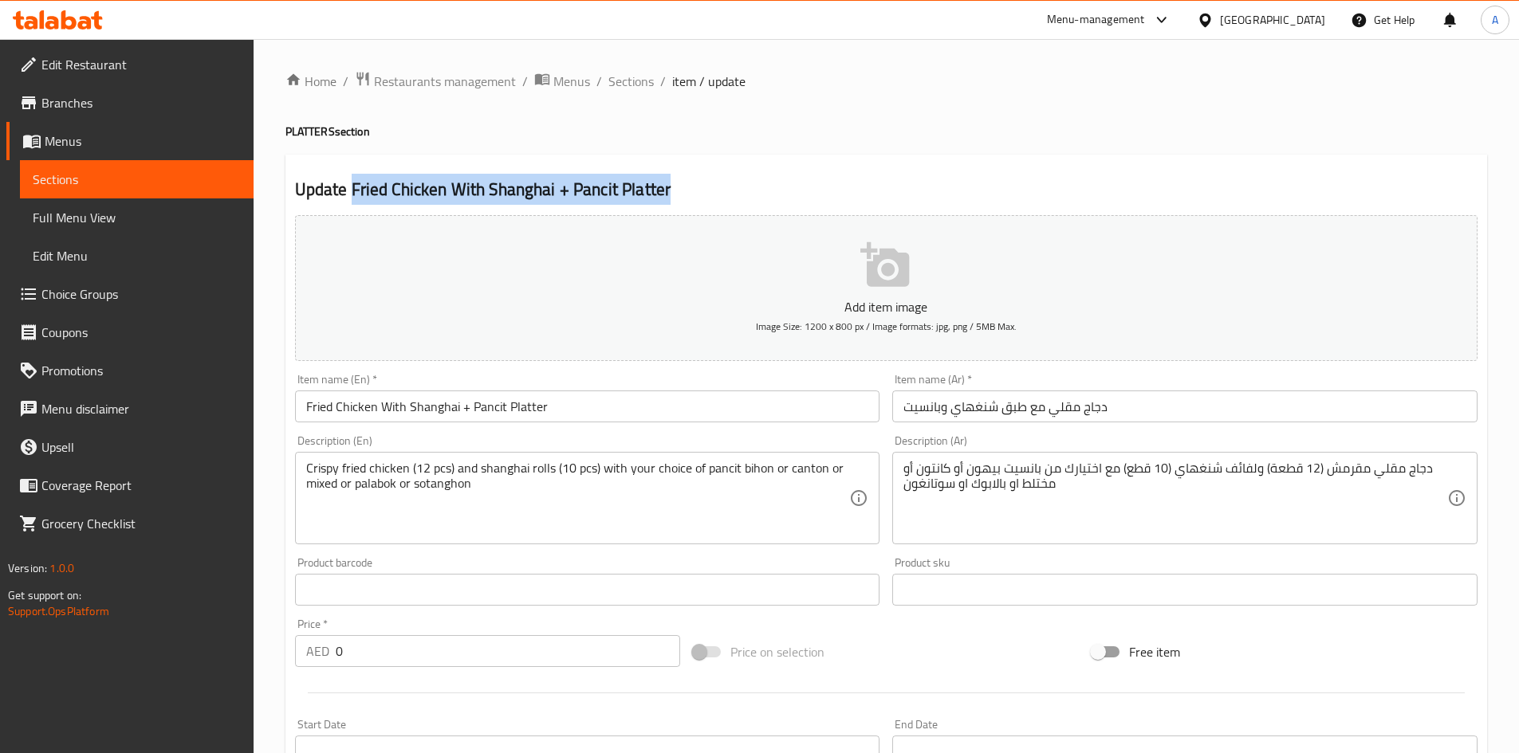
drag, startPoint x: 678, startPoint y: 192, endPoint x: 348, endPoint y: 190, distance: 330.1
click at [348, 190] on h2 "Update Fried Chicken With Shanghai + Pancit Platter" at bounding box center [886, 190] width 1182 height 24
copy h2 "Fried Chicken With Shanghai + Pancit Platter"
click at [645, 77] on span "Sections" at bounding box center [630, 81] width 45 height 19
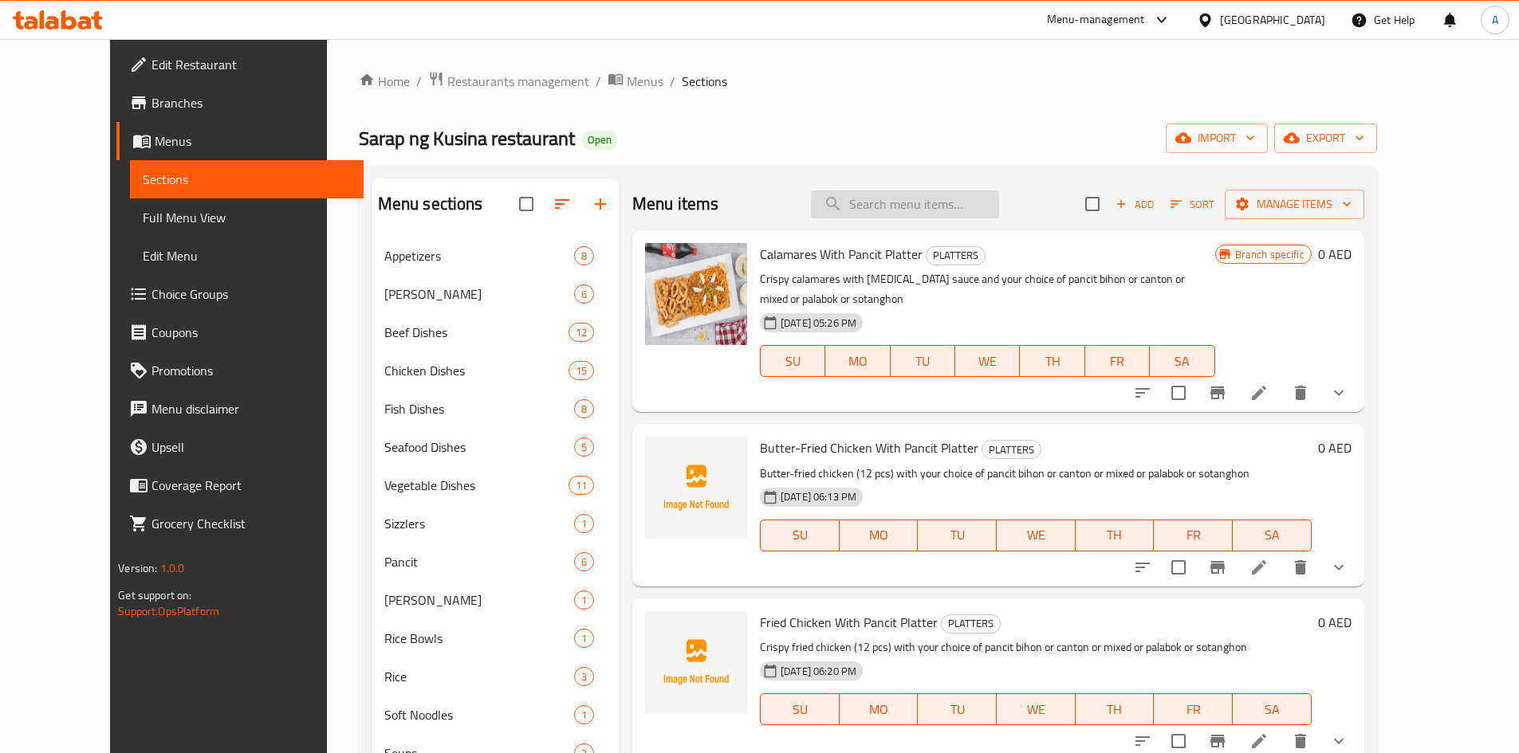
click at [931, 207] on input "search" at bounding box center [905, 205] width 188 height 28
paste input "Fried Chicken With Shanghai + Pancit Platter"
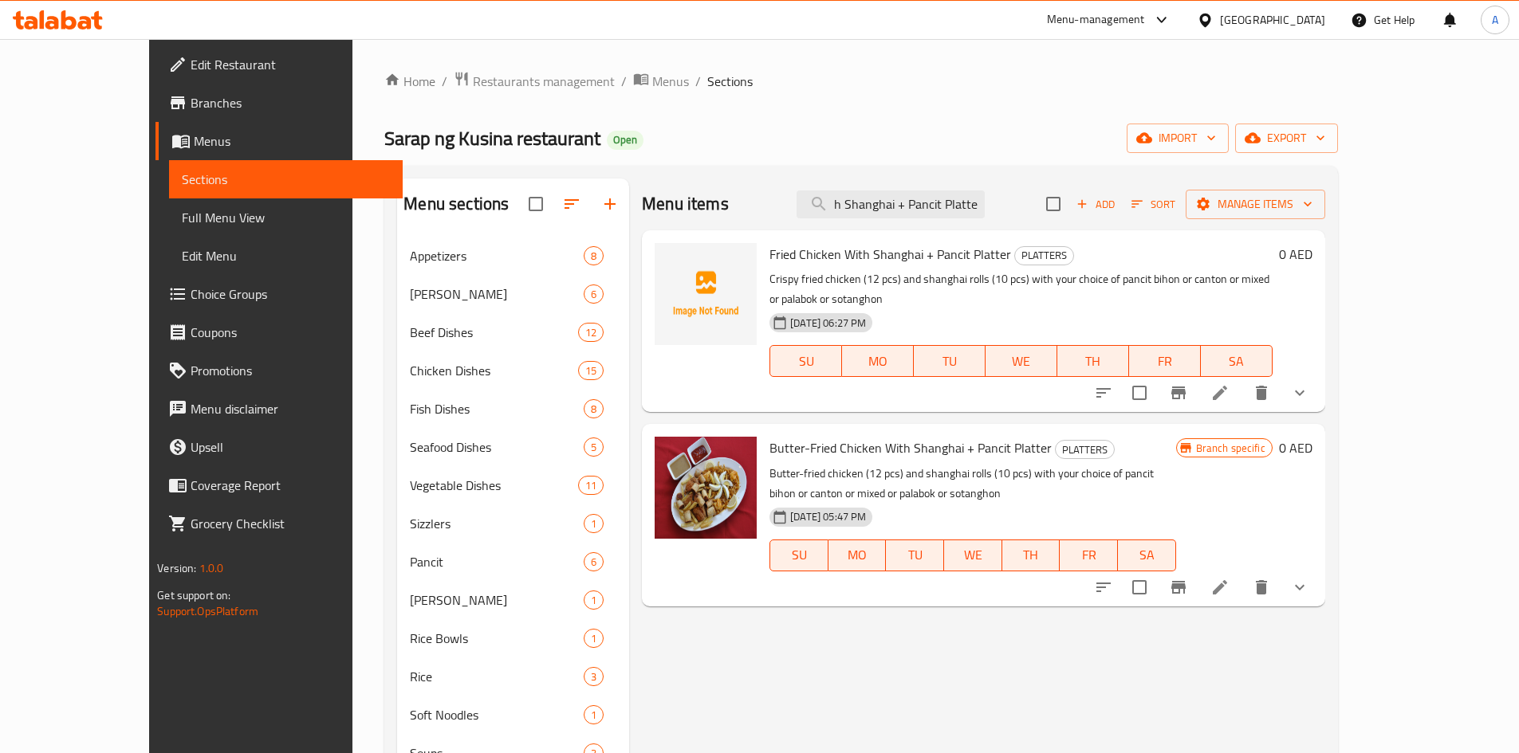
type input "Fried Chicken With Shanghai + Pancit Platter"
click at [1280, 383] on button "delete" at bounding box center [1261, 393] width 38 height 38
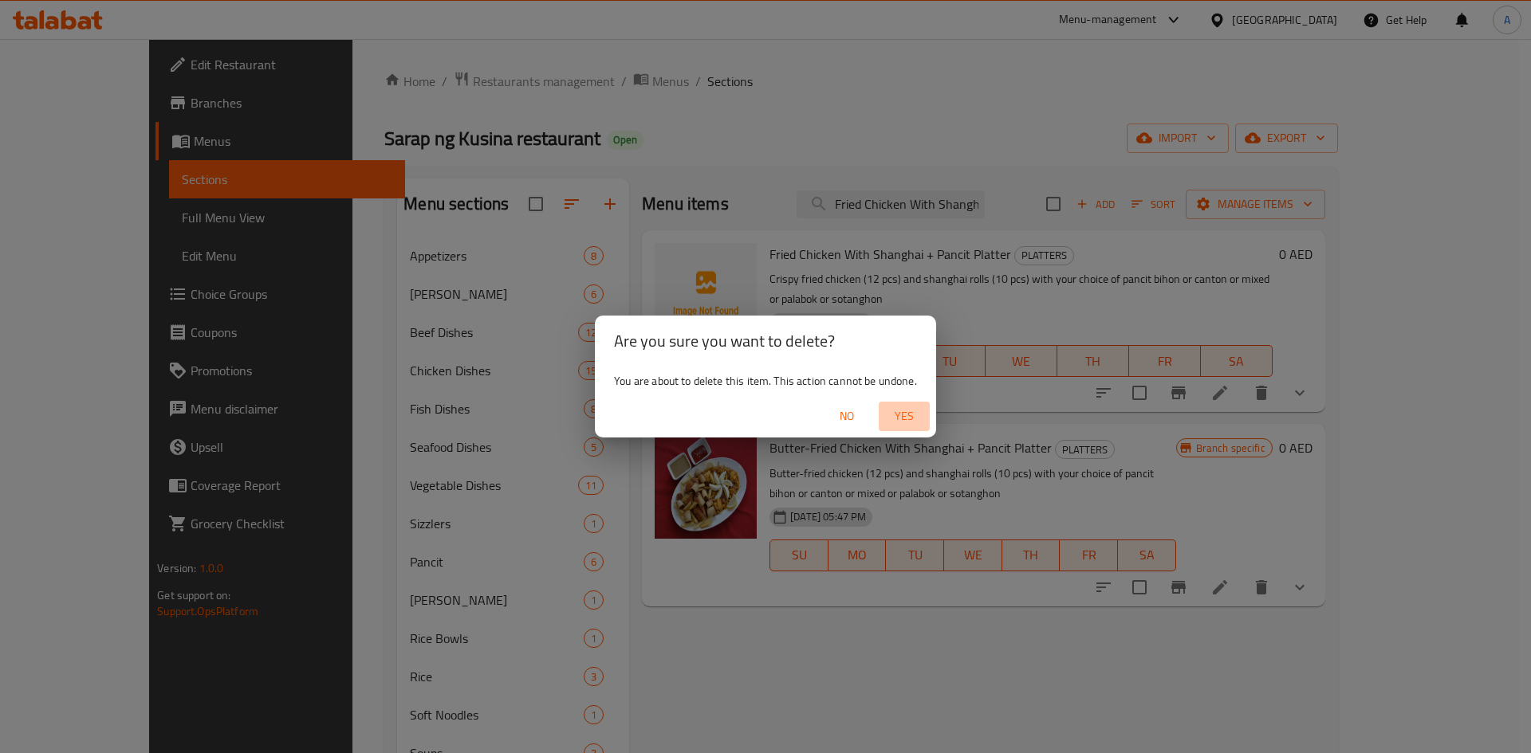
click at [899, 414] on span "Yes" at bounding box center [904, 417] width 38 height 20
